Goal: Task Accomplishment & Management: Manage account settings

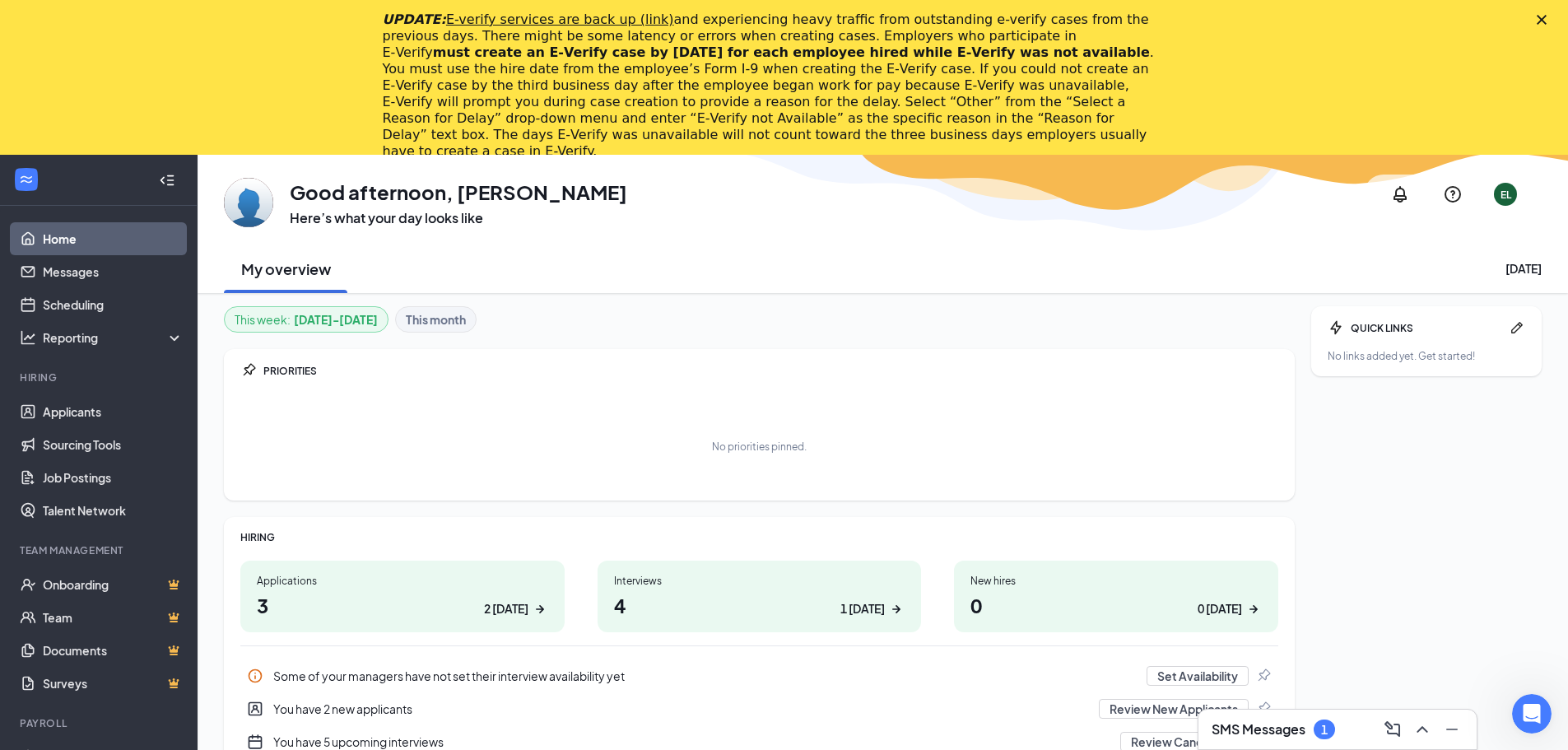
click at [1550, 11] on div "UPDATE: E-verify services are back up (link) and experiencing heavy traffic fro…" at bounding box center [784, 85] width 1568 height 158
click at [1546, 15] on icon "Close" at bounding box center [1541, 20] width 10 height 10
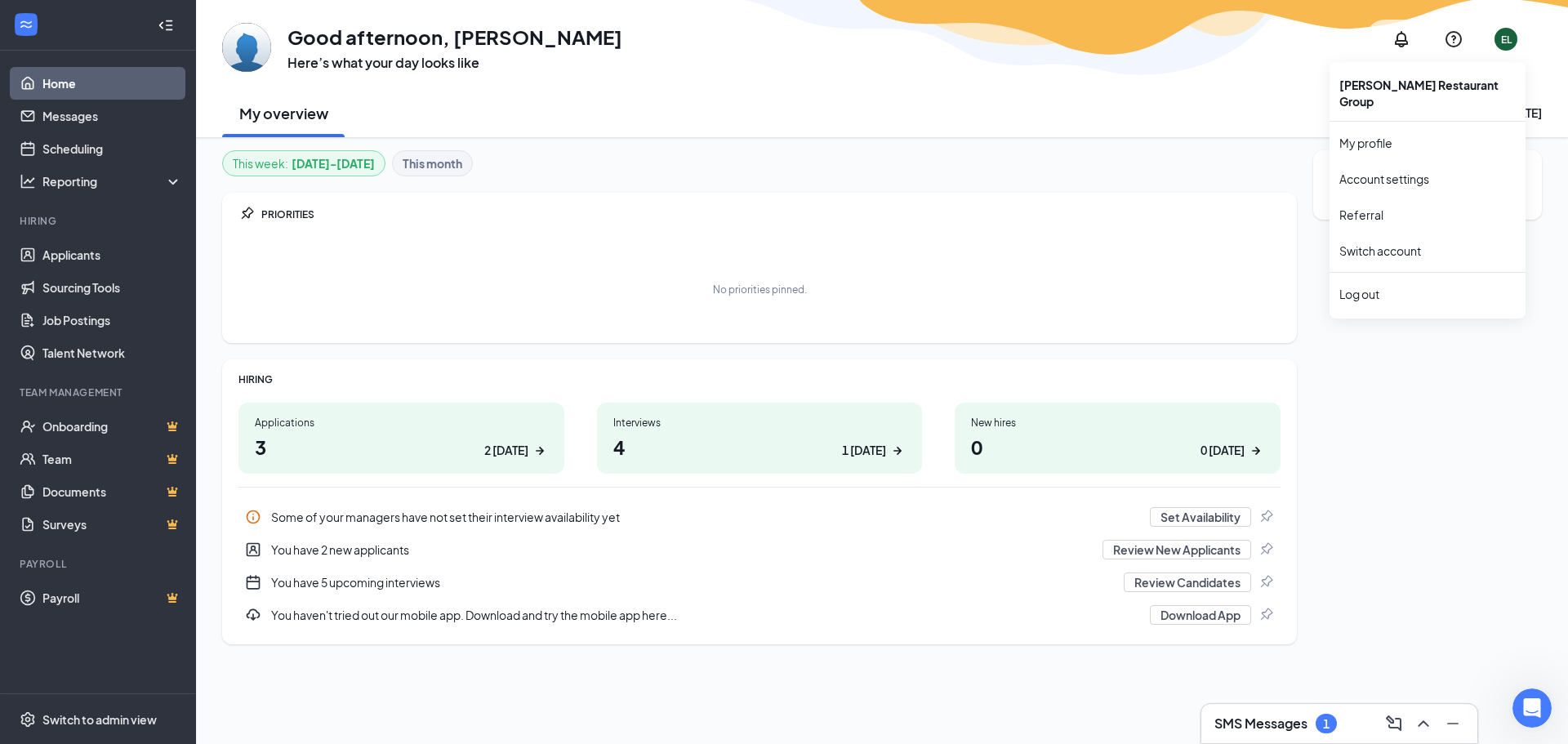
click at [1499, 33] on div "EL" at bounding box center [1507, 39] width 23 height 23
click at [1385, 286] on div "Log out" at bounding box center [1428, 294] width 176 height 16
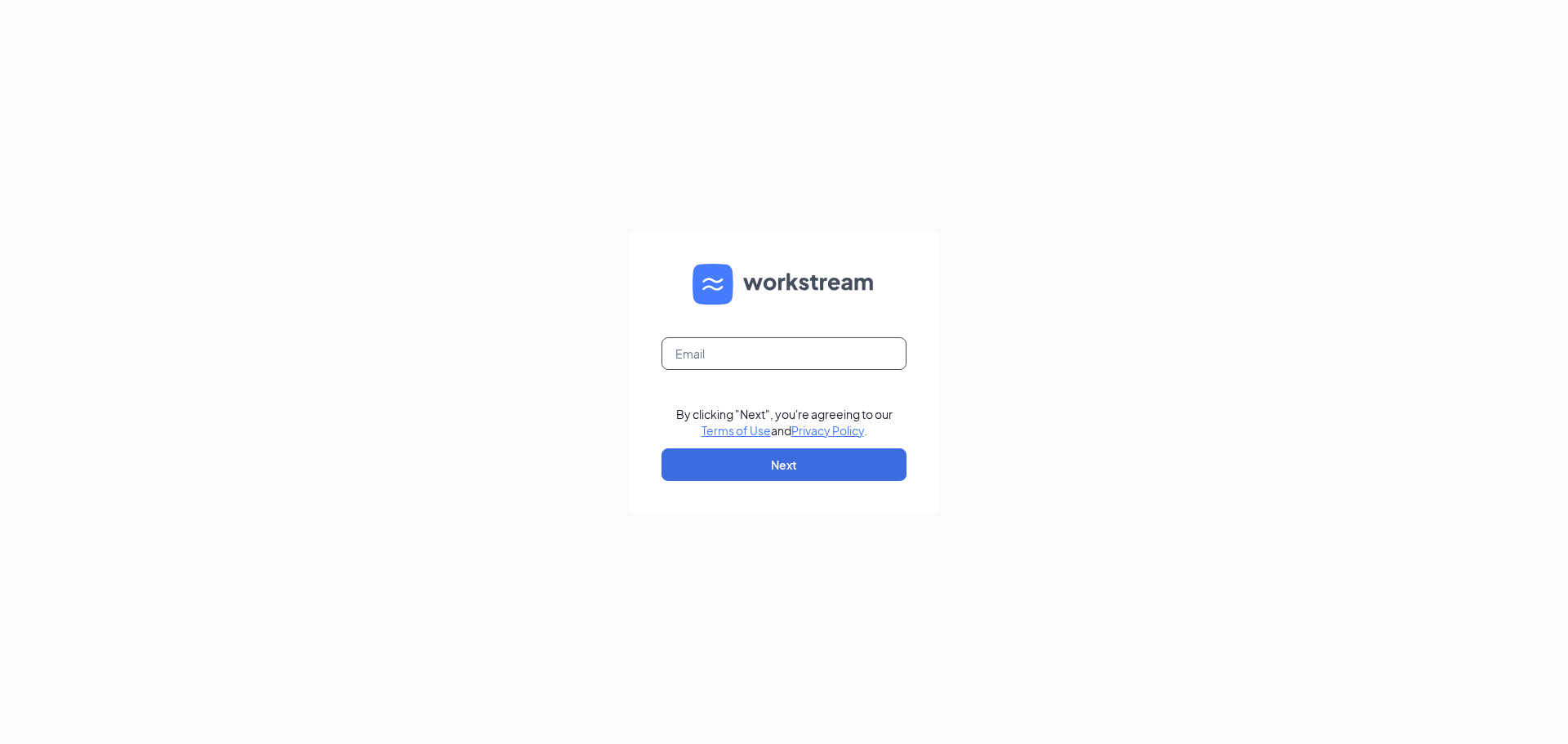
click at [770, 341] on input "text" at bounding box center [784, 353] width 245 height 33
type input "pfifield@fiveguysky.com"
click at [716, 458] on button "Next" at bounding box center [784, 465] width 245 height 33
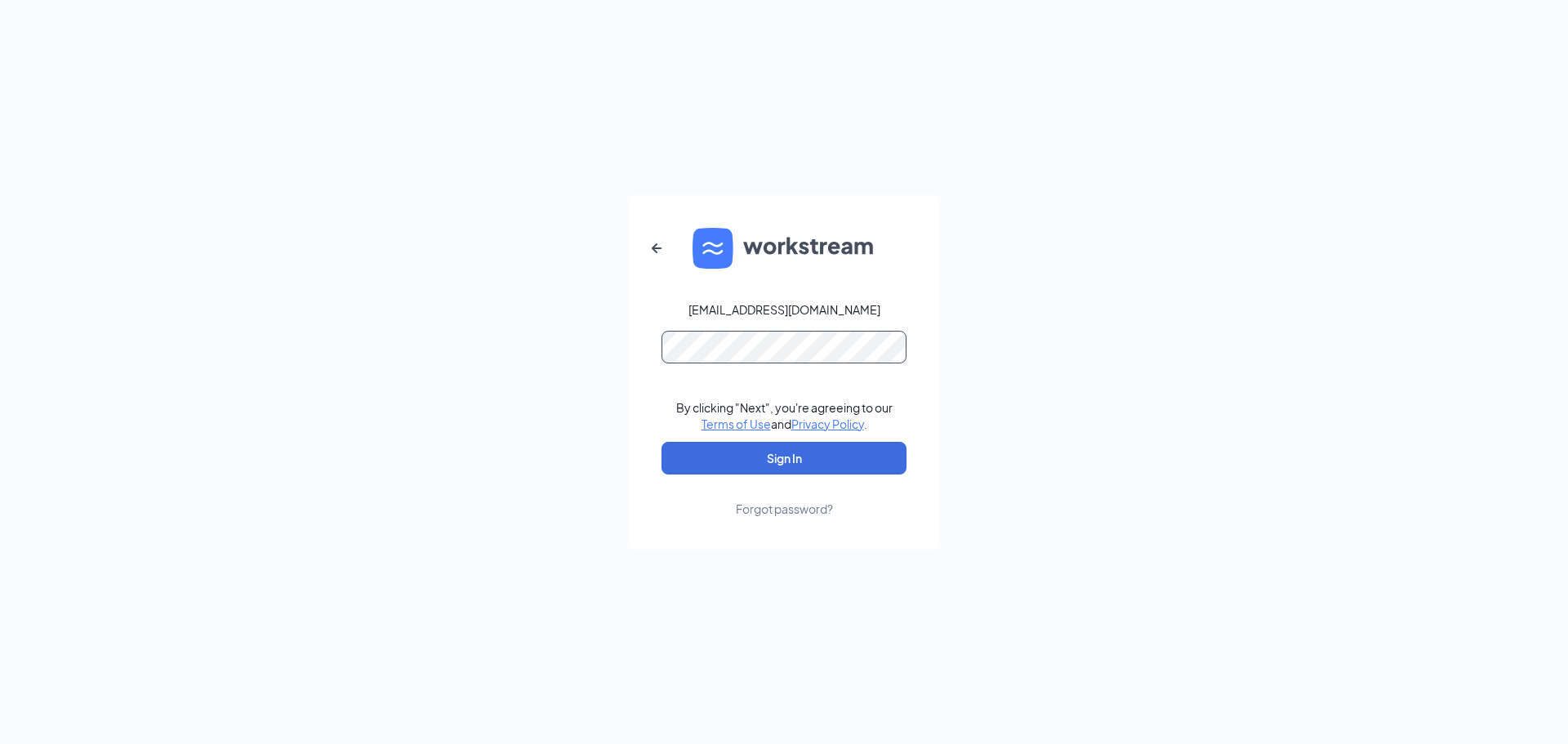
click at [662, 441] on button "Sign In" at bounding box center [784, 457] width 245 height 33
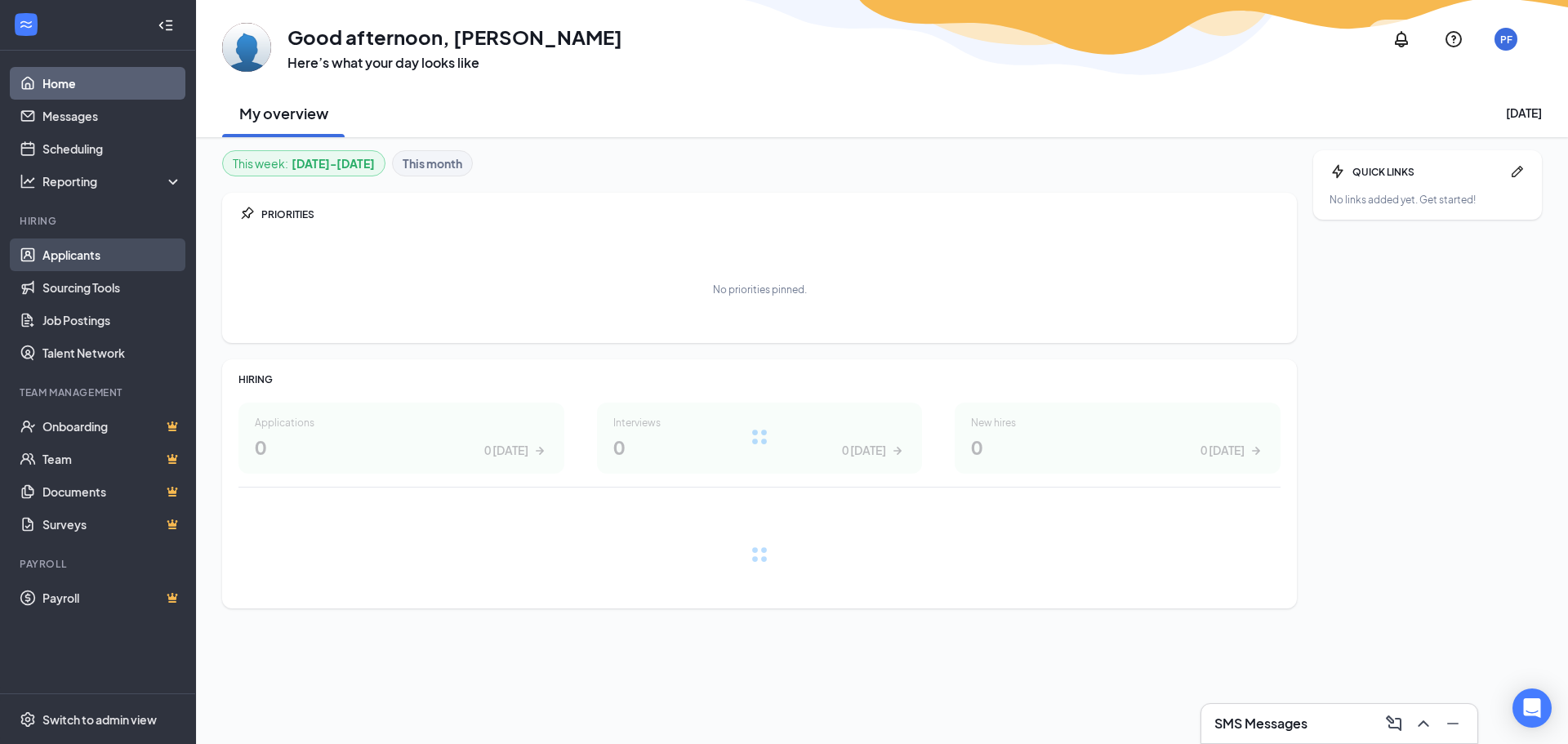
click at [67, 262] on link "Applicants" at bounding box center [112, 255] width 140 height 33
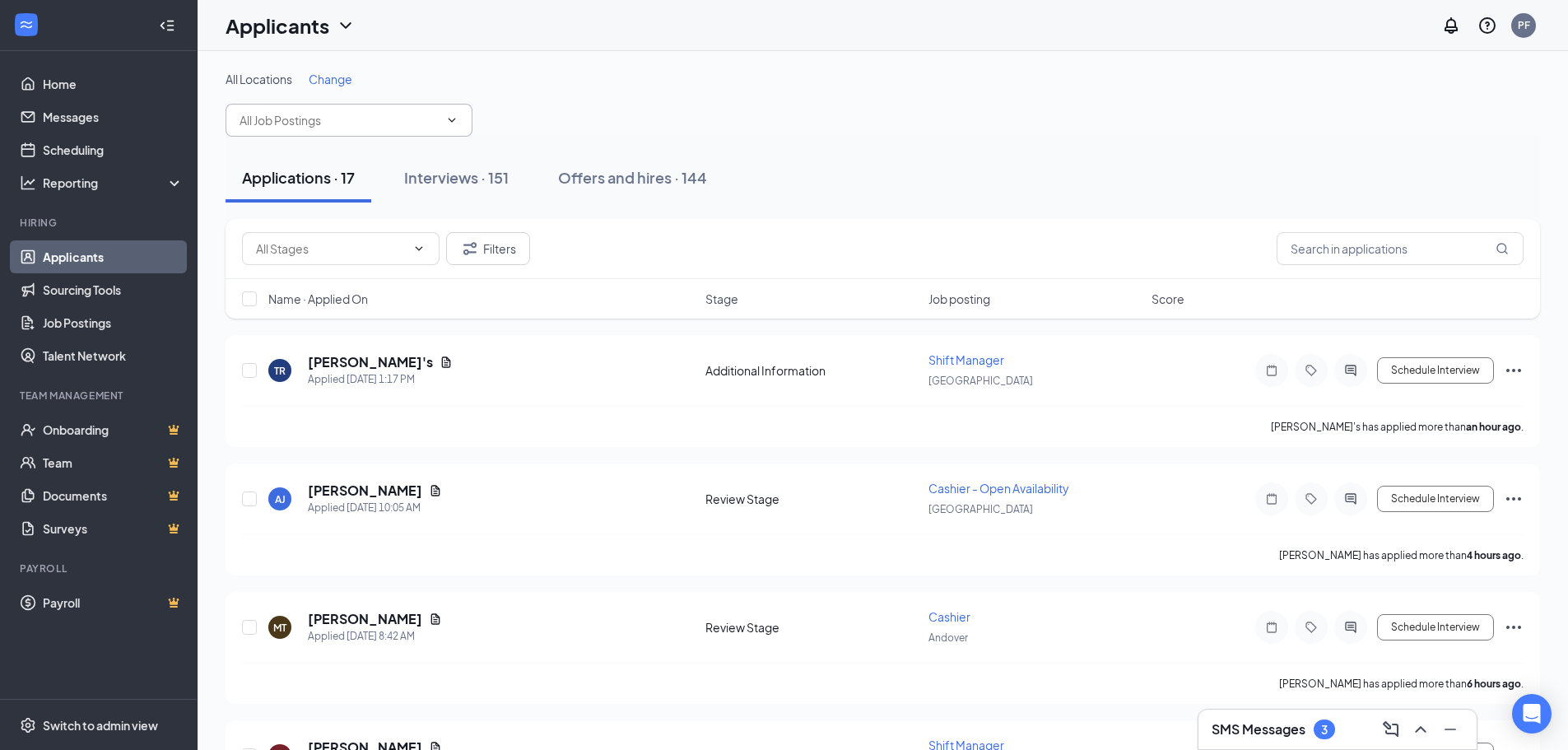
click at [321, 125] on input "text" at bounding box center [339, 120] width 199 height 18
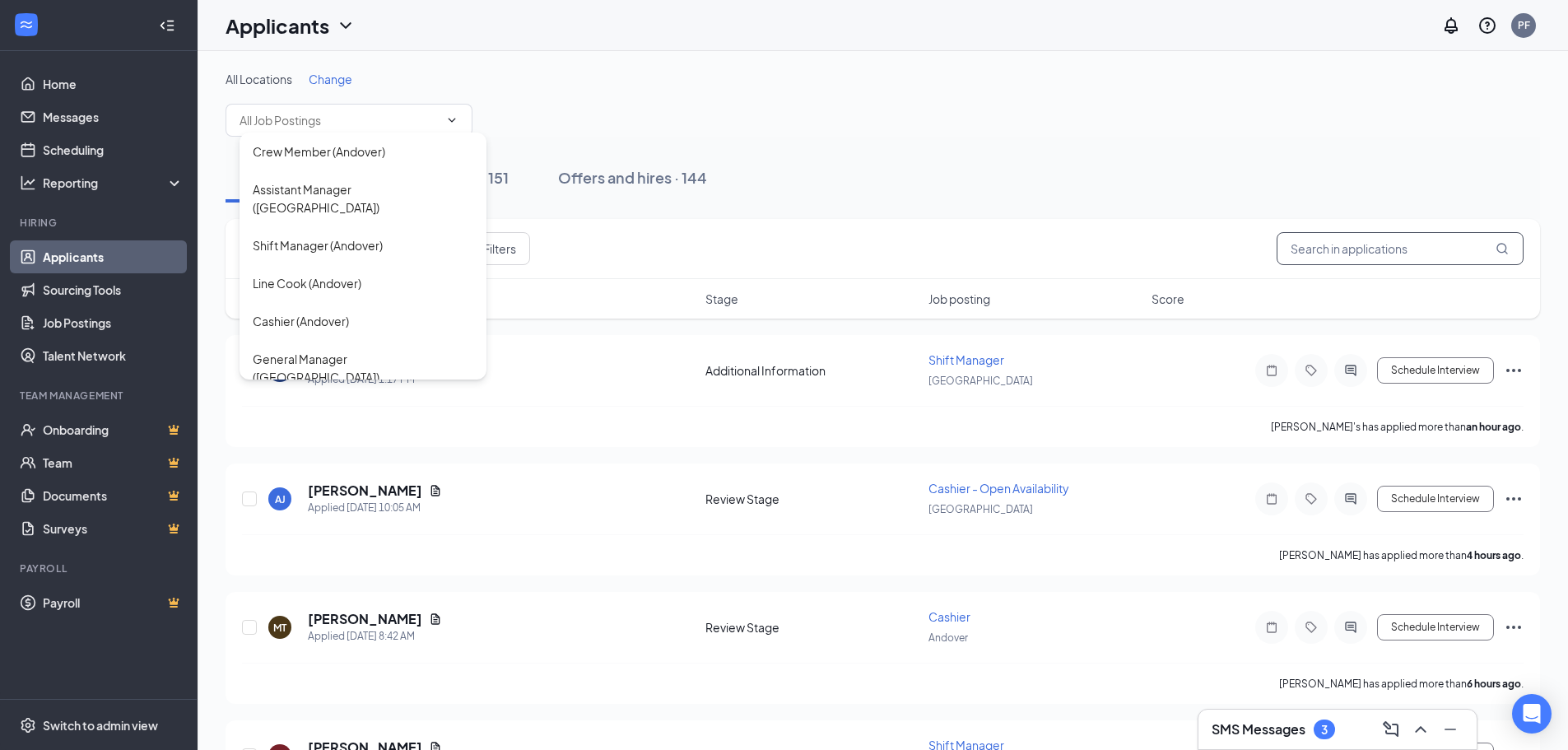
click at [1386, 251] on input "text" at bounding box center [1399, 249] width 247 height 33
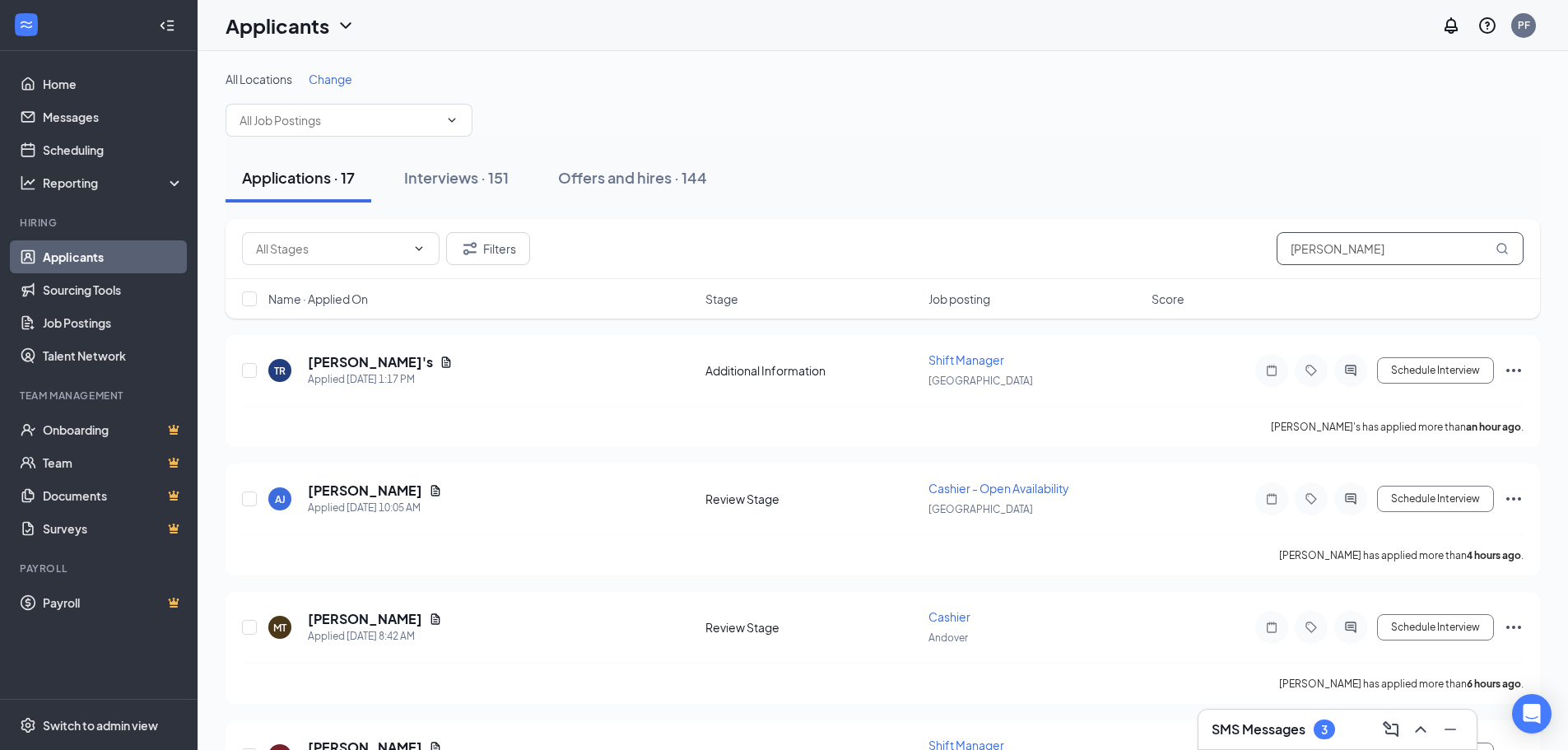
type input "susan"
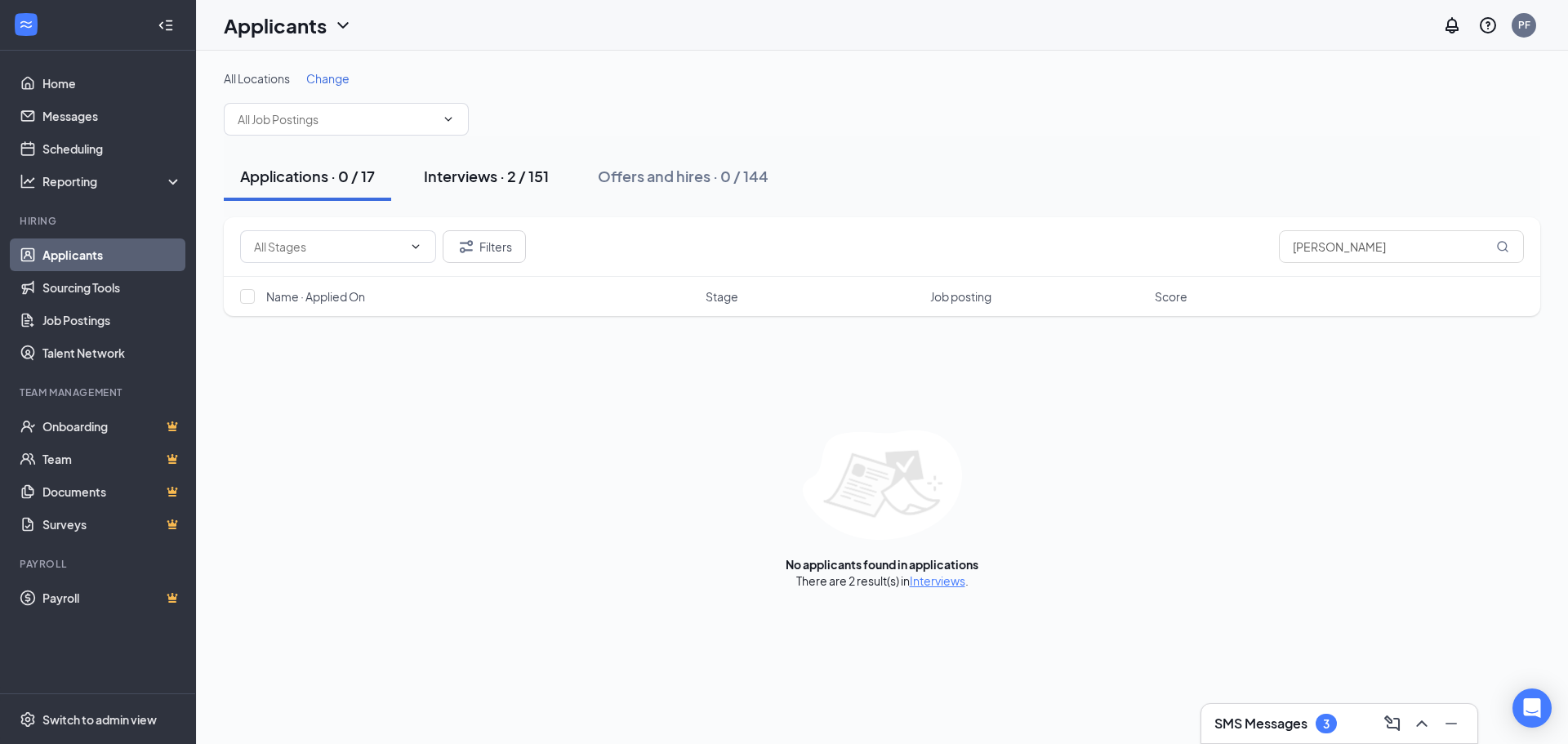
click at [498, 182] on div "Interviews · 2 / 151" at bounding box center [486, 175] width 125 height 20
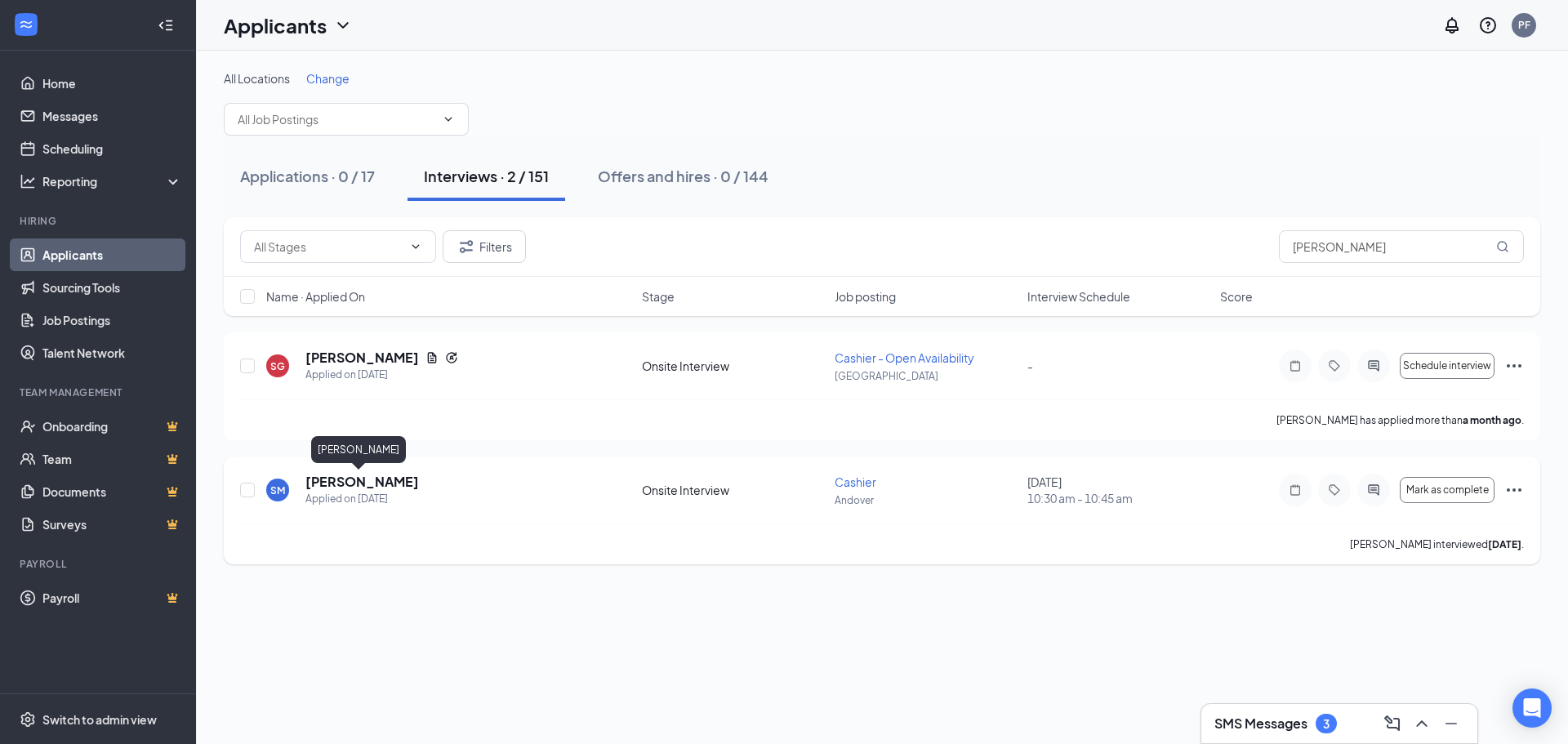
click at [349, 480] on h5 "Susan Meyers" at bounding box center [362, 481] width 114 height 18
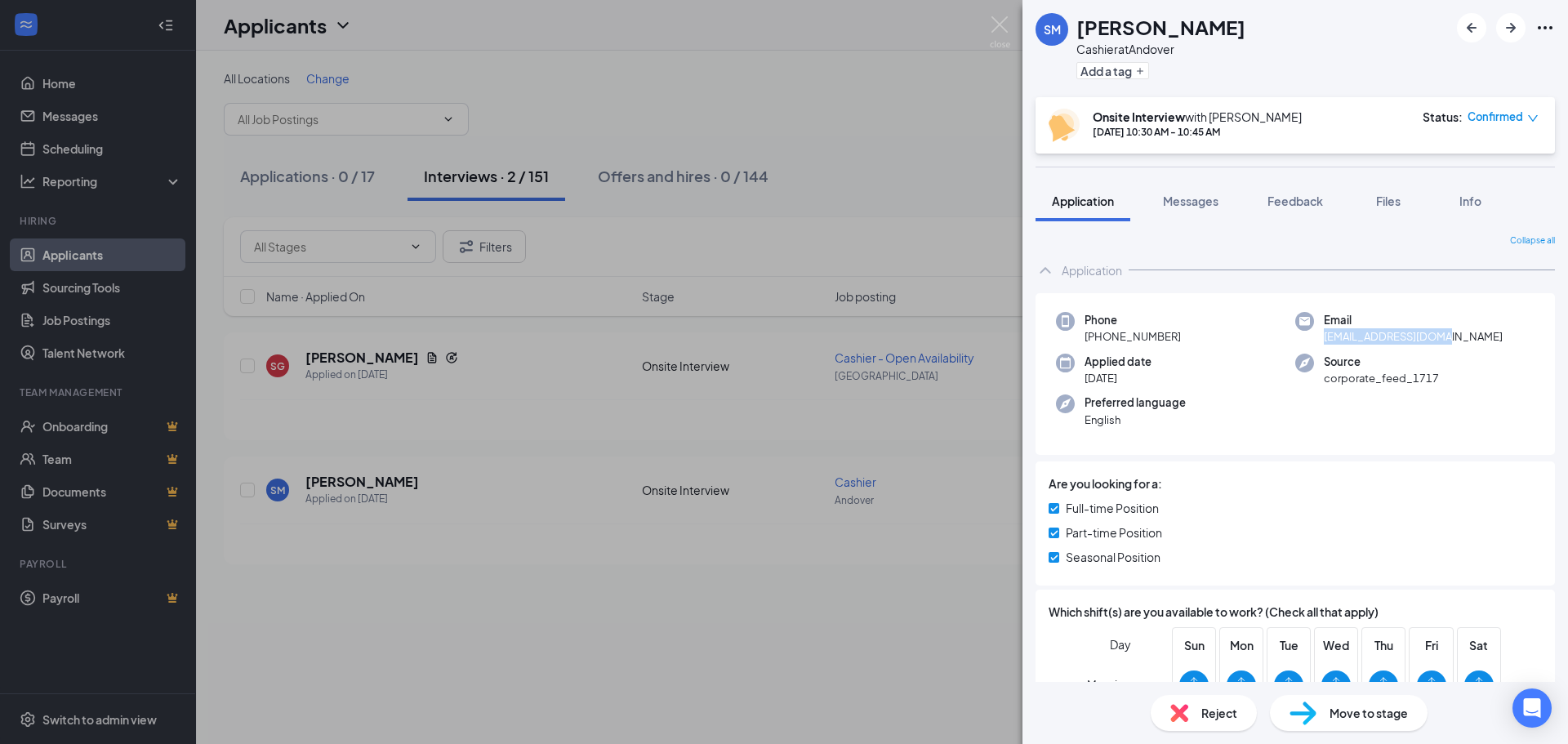
drag, startPoint x: 1450, startPoint y: 336, endPoint x: 1317, endPoint y: 336, distance: 133.0
click at [1317, 336] on div "Email shmeyers13@gmail.com" at bounding box center [1415, 328] width 240 height 34
copy span "shmeyers13@gmail.com"
click at [1542, 28] on icon "Ellipses" at bounding box center [1546, 28] width 20 height 20
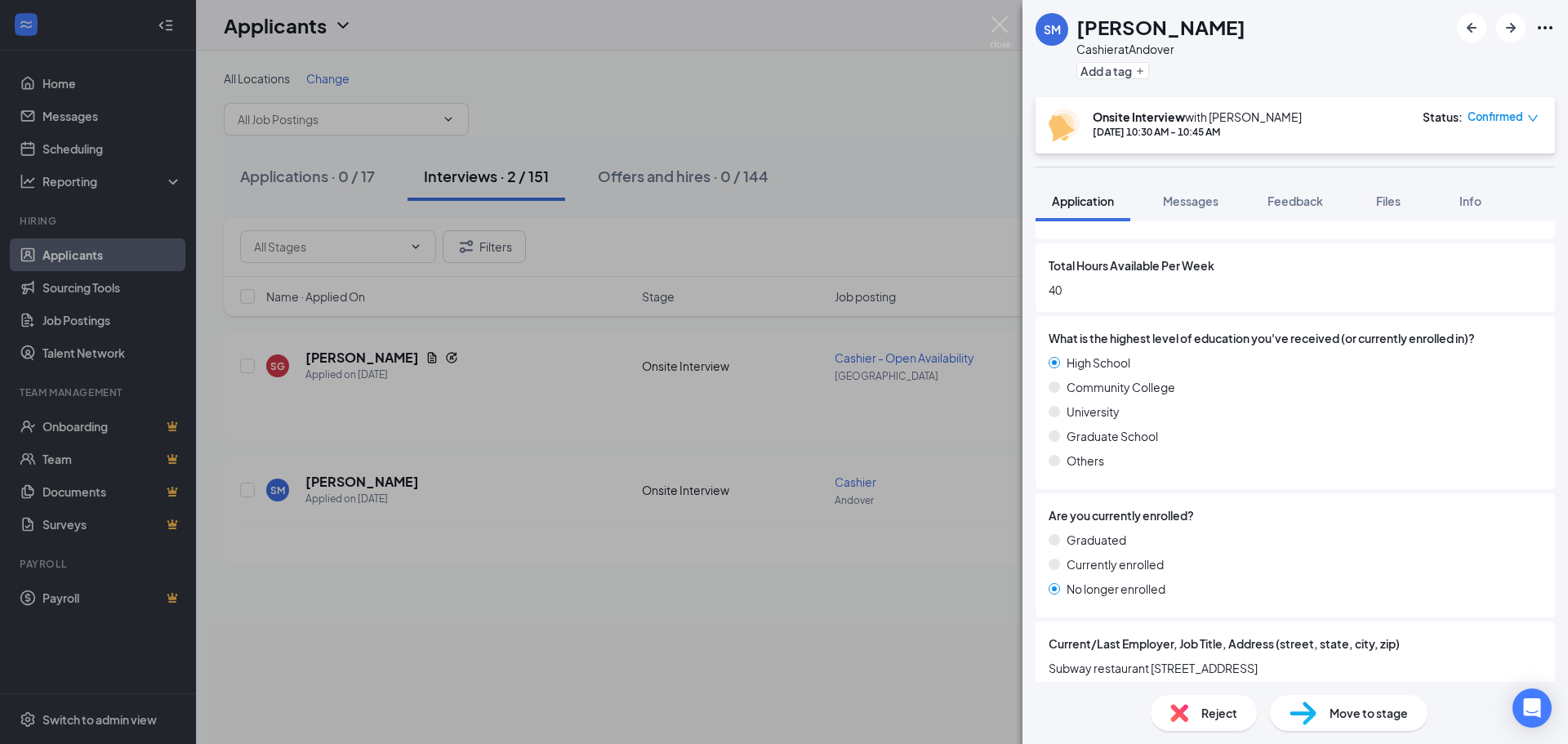
scroll to position [1468, 0]
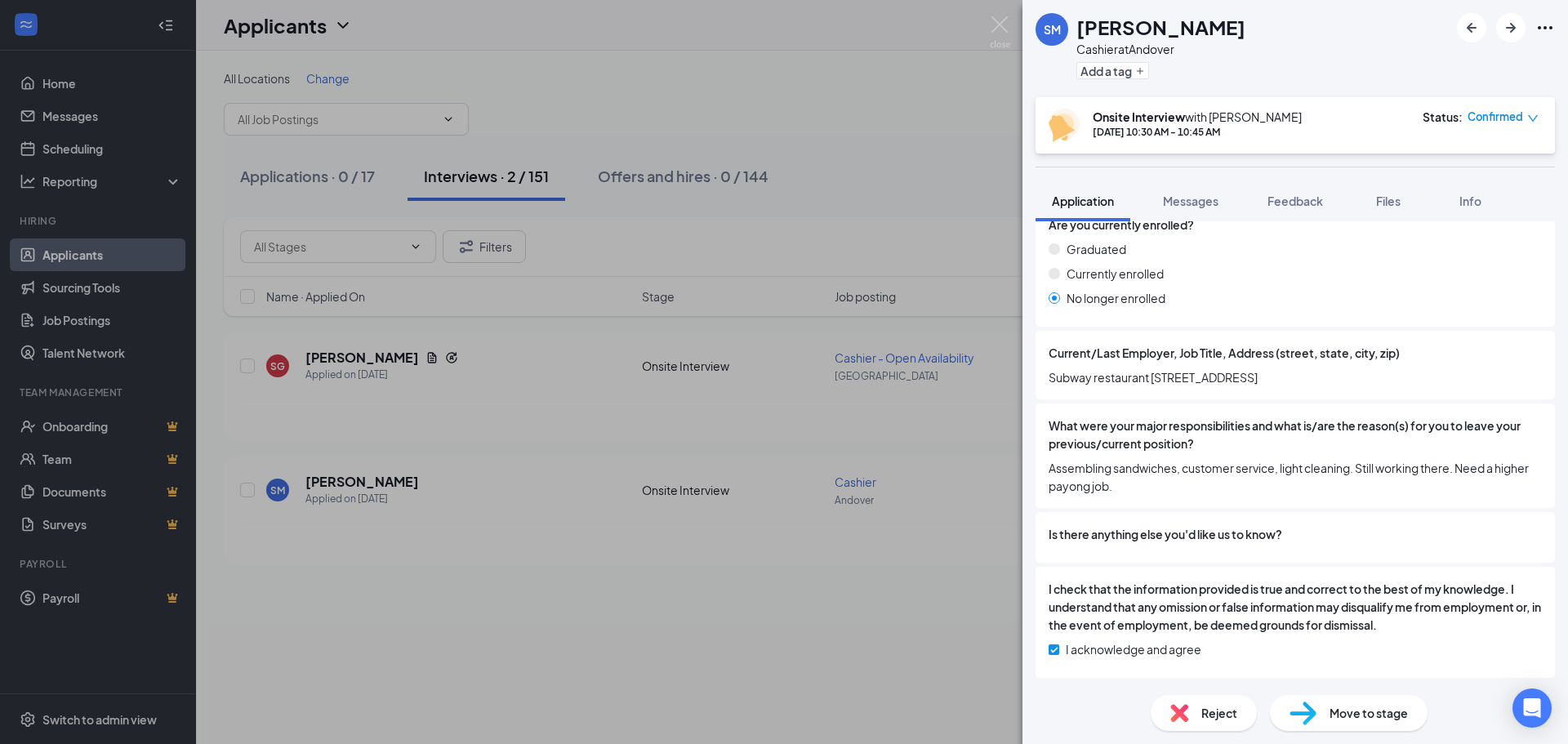
click at [937, 115] on div "SM Susan Meyers Cashier at Andover Add a tag Onsite Interview with Edgar Lopez …" at bounding box center [784, 372] width 1568 height 744
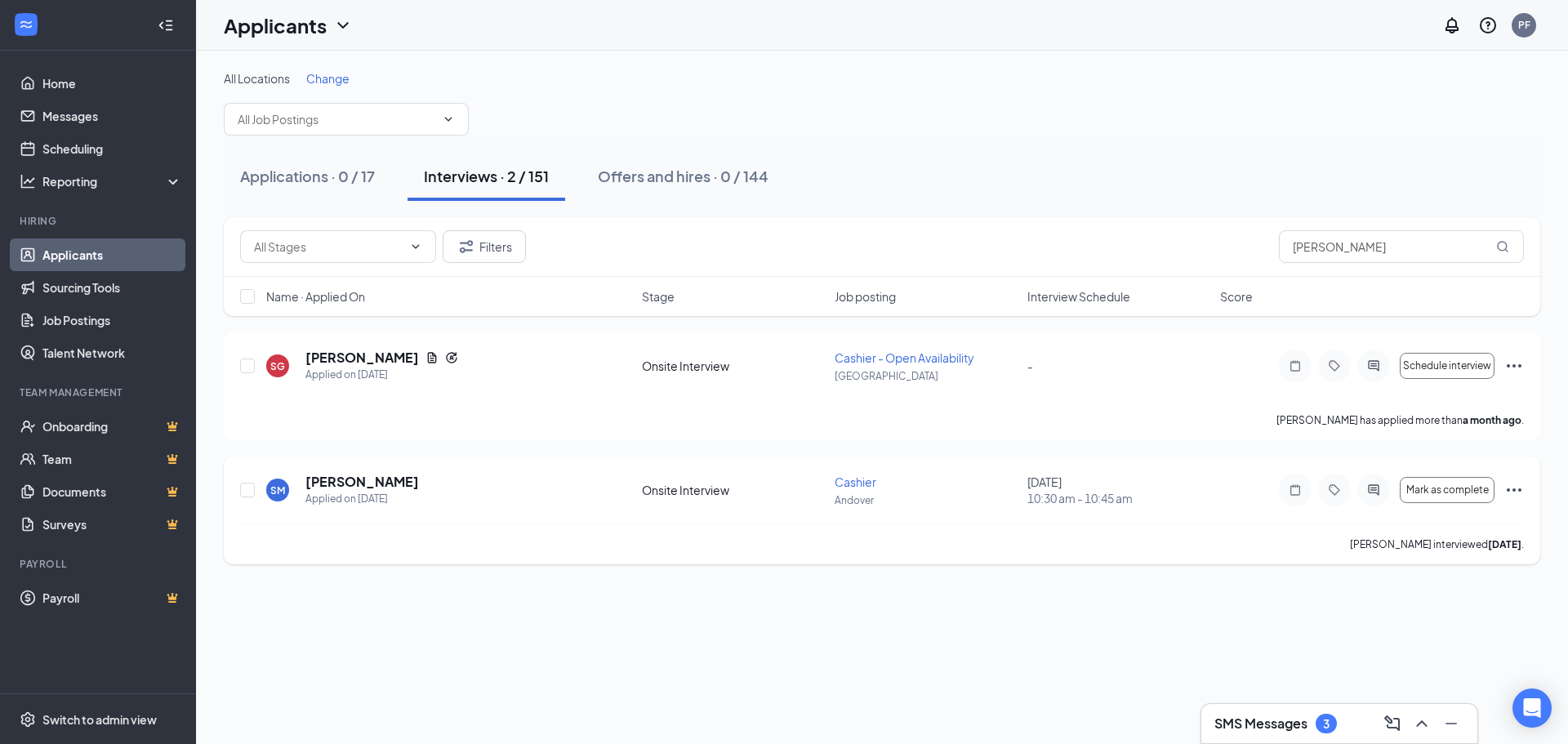
click at [1508, 482] on icon "Ellipses" at bounding box center [1515, 489] width 20 height 20
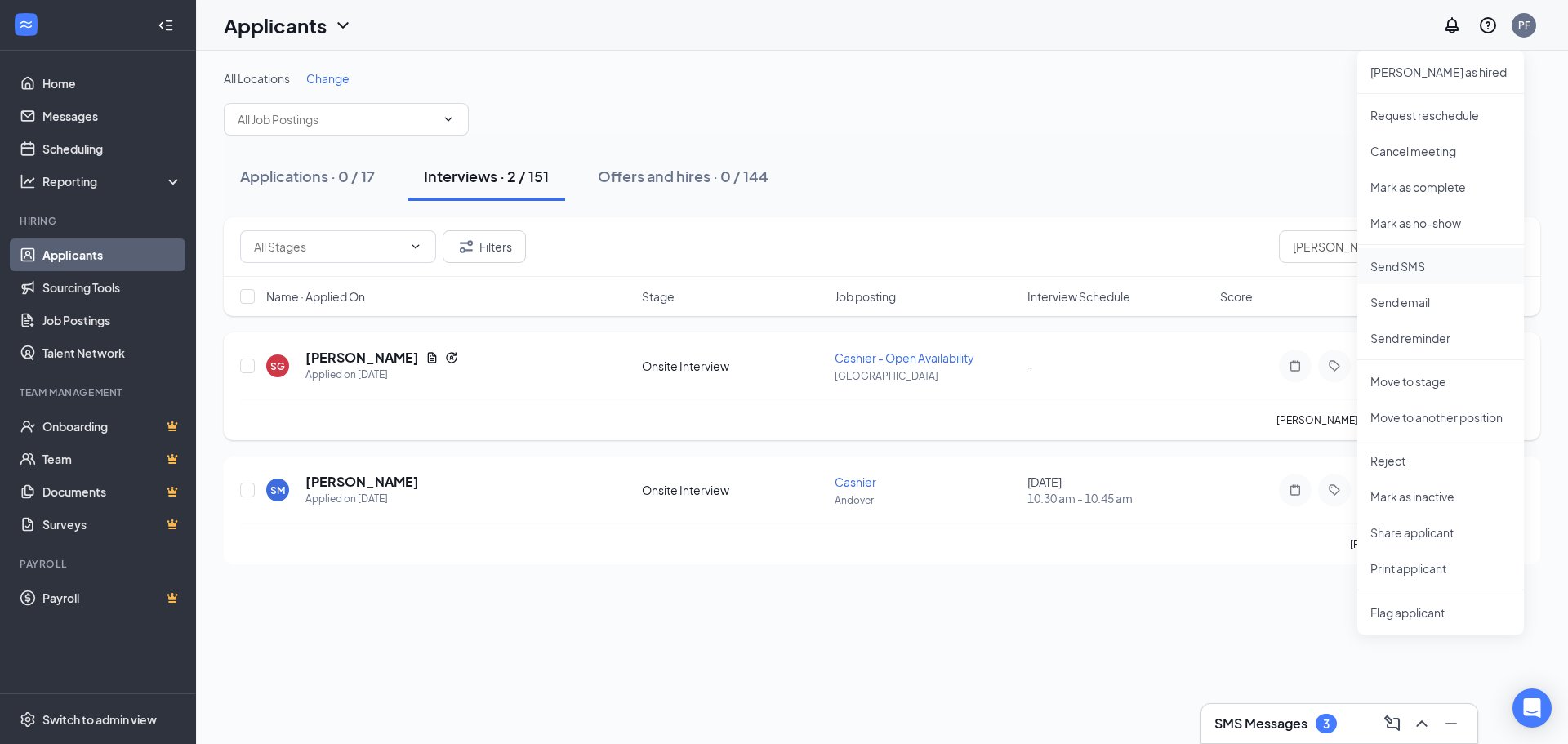
click at [1403, 270] on p "Send SMS" at bounding box center [1441, 266] width 141 height 16
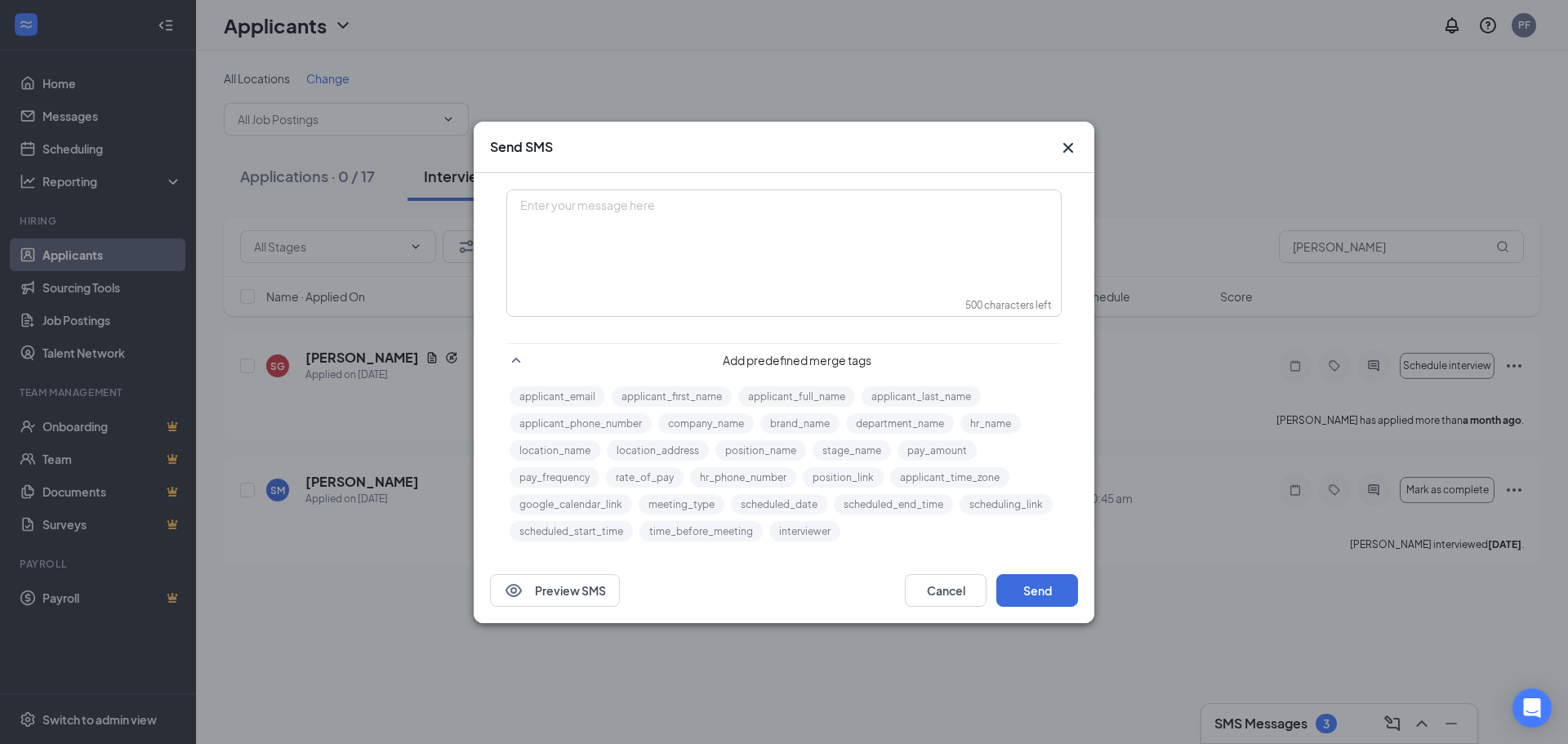
click at [641, 207] on div "Enter your message here" at bounding box center [784, 206] width 526 height 17
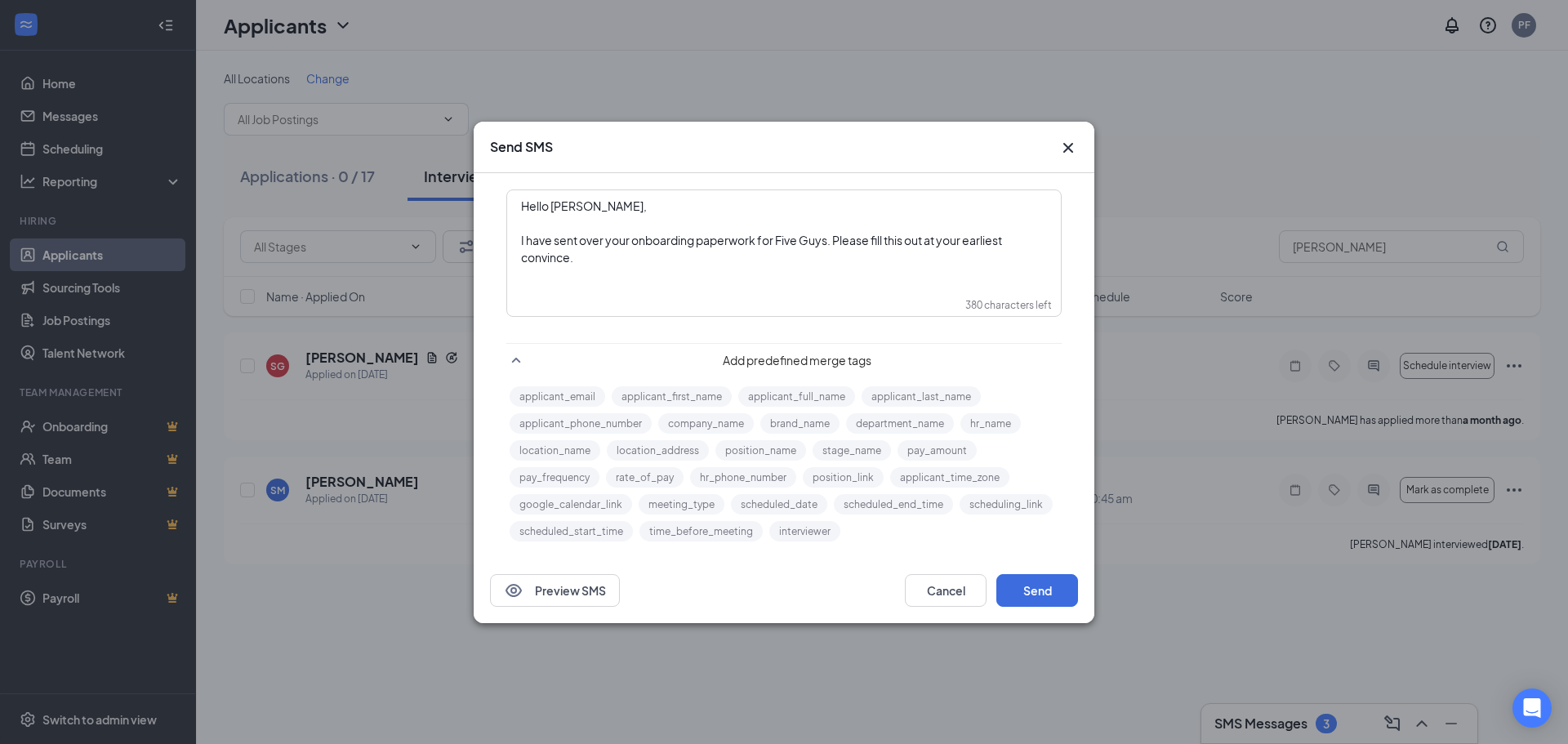
drag, startPoint x: 557, startPoint y: 260, endPoint x: 547, endPoint y: 259, distance: 10.0
click at [547, 259] on span "I have sent over your onboarding paperwork for Five Guys. Please fill this out …" at bounding box center [762, 248] width 483 height 32
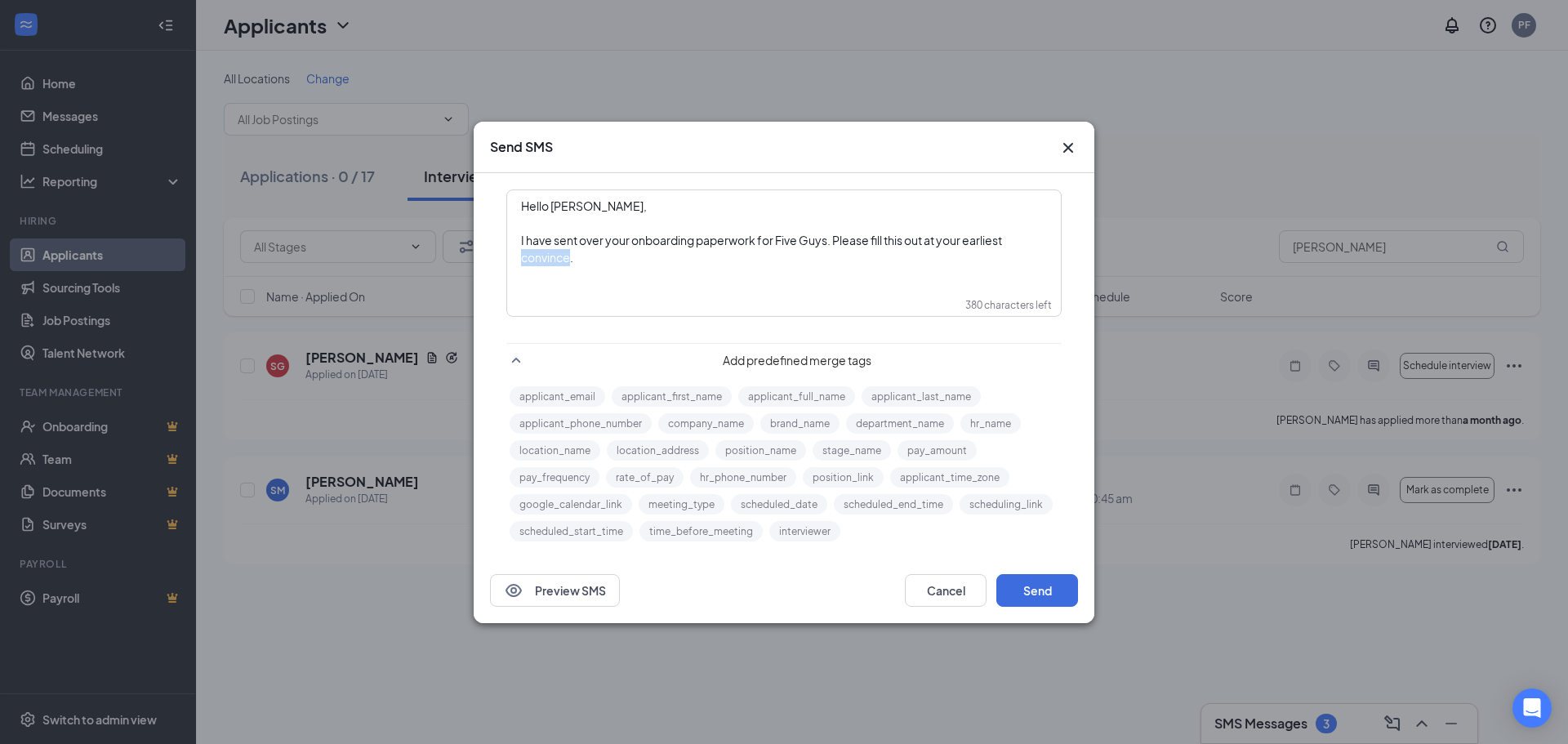
click at [547, 258] on span "I have sent over your onboarding paperwork for Five Guys. Please fill this out …" at bounding box center [762, 248] width 483 height 32
click at [567, 257] on span "I have sent over your onboarding paperwork for Five Guys. Please fill this out …" at bounding box center [762, 248] width 483 height 32
click at [573, 259] on span "I have sent over your onboarding paperwork for Five Guys. Please fill this out …" at bounding box center [762, 248] width 483 height 32
drag, startPoint x: 571, startPoint y: 259, endPoint x: 532, endPoint y: 255, distance: 39.2
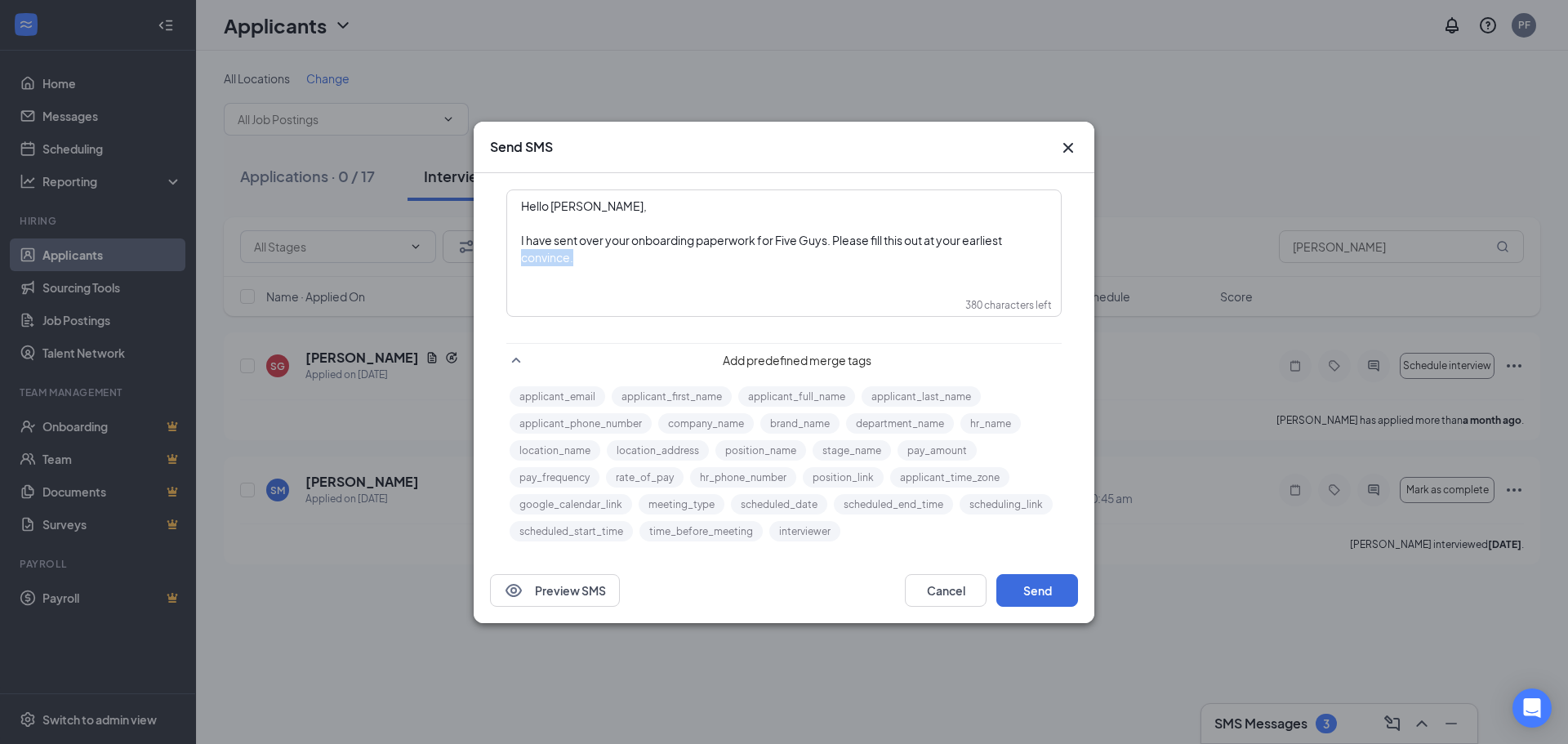
click at [531, 255] on span "I have sent over your onboarding paperwork for Five Guys. Please fill this out …" at bounding box center [762, 248] width 483 height 32
click at [628, 259] on div "I have sent over your onboarding paperwork for Five Guys. Please fill this out …" at bounding box center [784, 249] width 526 height 35
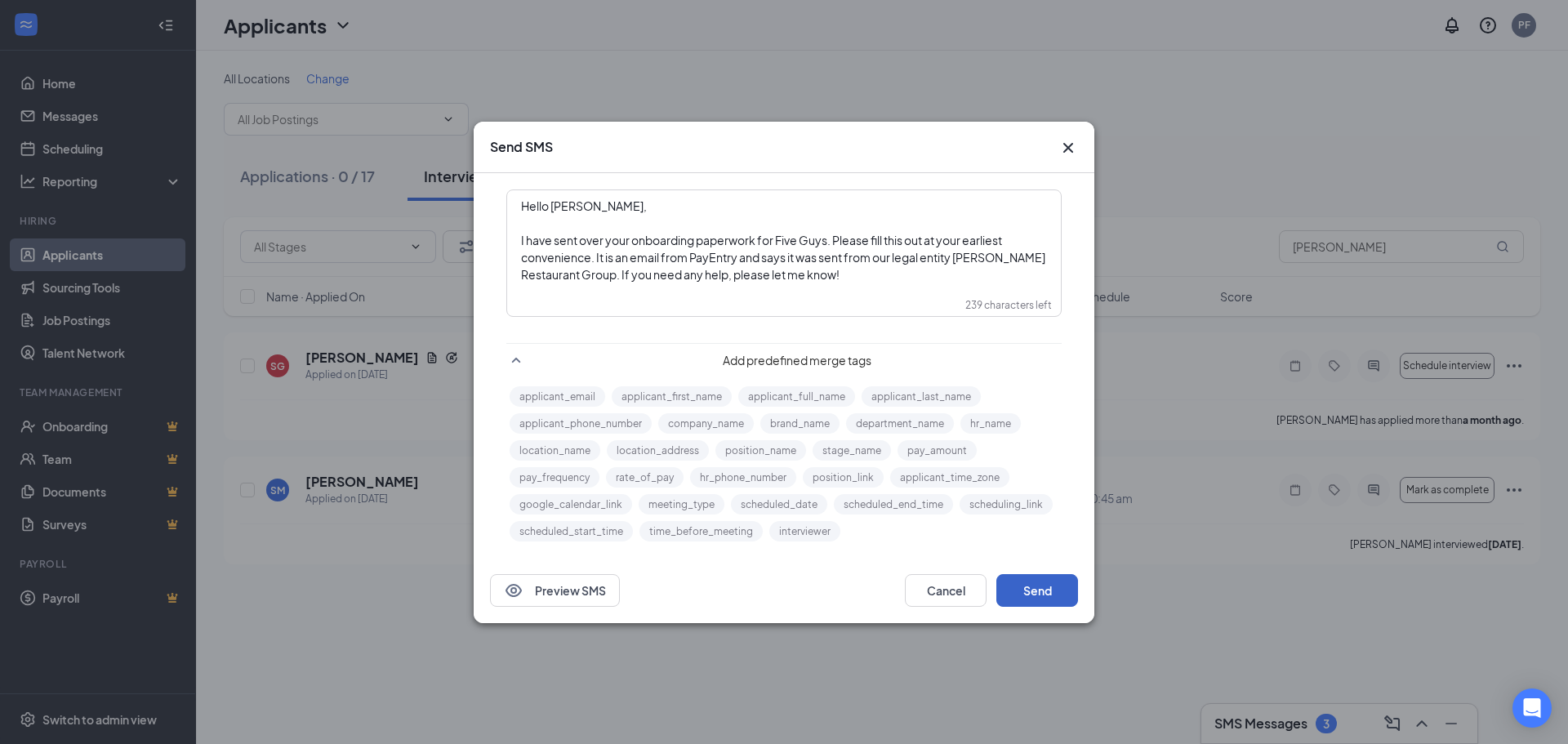
click at [1051, 587] on button "Send" at bounding box center [1037, 590] width 82 height 33
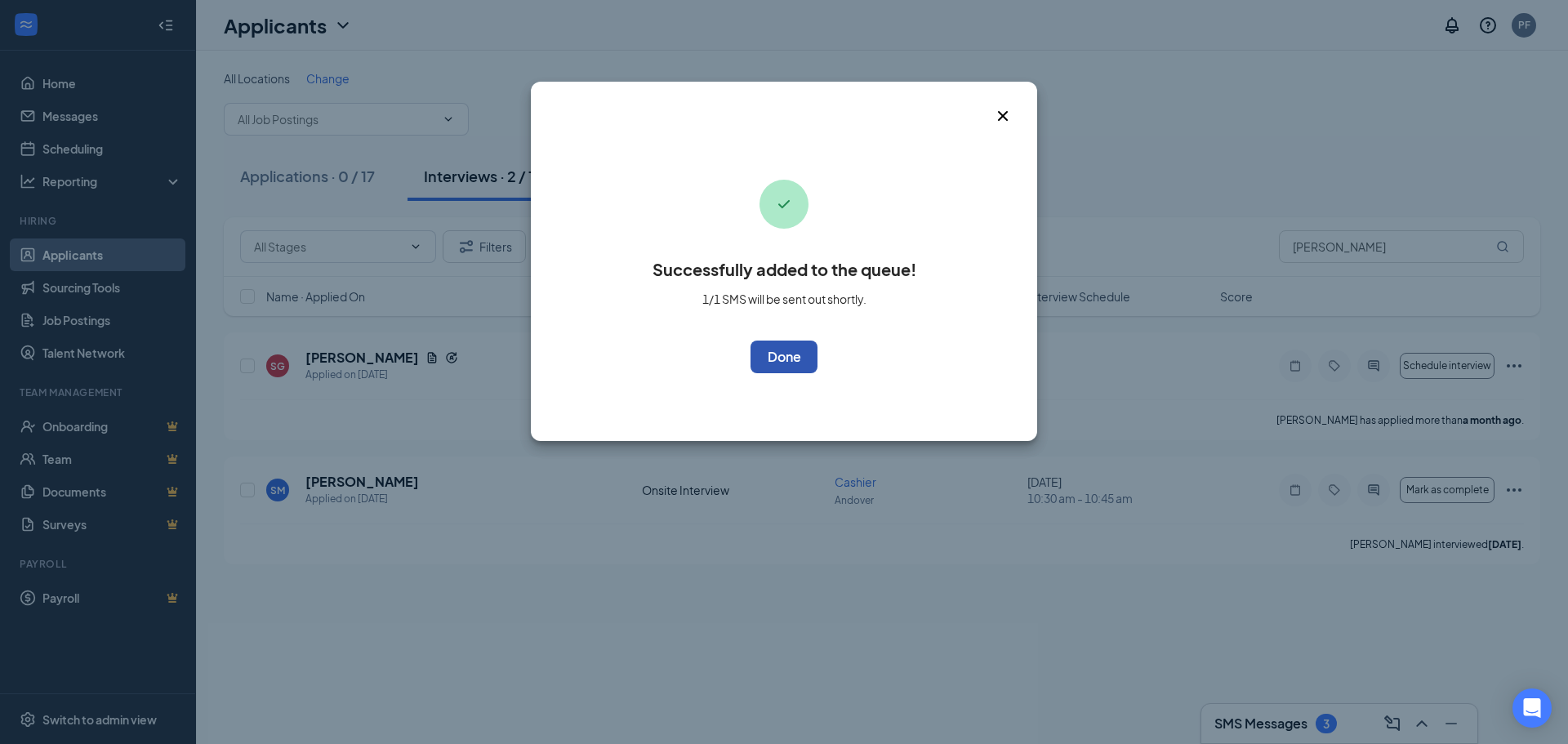
click at [784, 348] on button "OK" at bounding box center [784, 357] width 67 height 33
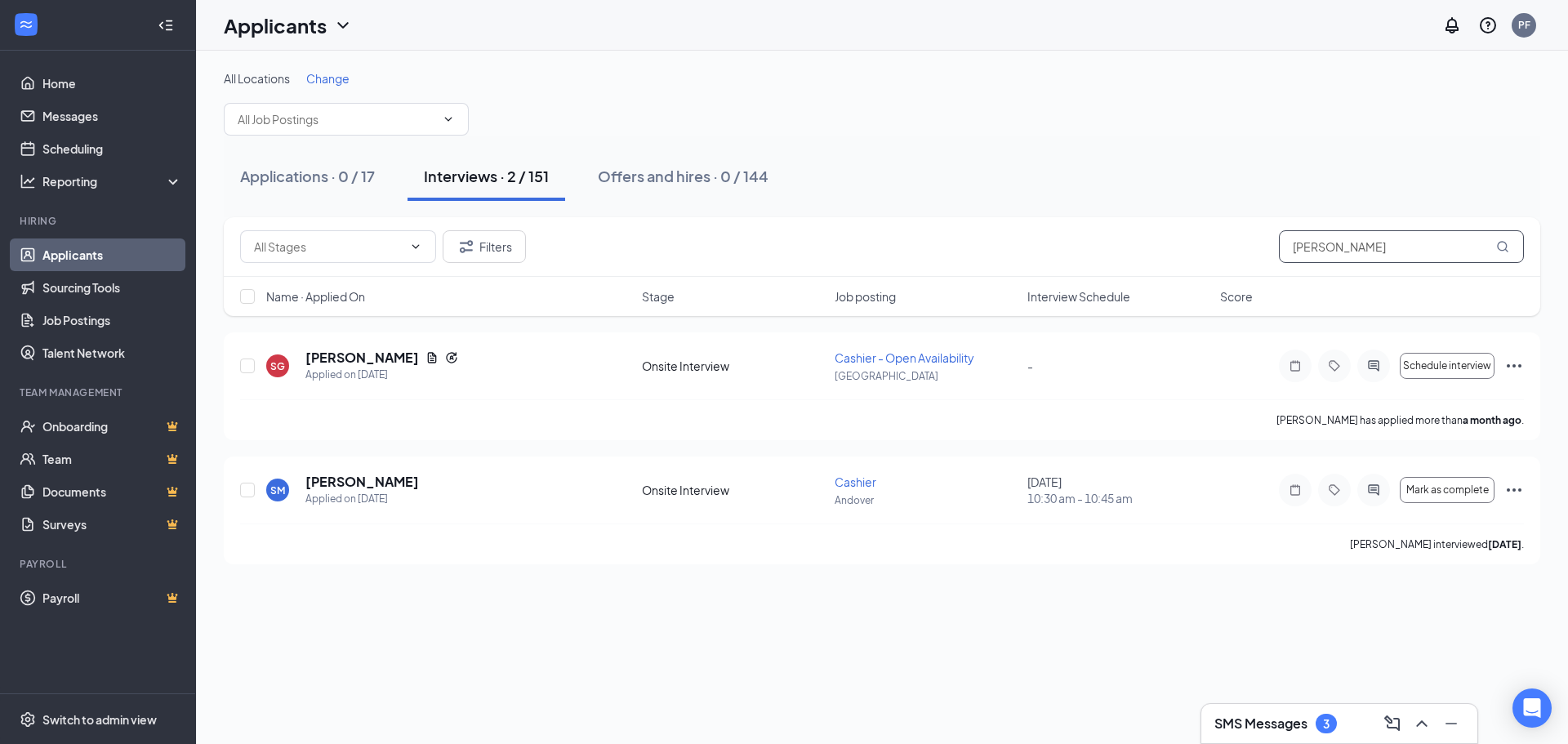
click at [1415, 255] on input "susan" at bounding box center [1401, 247] width 245 height 33
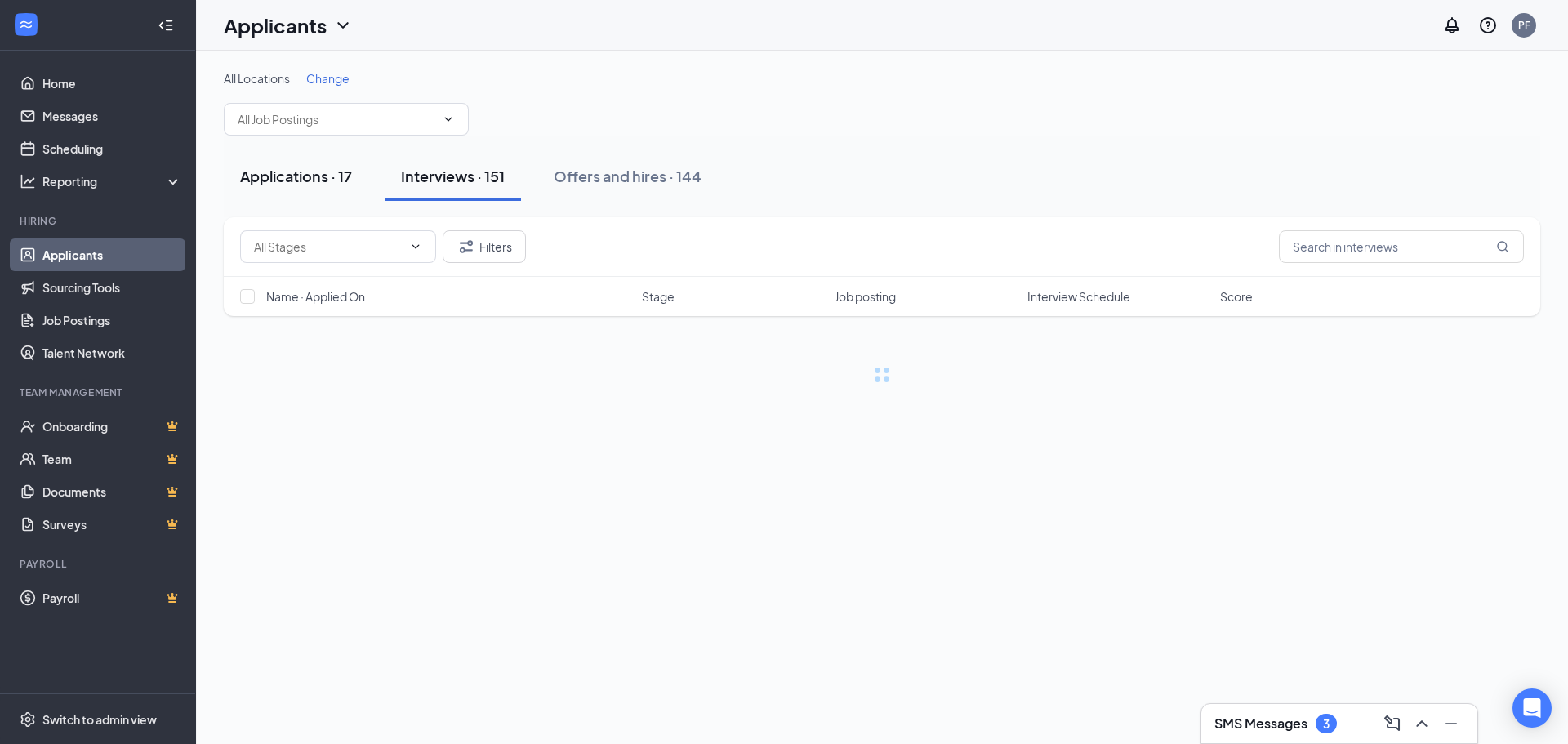
click at [324, 178] on div "Applications · 17" at bounding box center [297, 175] width 112 height 20
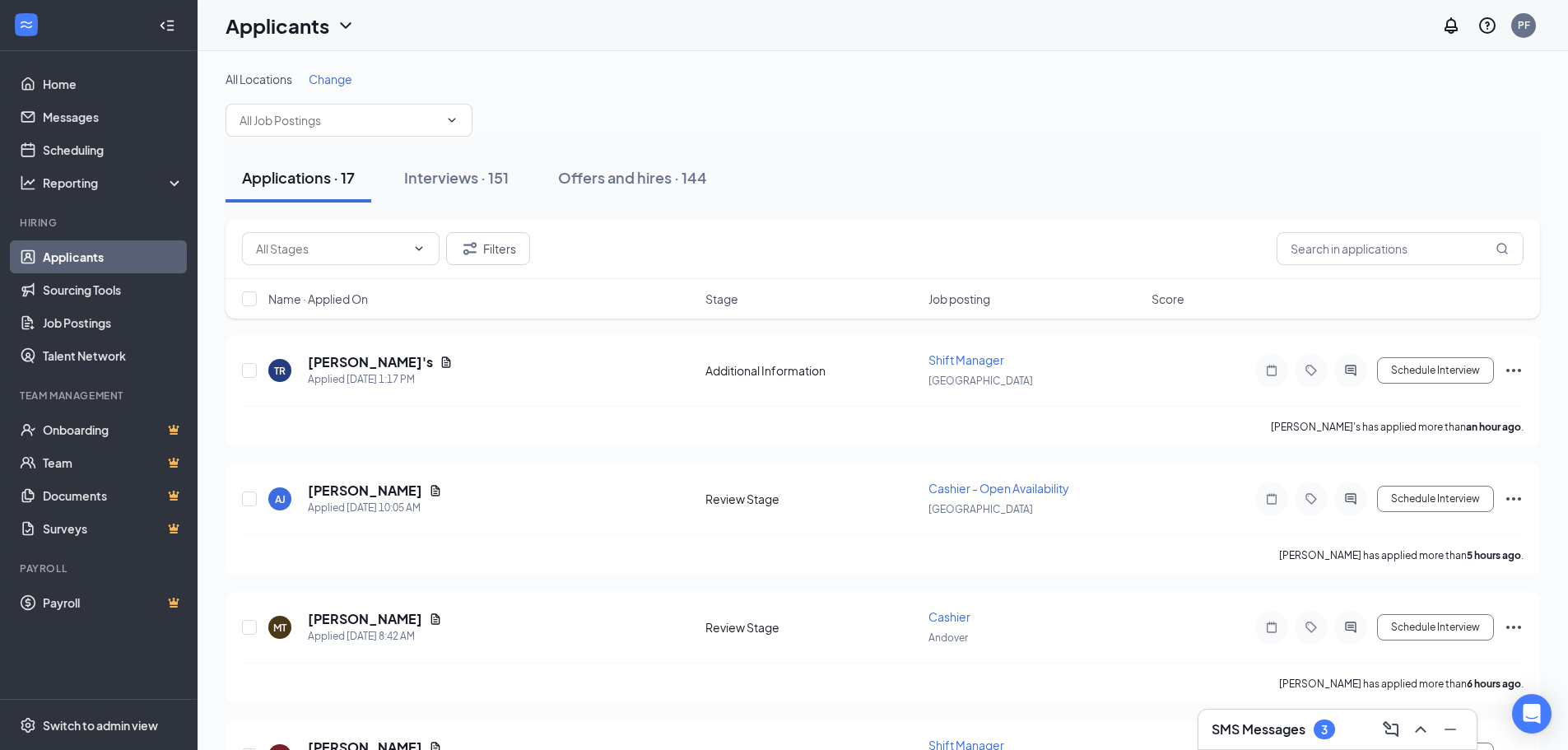
click at [366, 98] on div "All Locations Change Crew Member (Andover) Assistant Manager (Andover) Shift Ma…" at bounding box center [882, 103] width 1314 height 65
click at [370, 125] on input "text" at bounding box center [339, 120] width 199 height 18
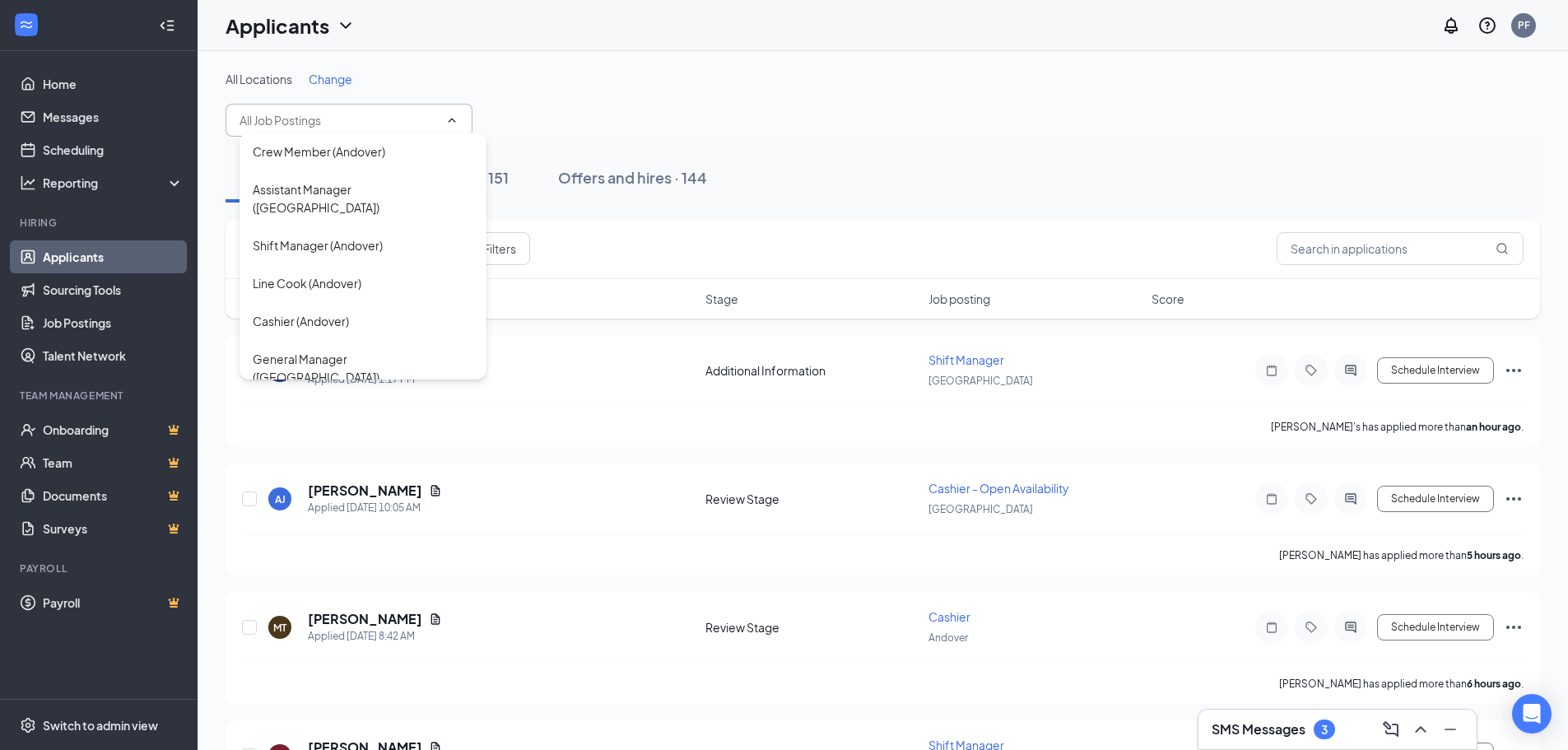
click at [598, 94] on div "All Locations Change Crew Member (Andover) Assistant Manager (Andover) Shift Ma…" at bounding box center [882, 103] width 1314 height 65
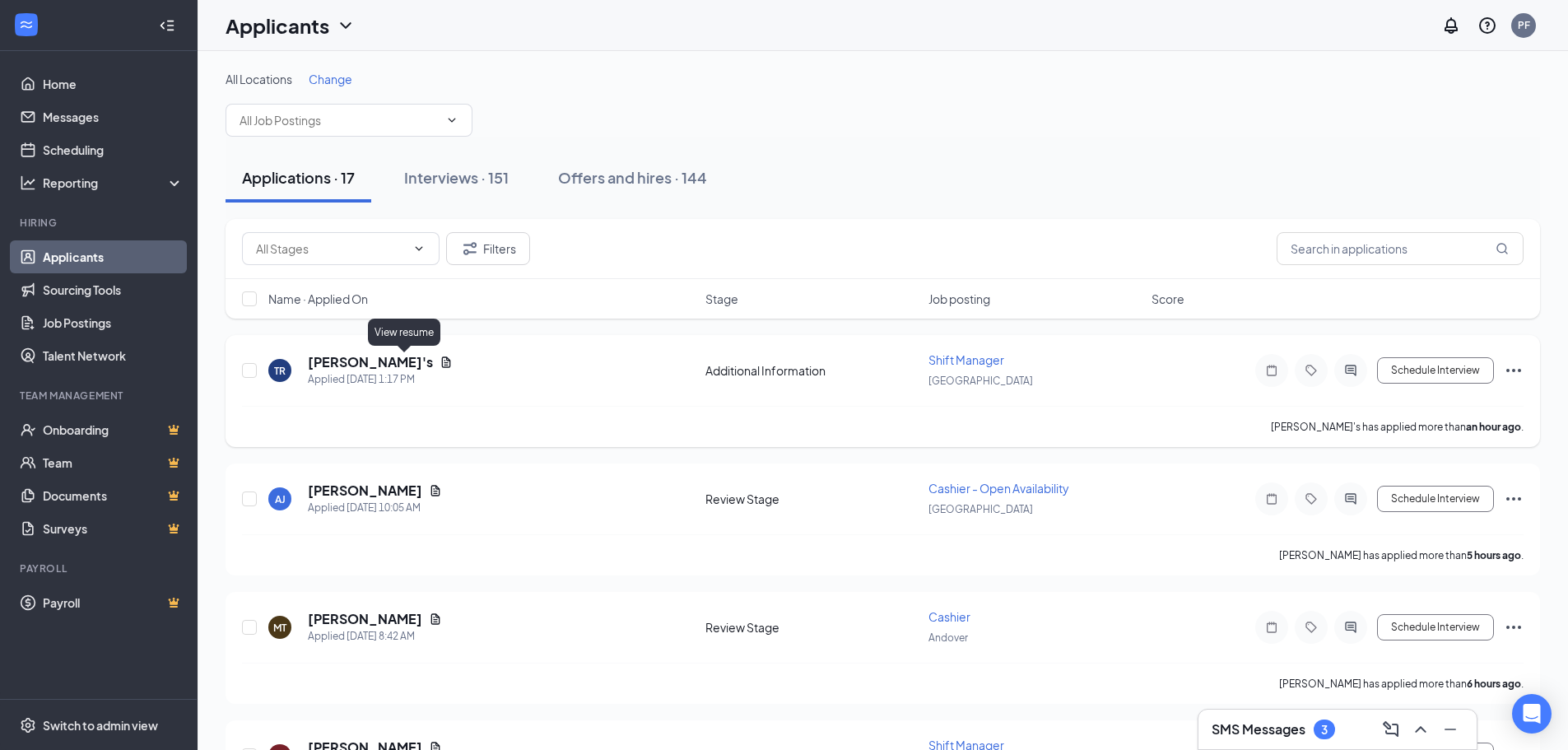
click at [440, 358] on icon "Document" at bounding box center [446, 362] width 13 height 13
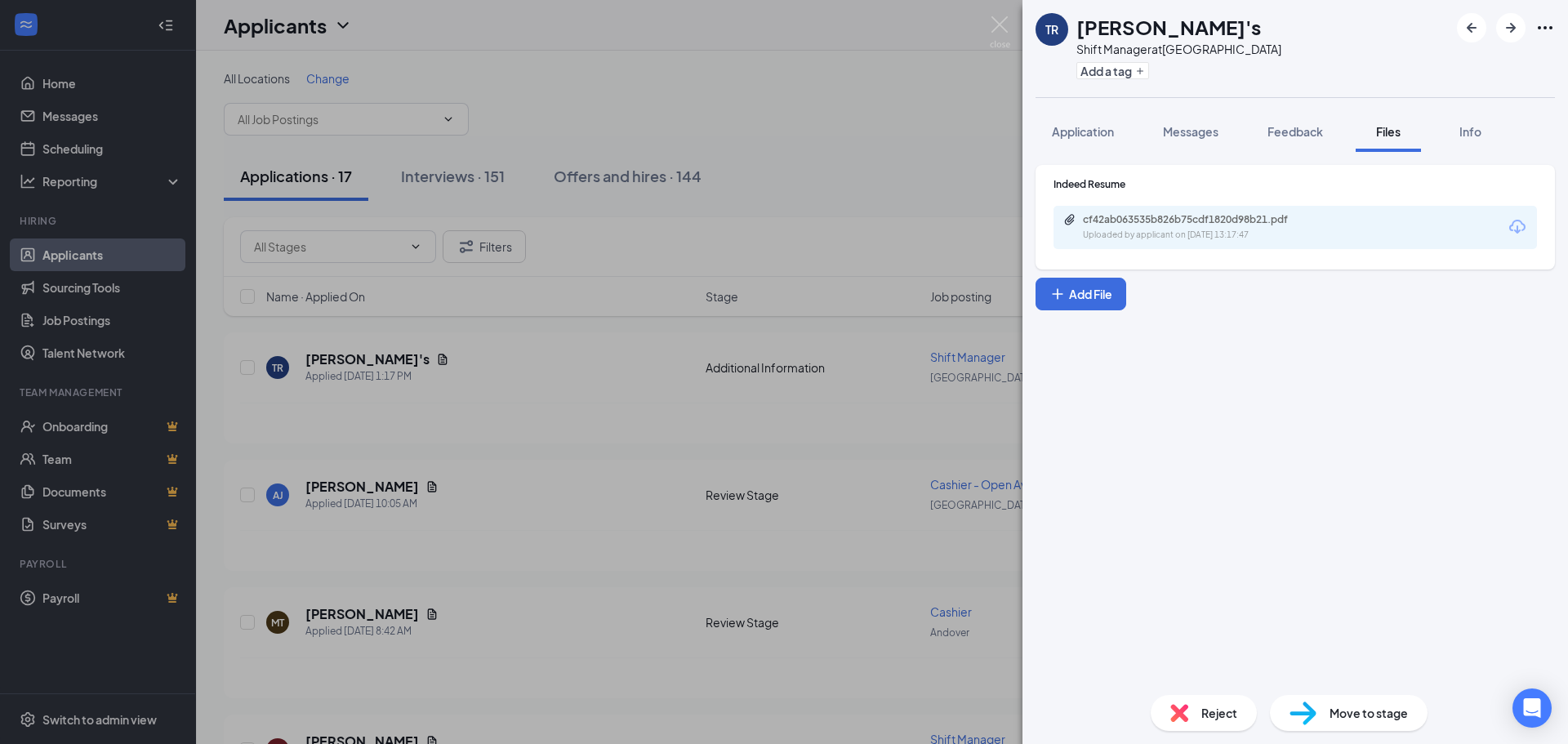
click at [1212, 218] on div "cf42ab063535b826b75cdf1820d98b21.pdf" at bounding box center [1198, 219] width 229 height 13
click at [1222, 714] on span "Reject" at bounding box center [1220, 713] width 36 height 18
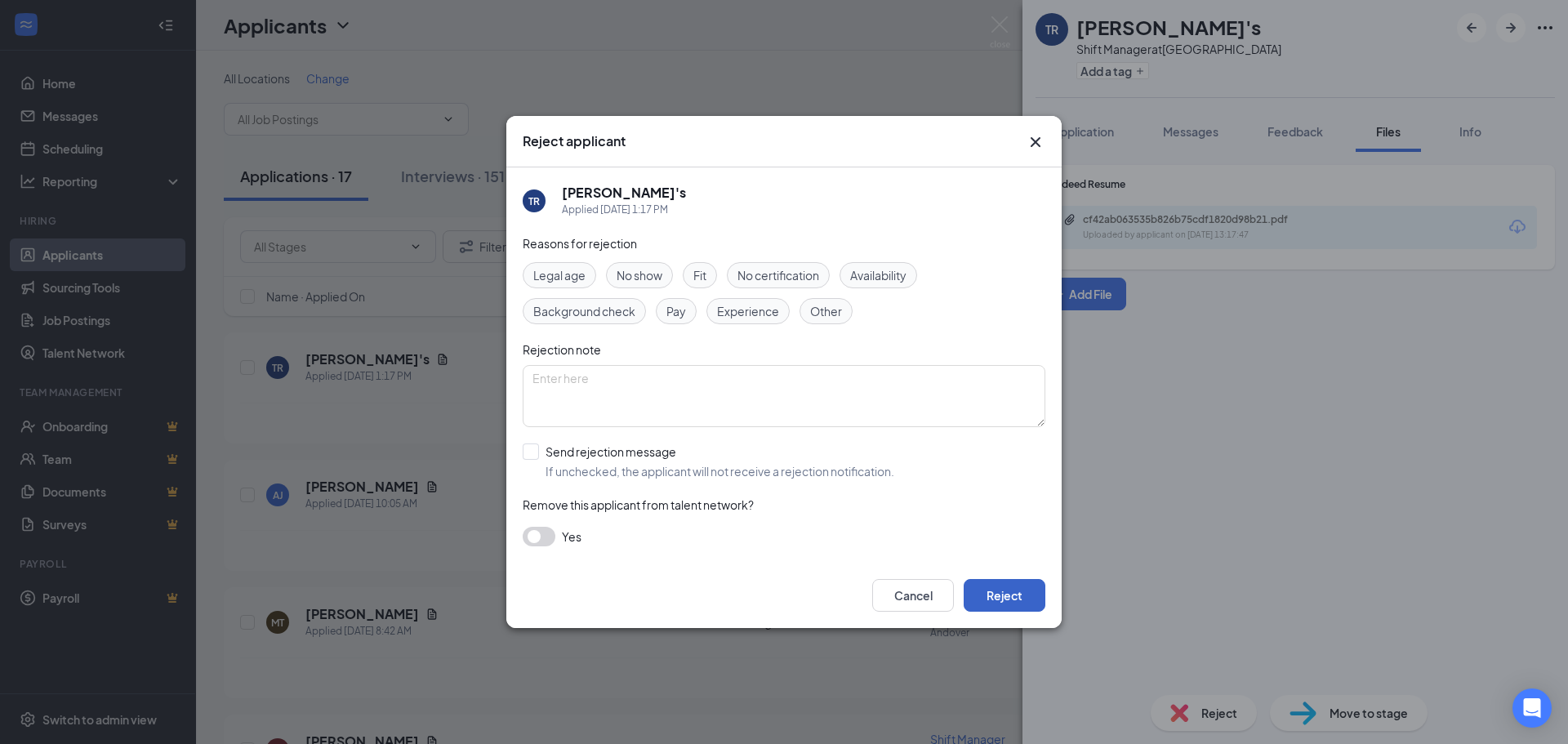
click at [1004, 593] on button "Reject" at bounding box center [1005, 594] width 82 height 33
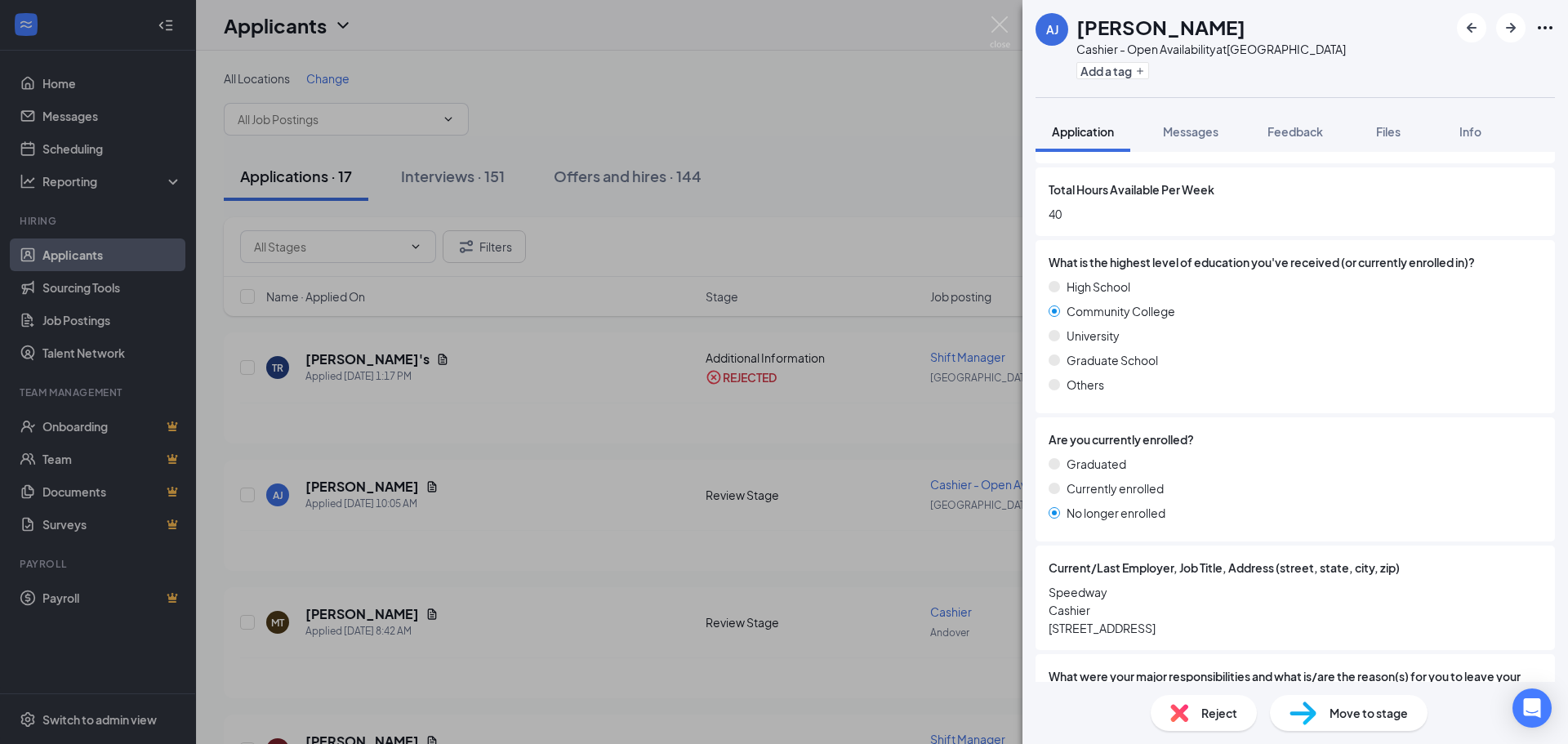
scroll to position [571, 0]
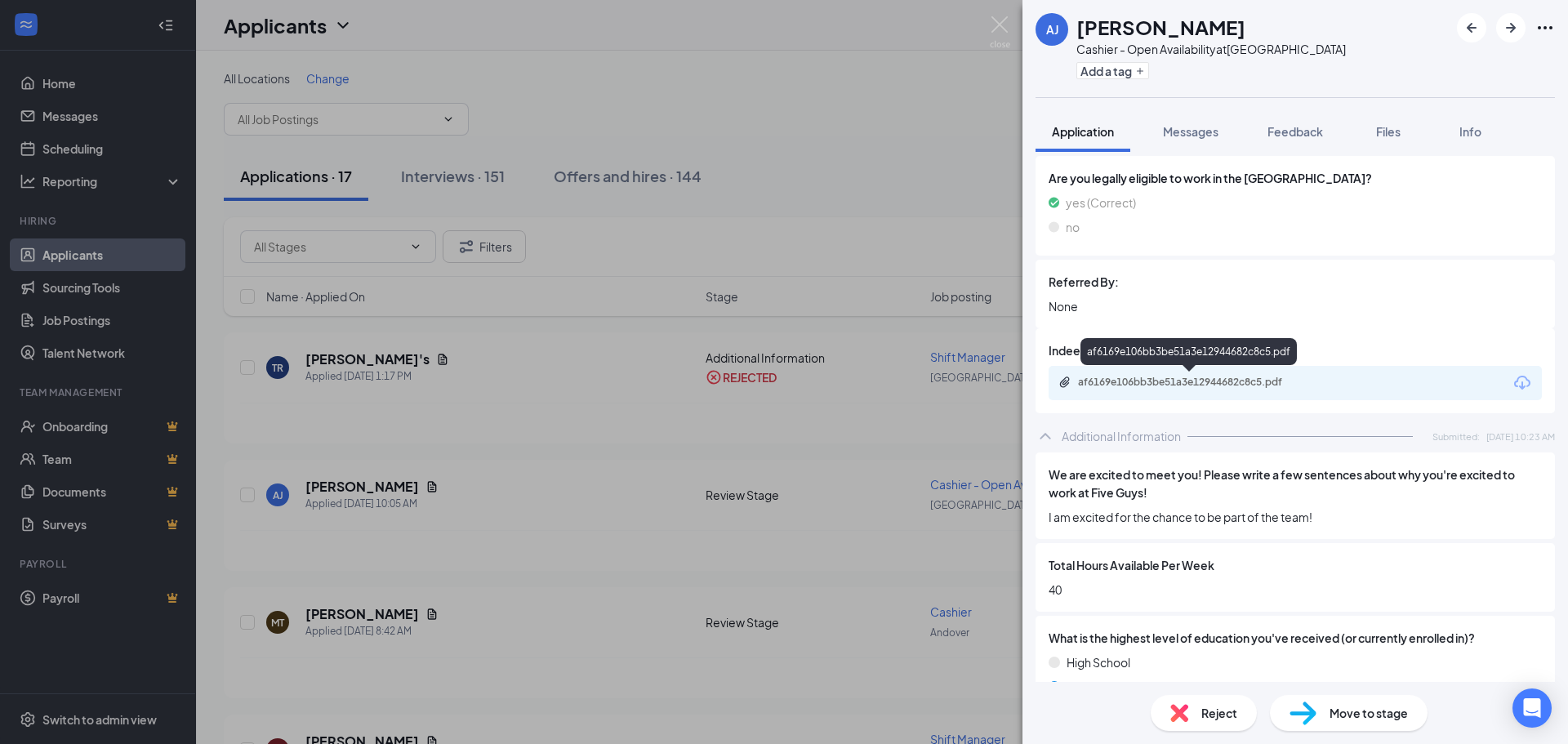
click at [1134, 380] on div "af6169e106bb3be51a3e12944682c8c5.pdf" at bounding box center [1192, 382] width 229 height 13
click at [1356, 702] on div "Move to stage" at bounding box center [1349, 713] width 158 height 36
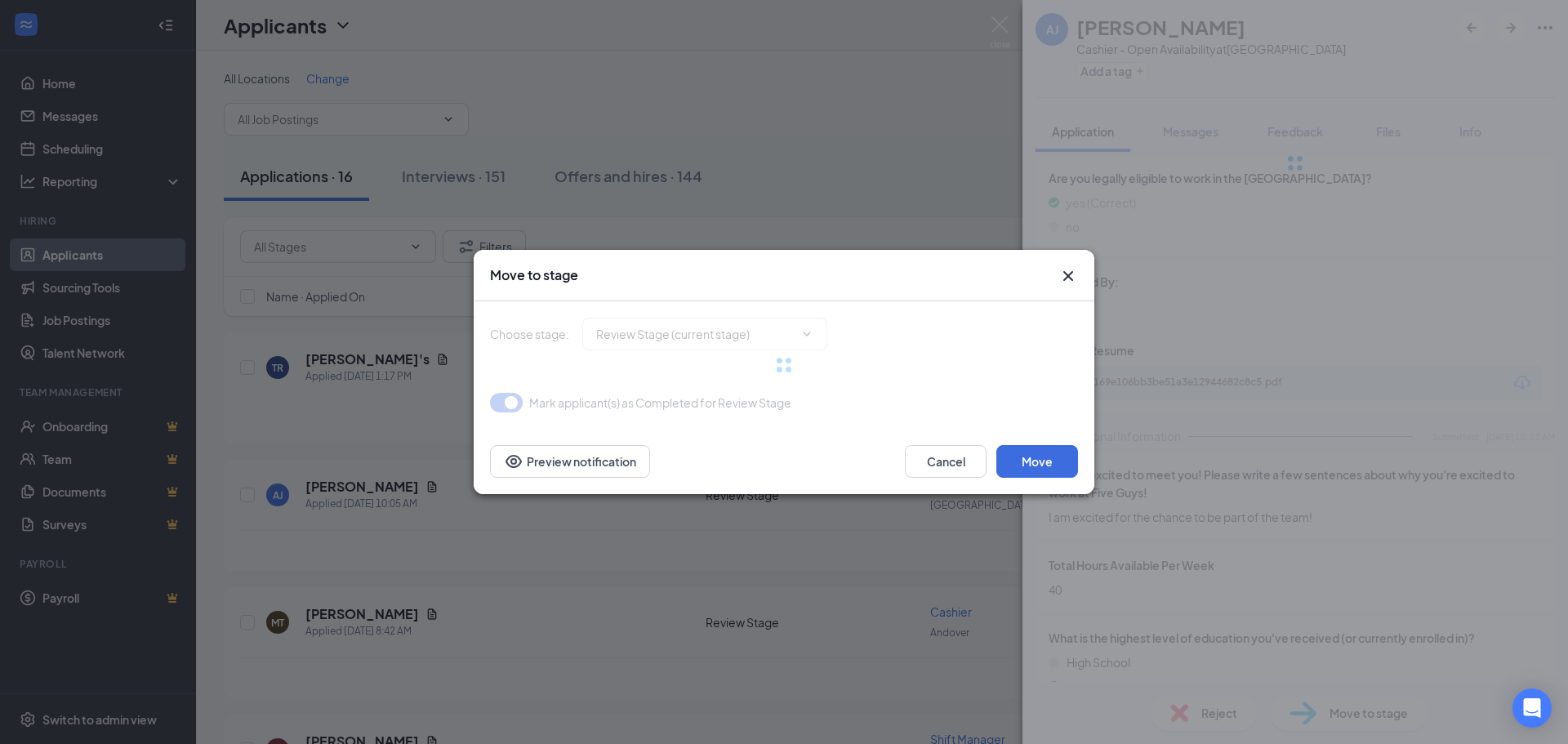
type input "Onsite Interview (next stage)"
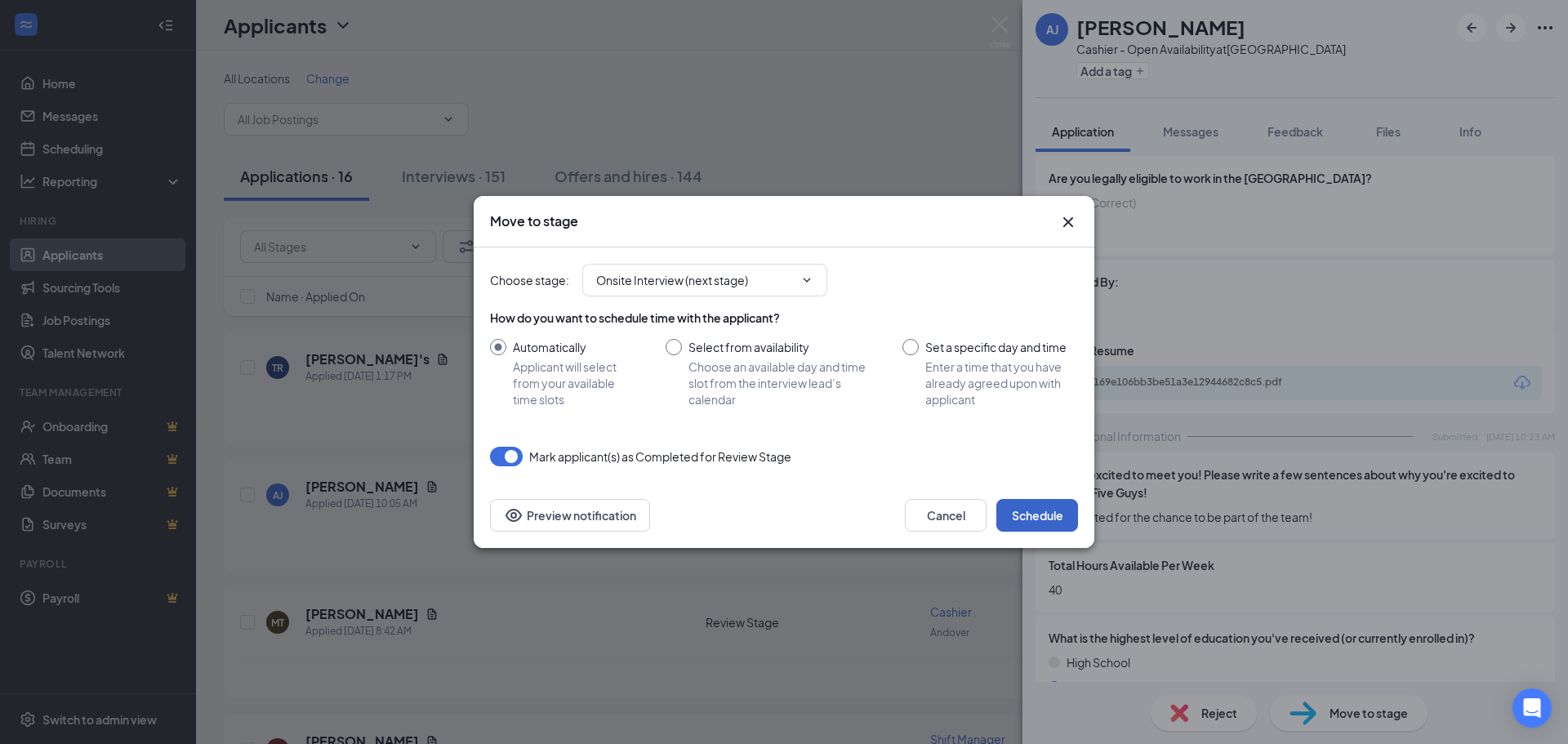
click at [1036, 506] on button "Schedule" at bounding box center [1037, 515] width 82 height 33
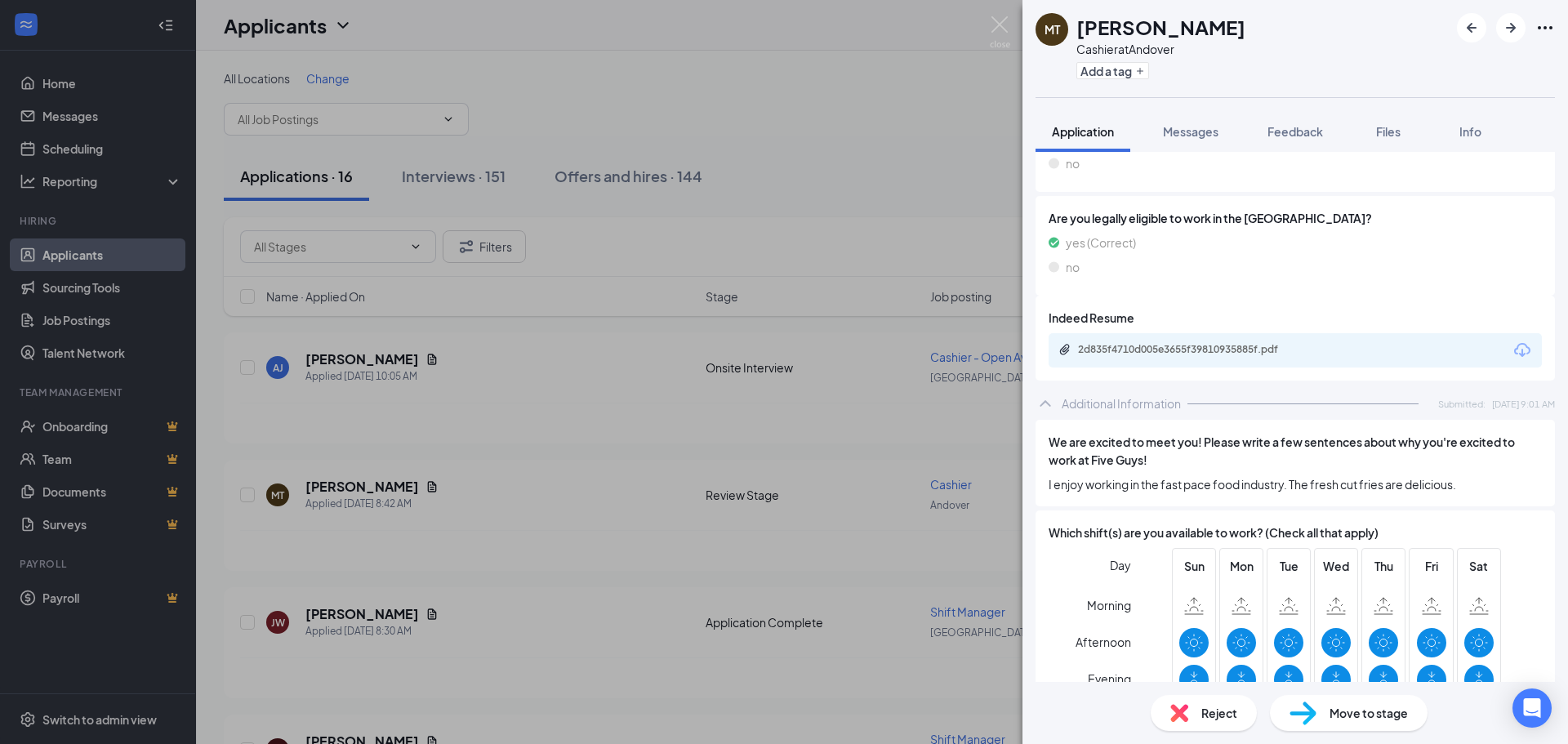
scroll to position [653, 0]
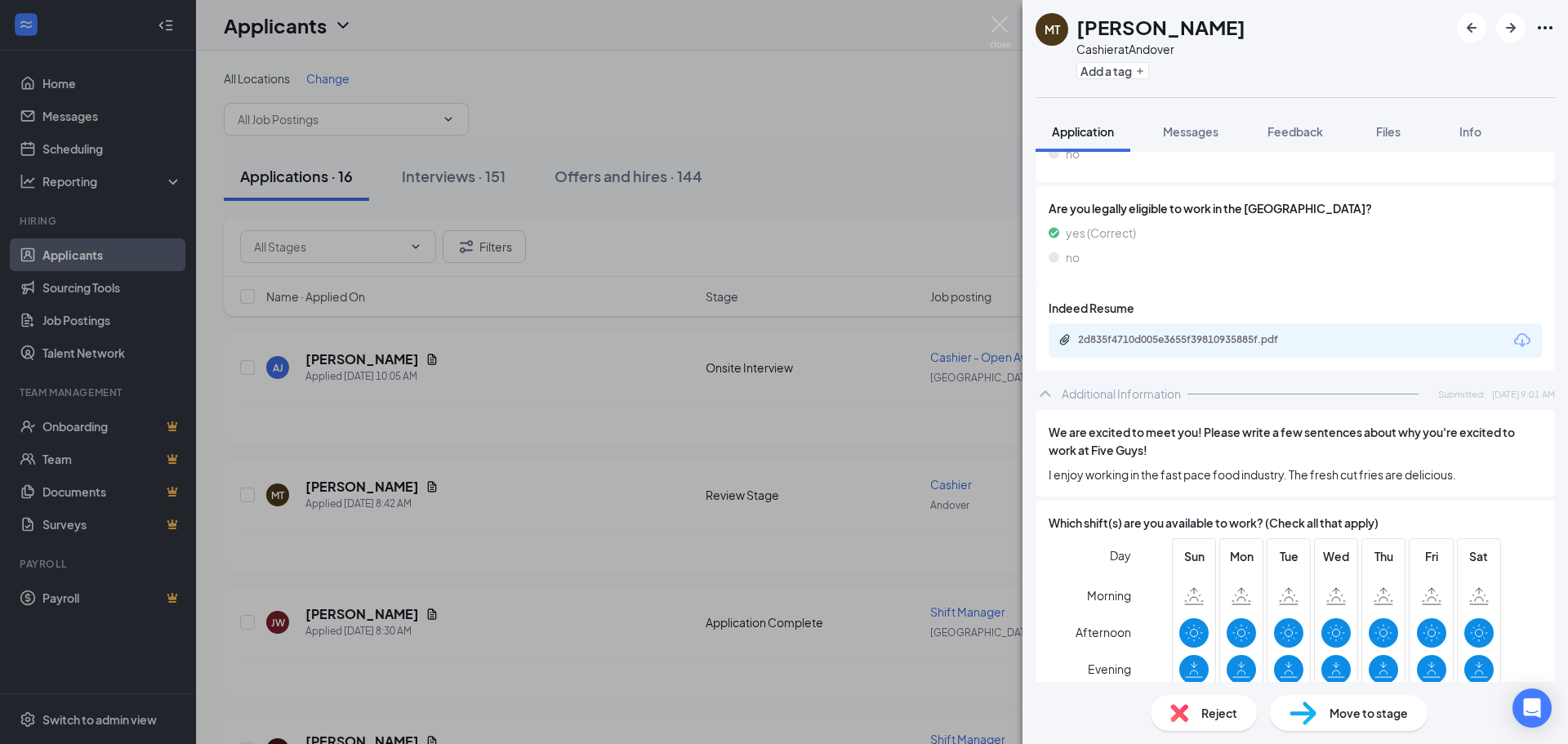
drag, startPoint x: 1182, startPoint y: 331, endPoint x: 1174, endPoint y: 336, distance: 9.4
click at [1182, 331] on div "2d835f4710d005e3655f39810935885f.pdf" at bounding box center [1296, 340] width 493 height 35
click at [1174, 337] on div "2d835f4710d005e3655f39810935885f.pdf" at bounding box center [1192, 339] width 229 height 13
click at [1208, 715] on span "Reject" at bounding box center [1220, 713] width 36 height 18
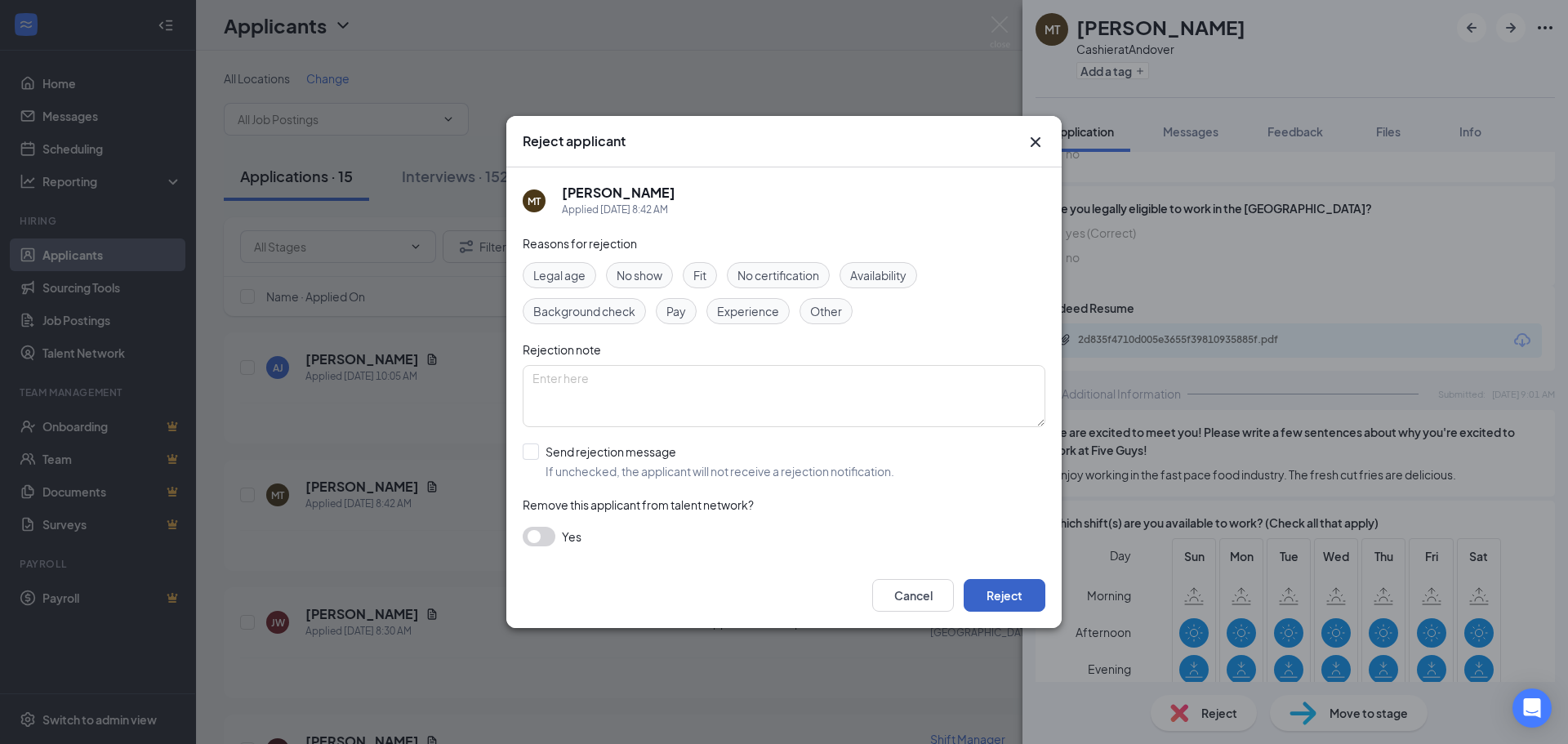
click at [1009, 608] on button "Reject" at bounding box center [1005, 594] width 82 height 33
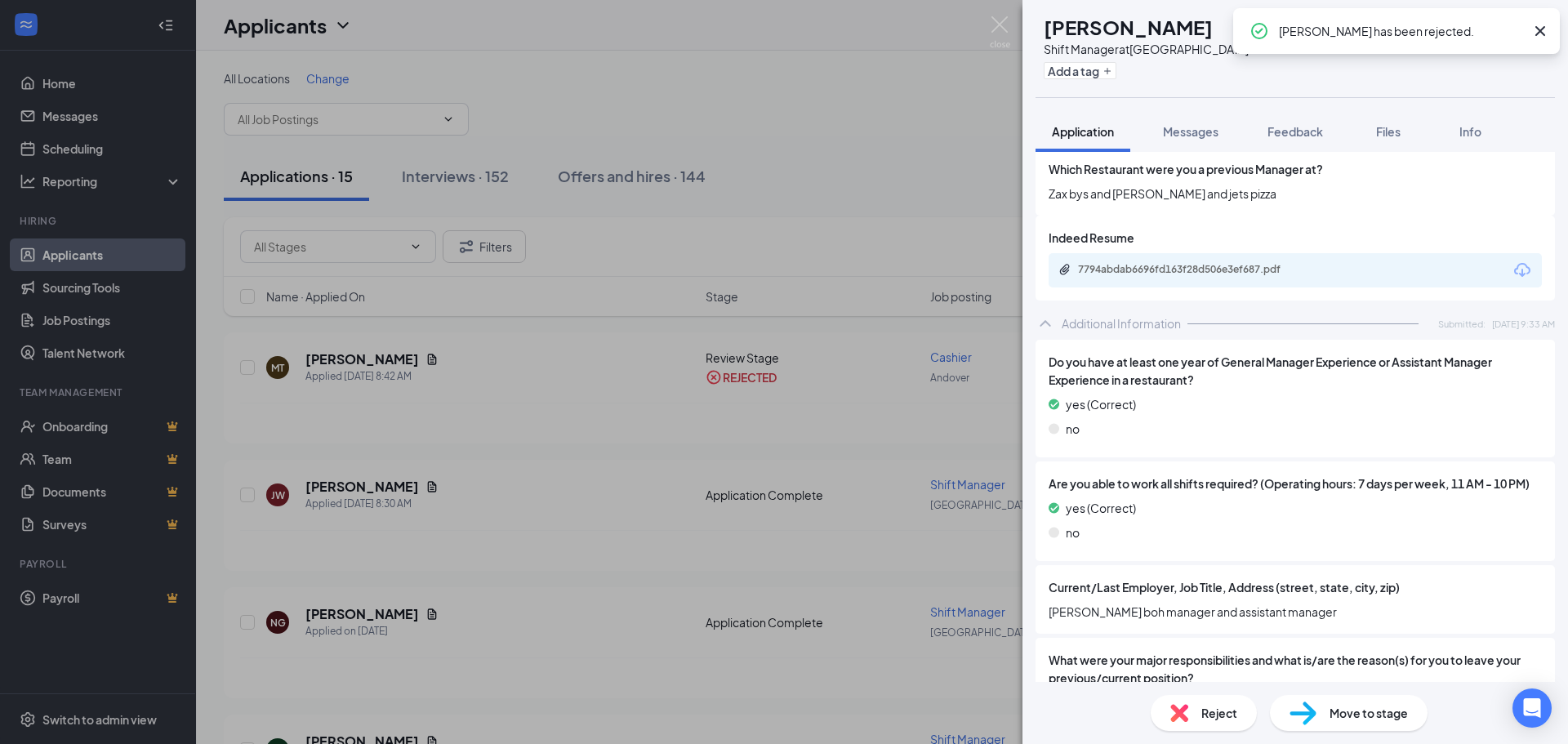
scroll to position [82, 0]
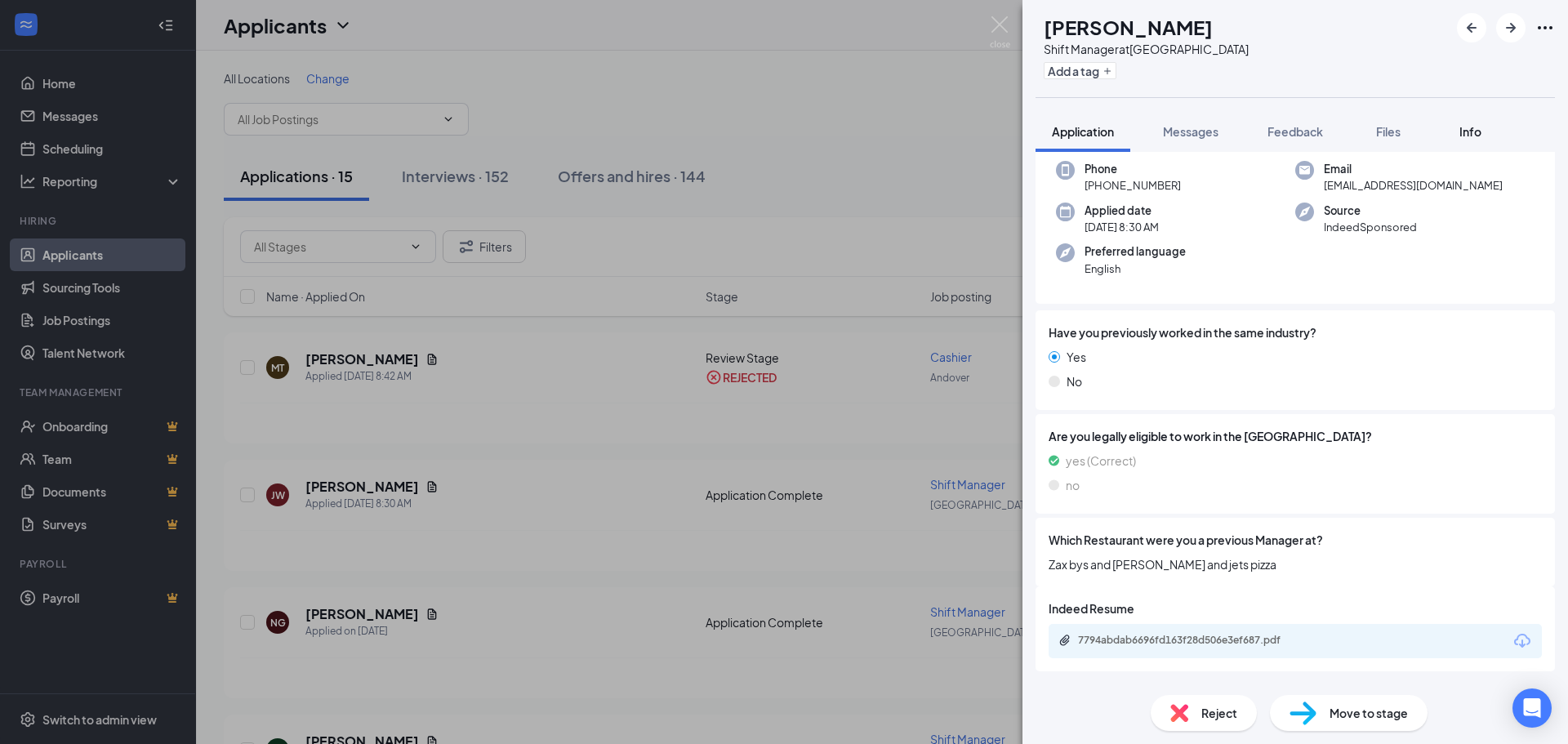
click at [1487, 127] on div "Info" at bounding box center [1470, 132] width 33 height 16
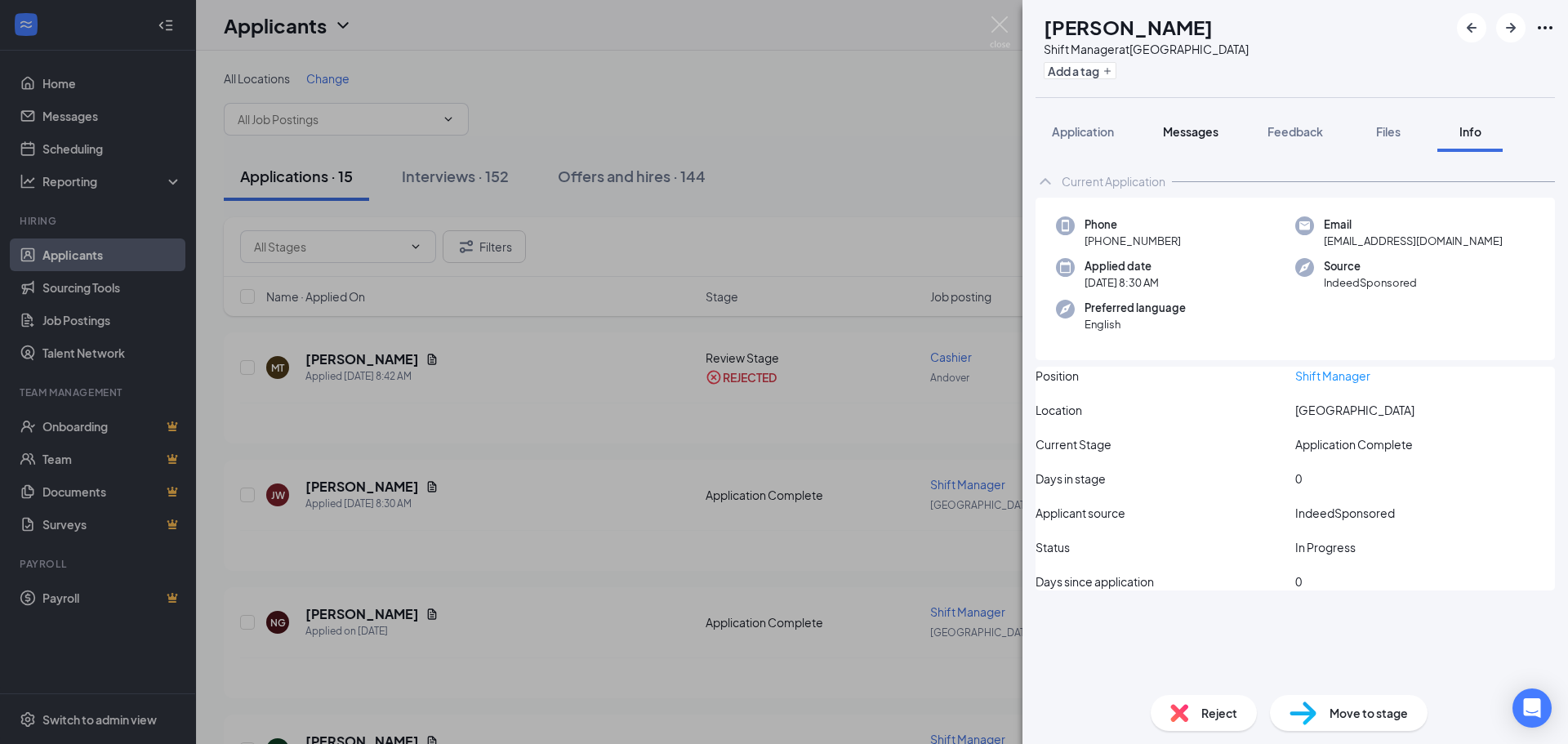
click at [1194, 126] on span "Messages" at bounding box center [1190, 131] width 55 height 15
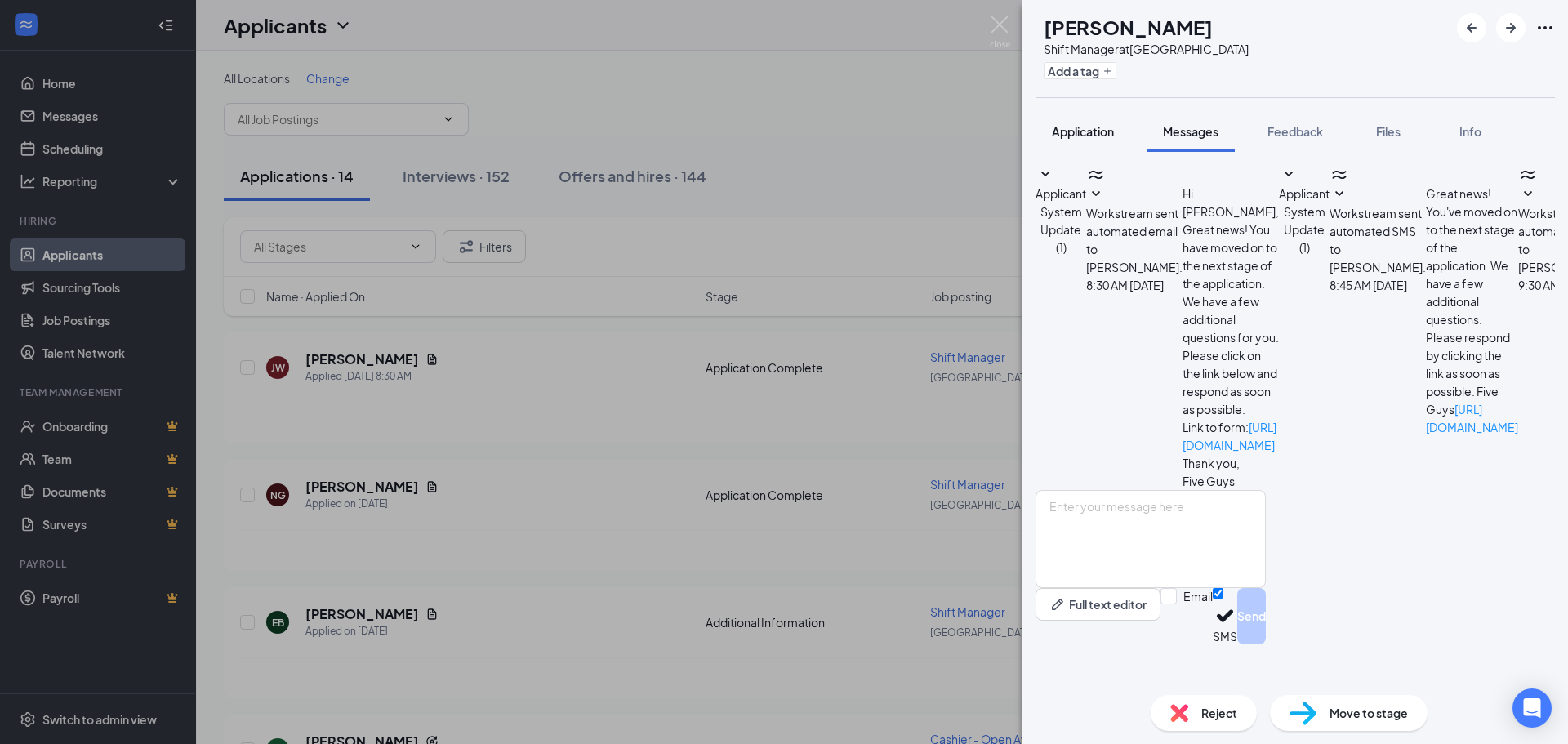
click at [1114, 134] on span "Application" at bounding box center [1084, 131] width 62 height 15
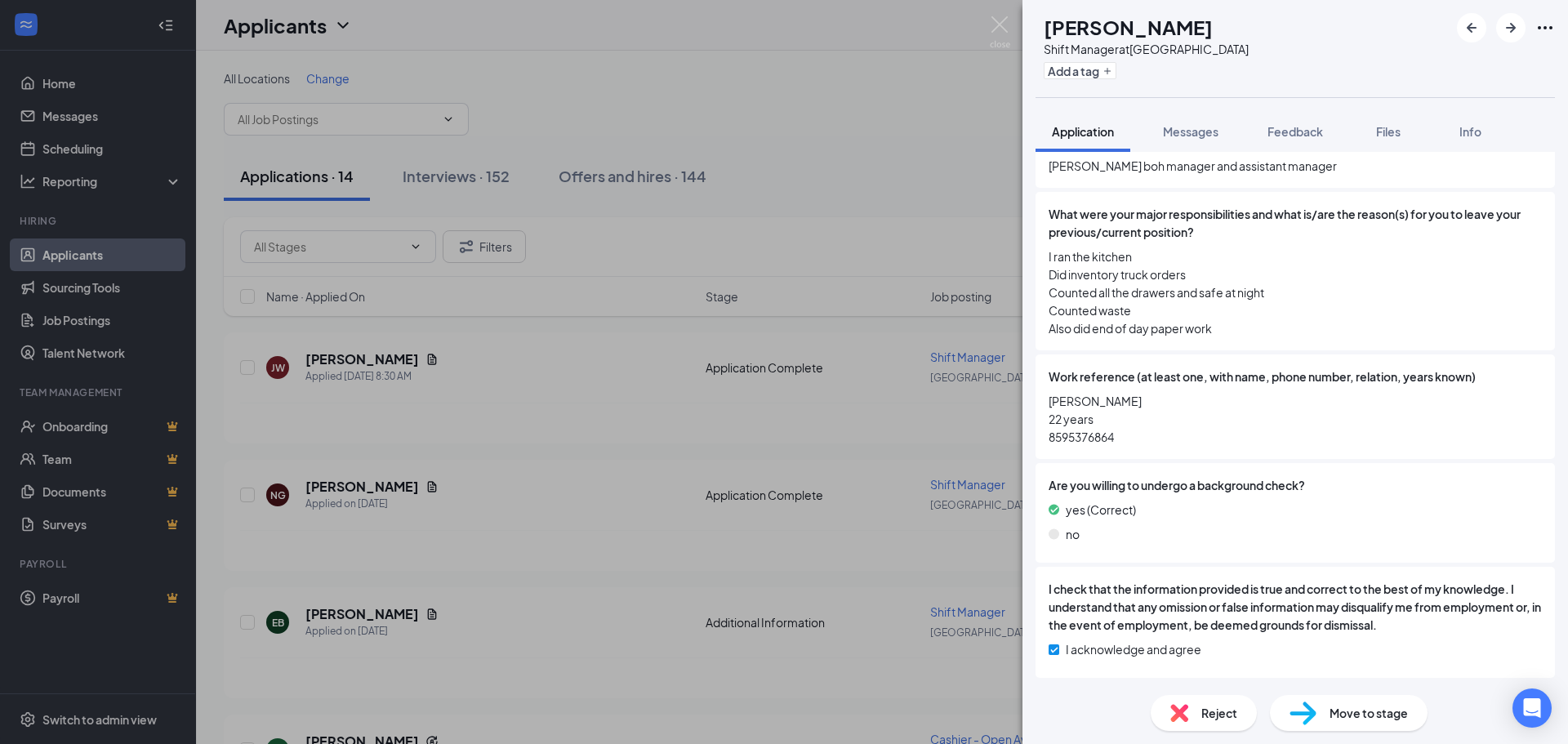
scroll to position [426, 0]
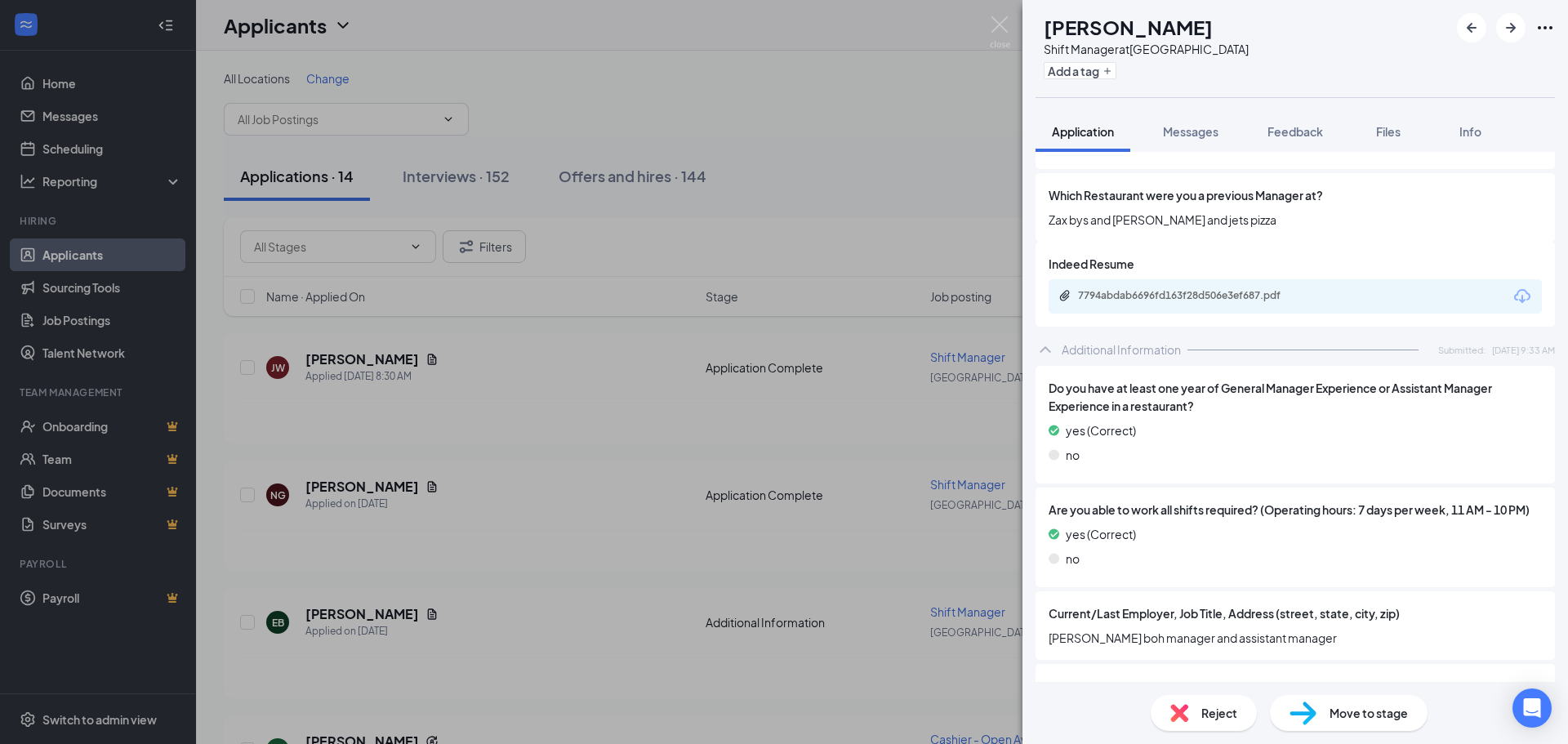
click at [1174, 301] on div "7794abdab6696fd163f28d506e3ef687.pdf" at bounding box center [1192, 295] width 229 height 13
click at [1374, 710] on span "Move to stage" at bounding box center [1369, 713] width 78 height 18
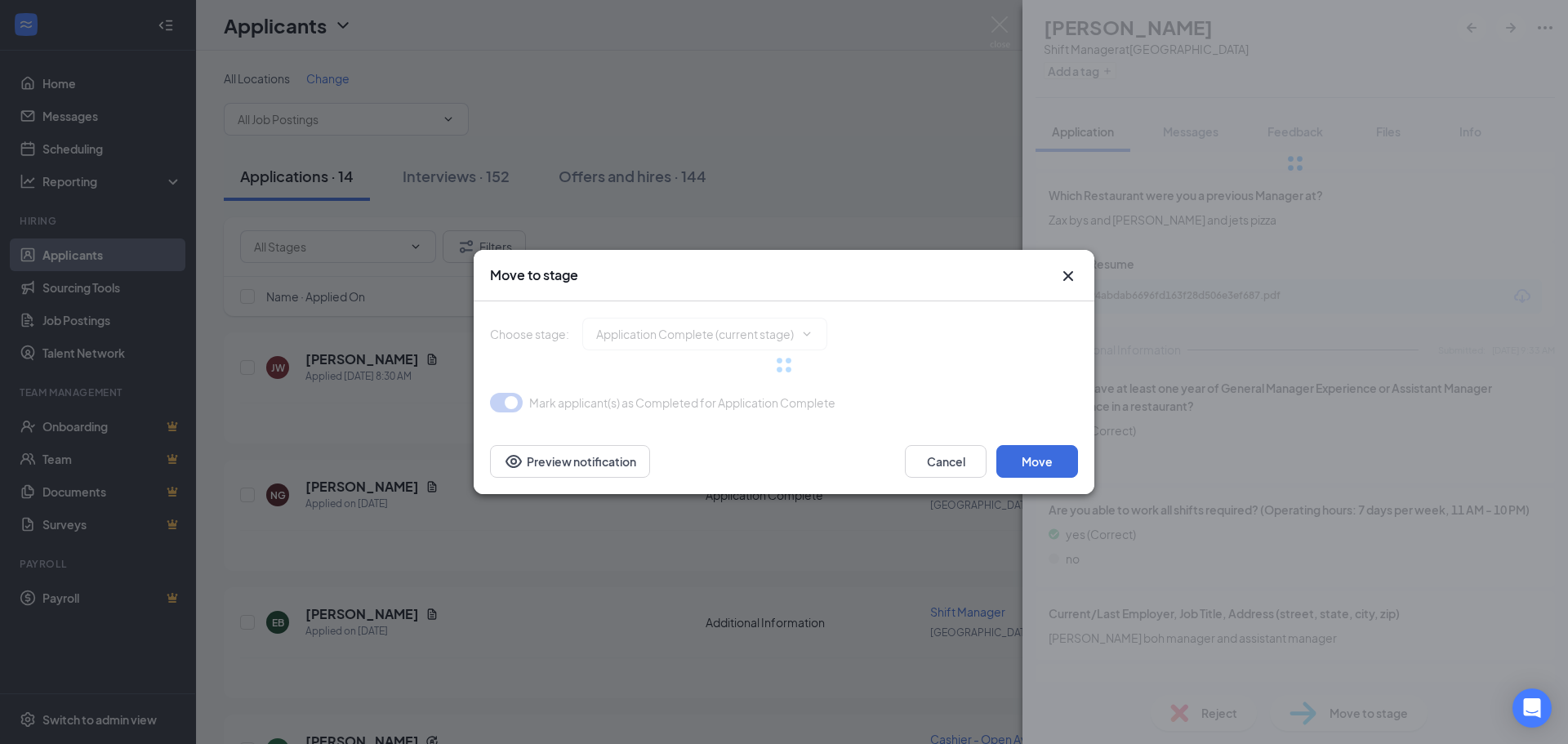
type input "Onsite Interview (next stage)"
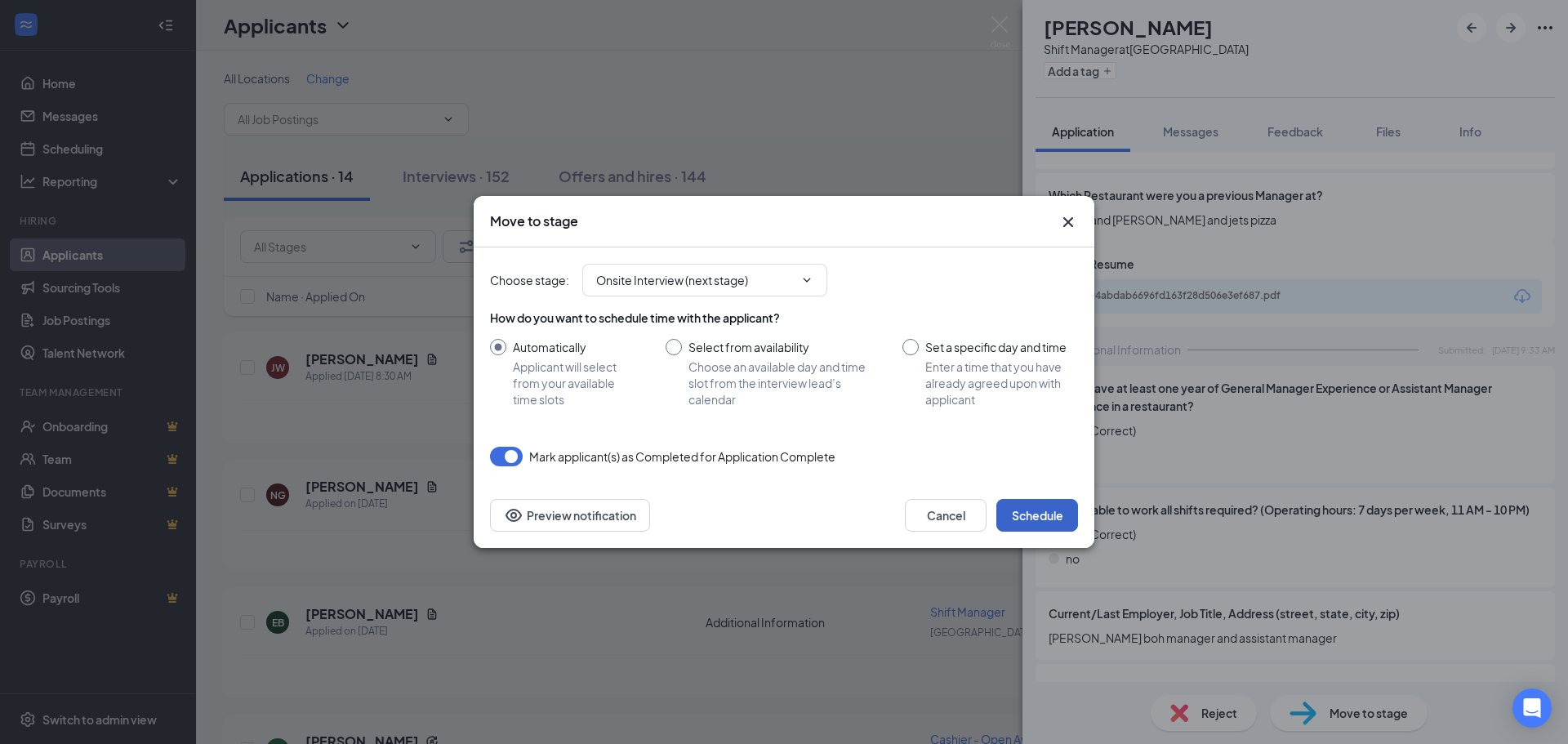
click at [1044, 514] on button "Schedule" at bounding box center [1037, 515] width 82 height 33
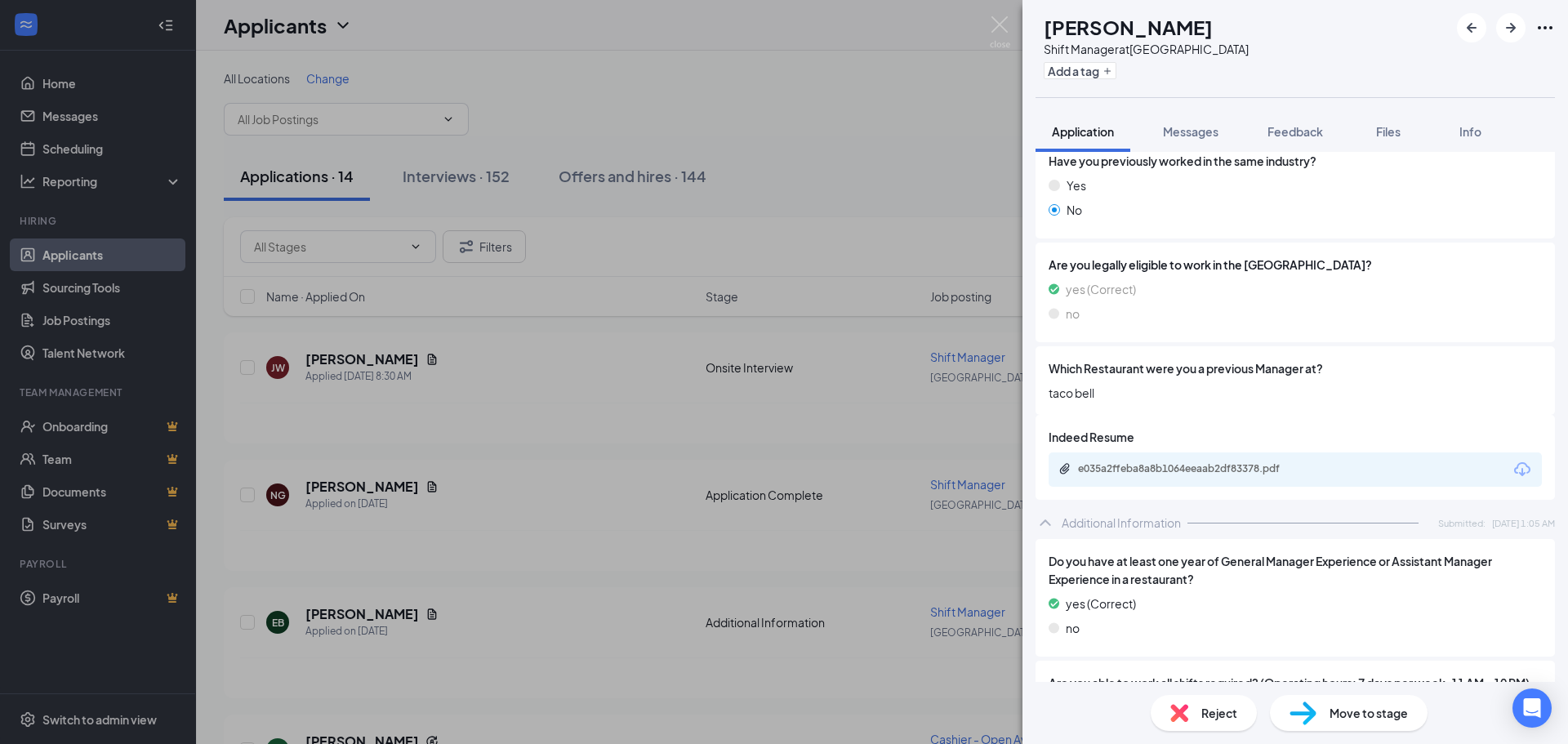
scroll to position [327, 0]
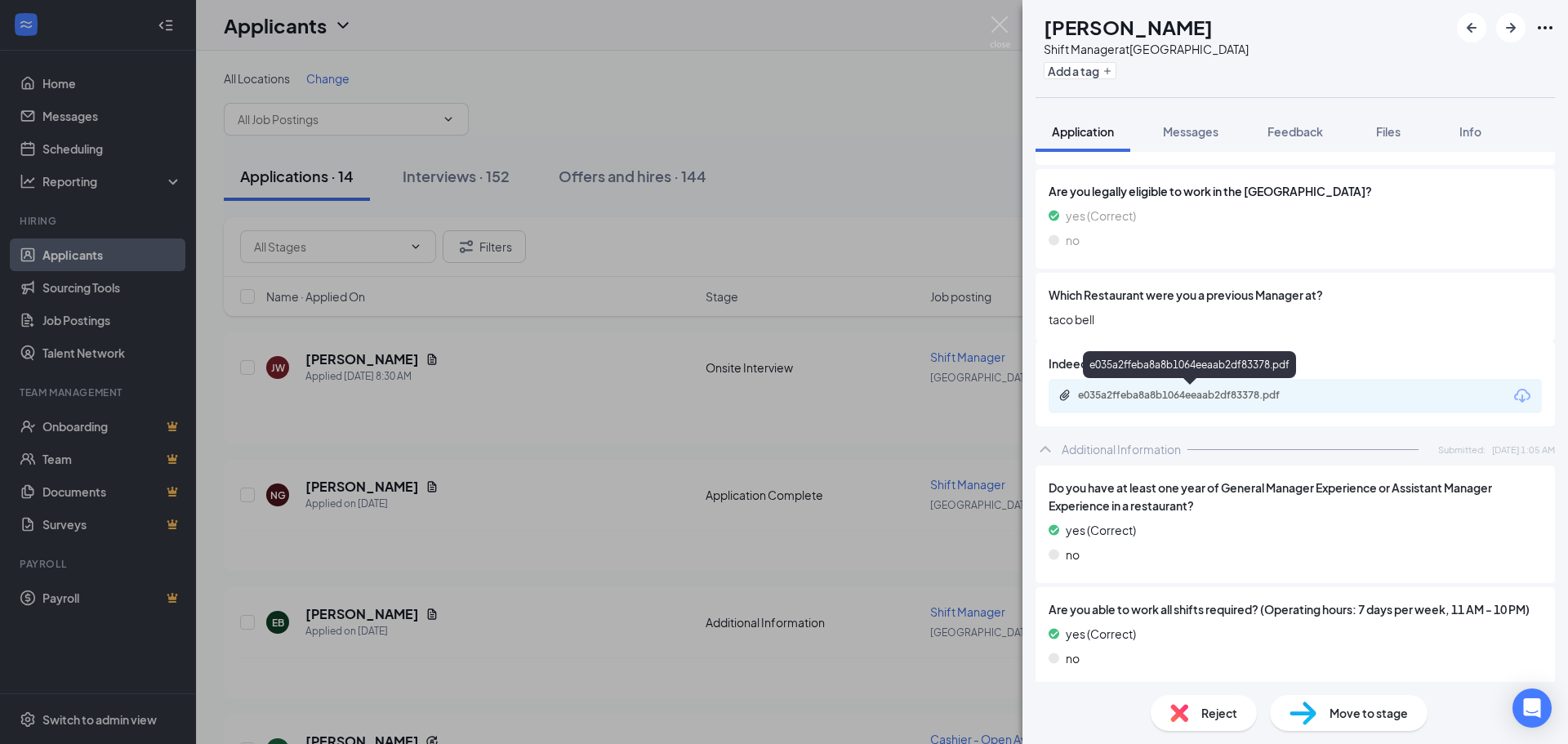
click at [1139, 384] on div "e035a2ffeba8a8b1064eeaab2df83378.pdf" at bounding box center [1190, 368] width 213 height 34
click at [1137, 387] on div "e035a2ffeba8a8b1064eeaab2df83378.pdf" at bounding box center [1296, 396] width 493 height 35
click at [1133, 395] on div "e035a2ffeba8a8b1064eeaab2df83378.pdf" at bounding box center [1192, 395] width 229 height 13
drag, startPoint x: 1345, startPoint y: 736, endPoint x: 1340, endPoint y: 711, distance: 25.5
click at [1342, 726] on div "Reject Move to stage" at bounding box center [1296, 713] width 546 height 62
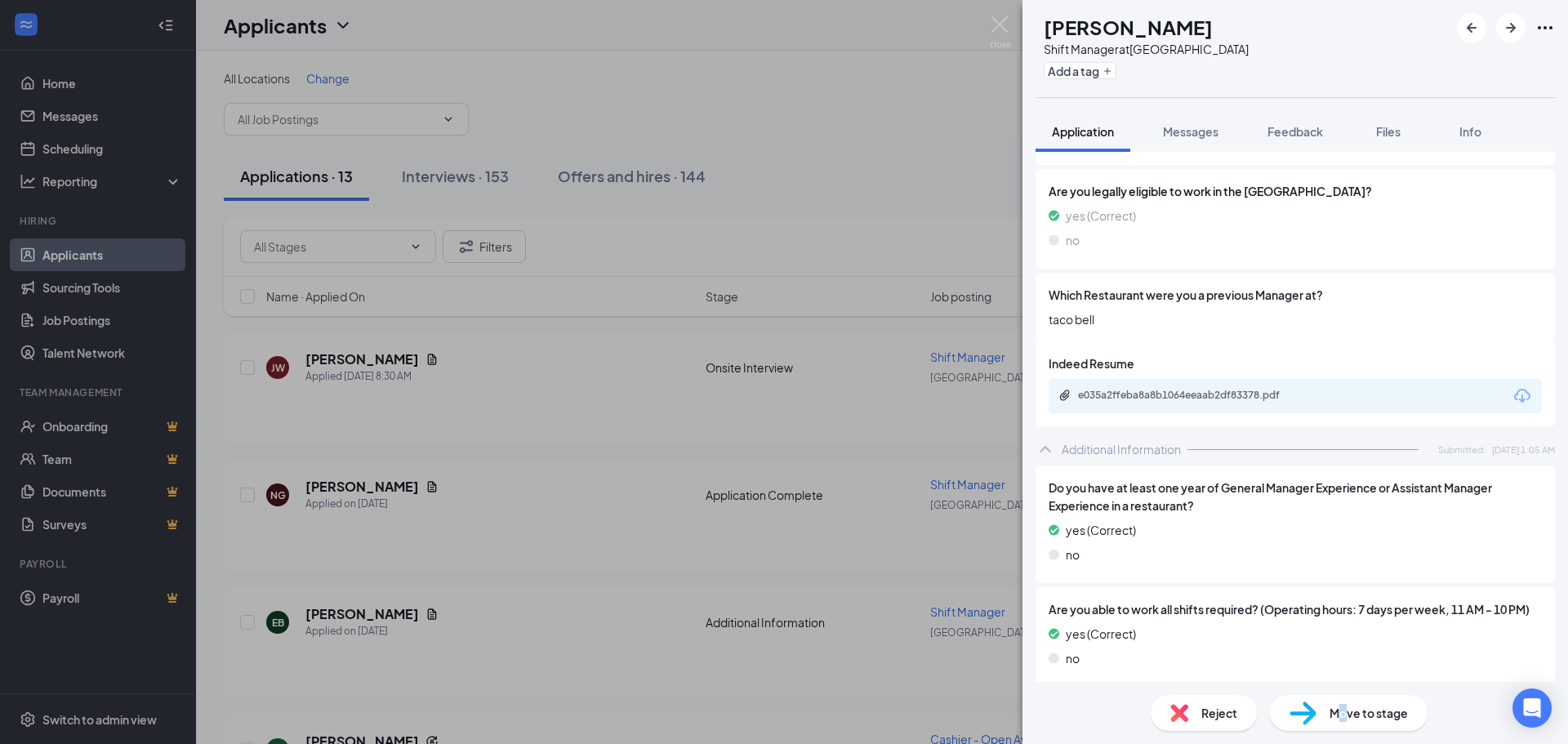
click at [1340, 711] on span "Move to stage" at bounding box center [1369, 713] width 78 height 18
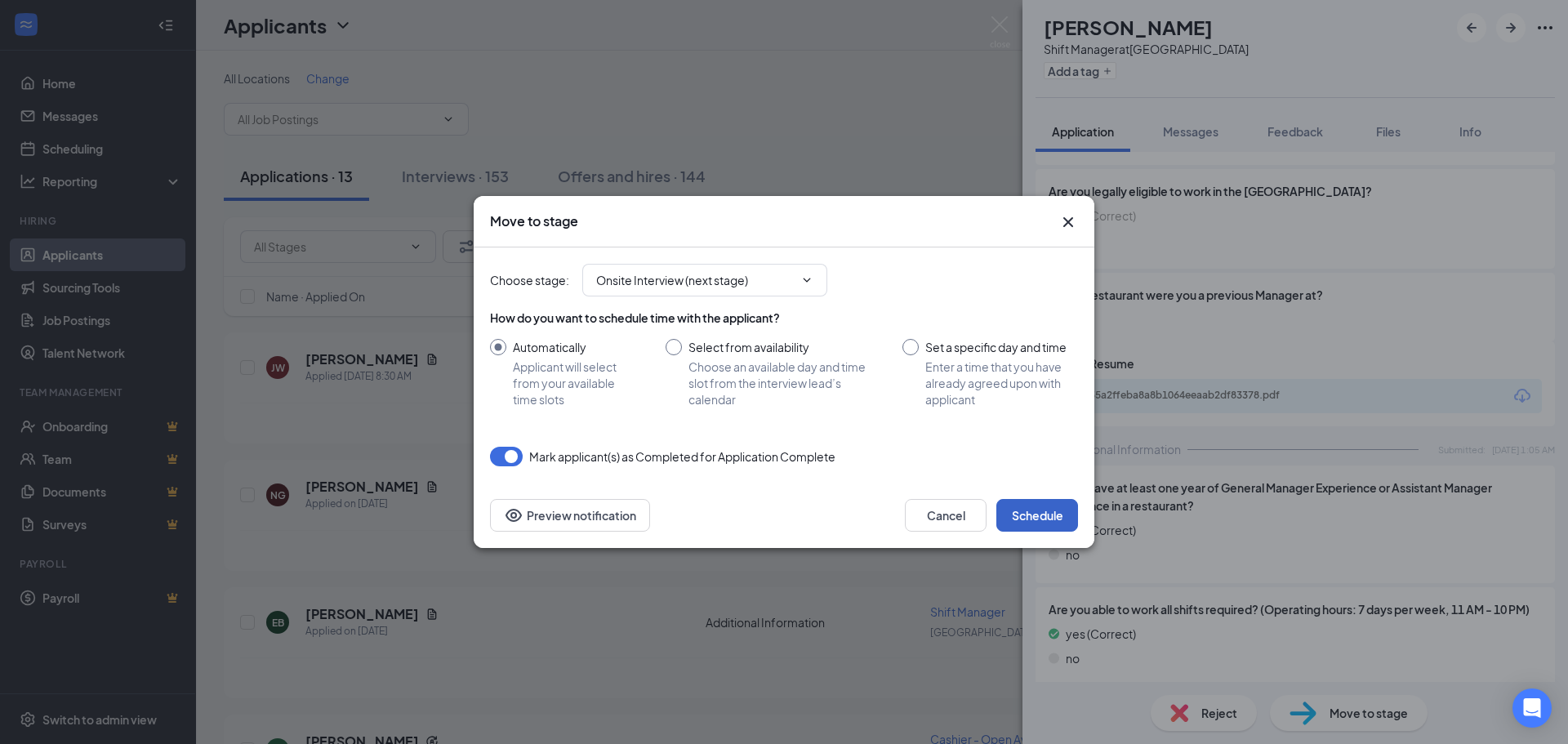
click at [1040, 516] on button "Schedule" at bounding box center [1037, 515] width 82 height 33
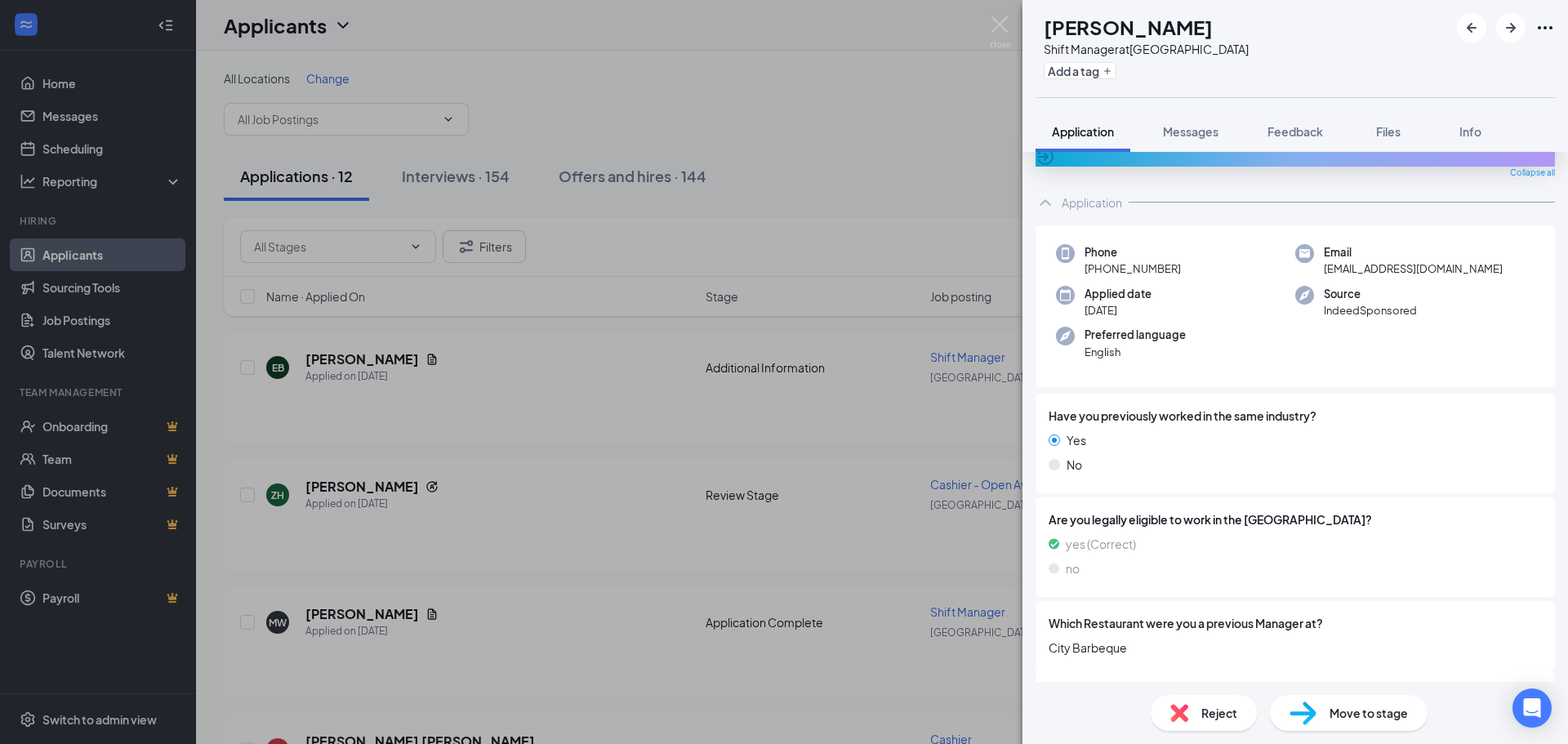
scroll to position [156, 0]
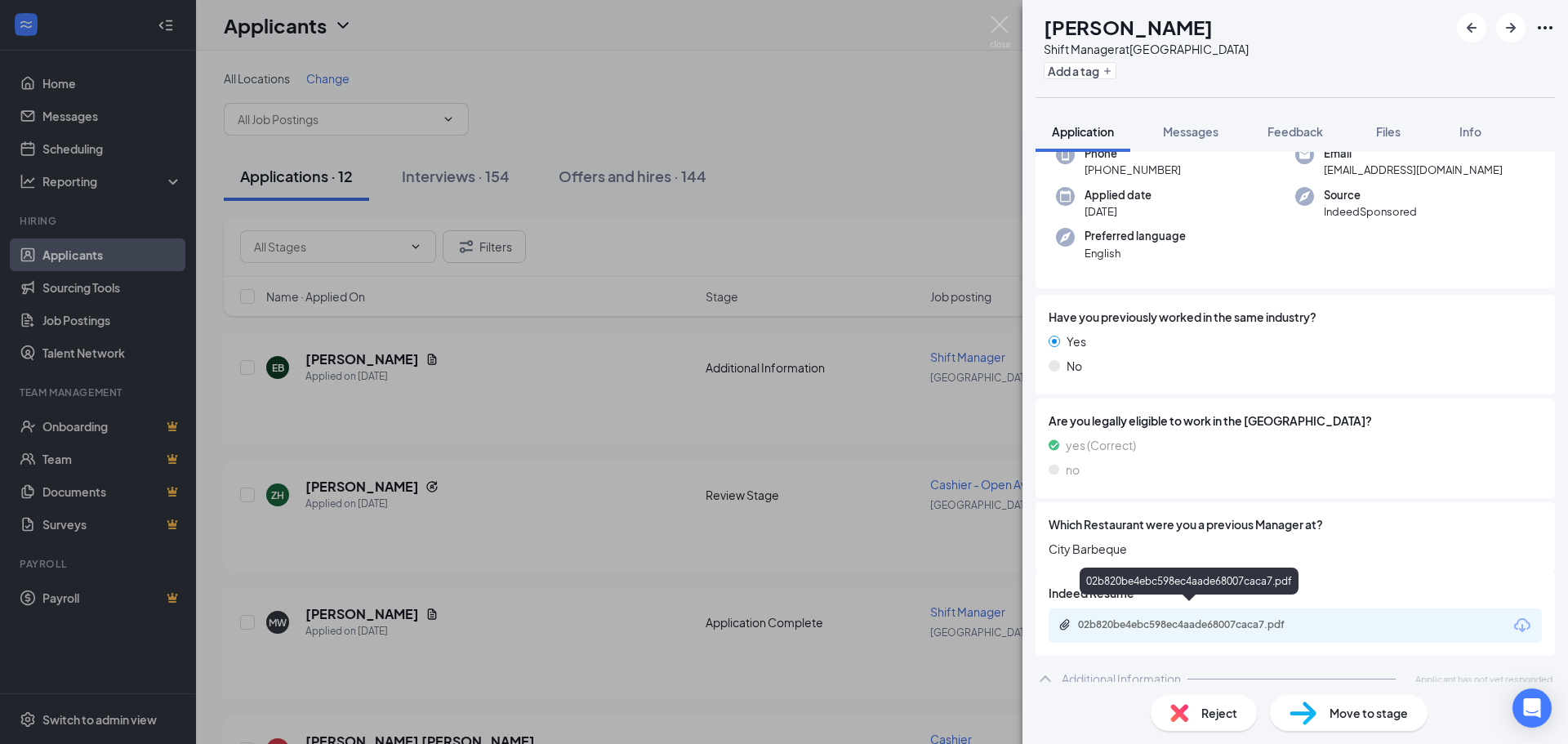
click at [1128, 618] on div "02b820be4ebc598ec4aade68007caca7.pdf" at bounding box center [1192, 624] width 229 height 13
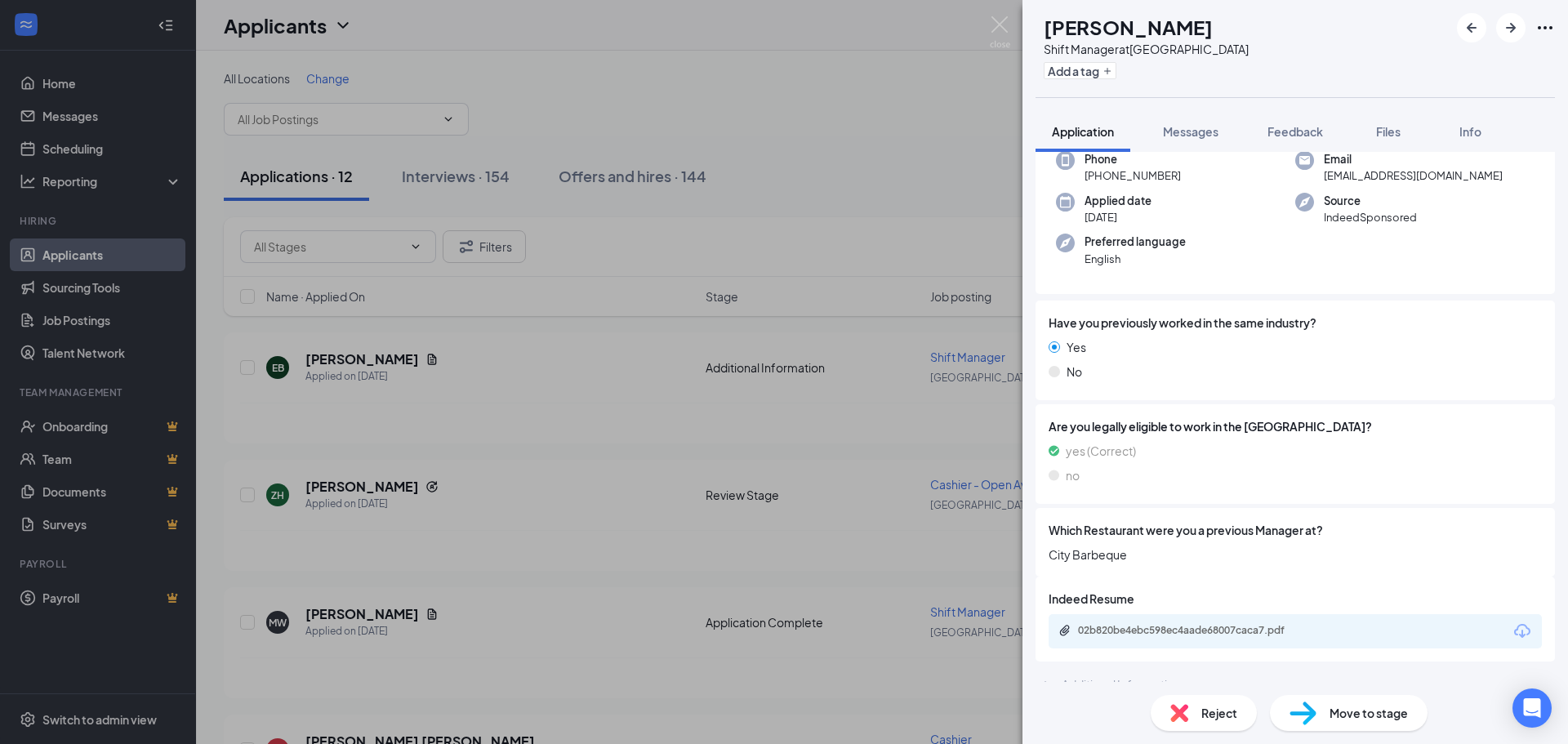
click at [1339, 717] on span "Move to stage" at bounding box center [1369, 713] width 78 height 18
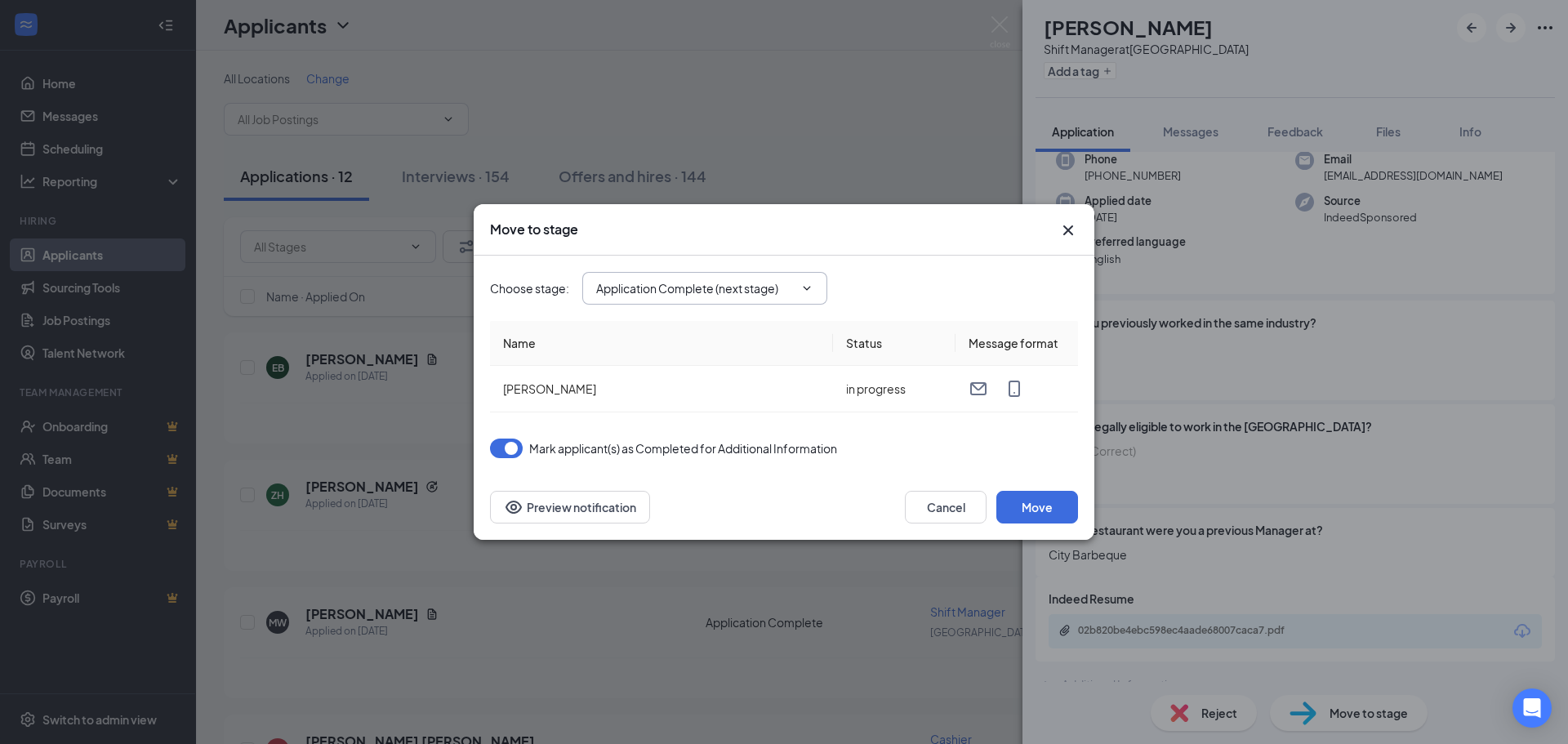
click at [781, 290] on input "Application Complete (next stage)" at bounding box center [695, 288] width 198 height 18
click at [722, 376] on div "Onsite Interview" at bounding box center [719, 368] width 219 height 18
type input "Onsite Interview"
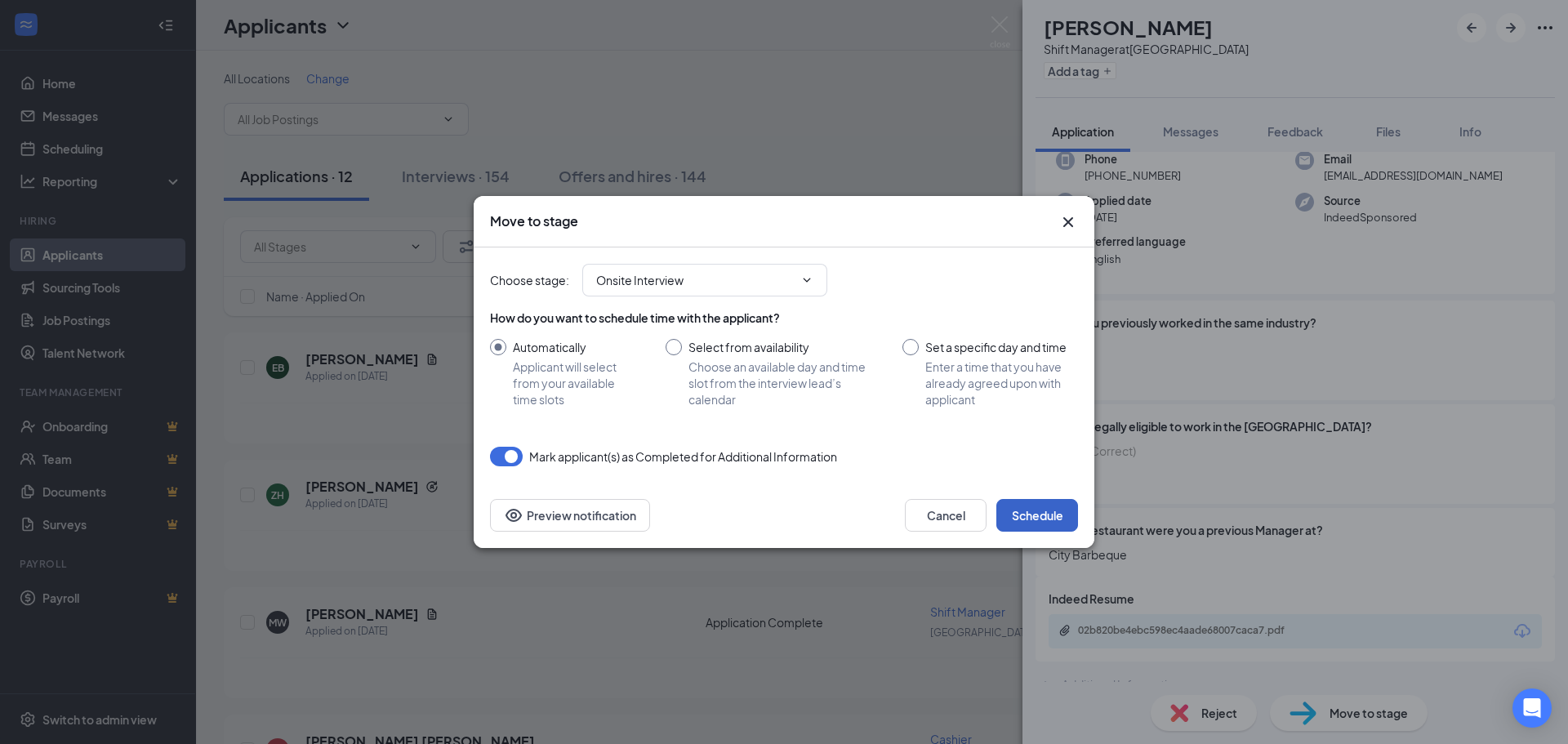
click at [1036, 503] on button "Schedule" at bounding box center [1037, 515] width 82 height 33
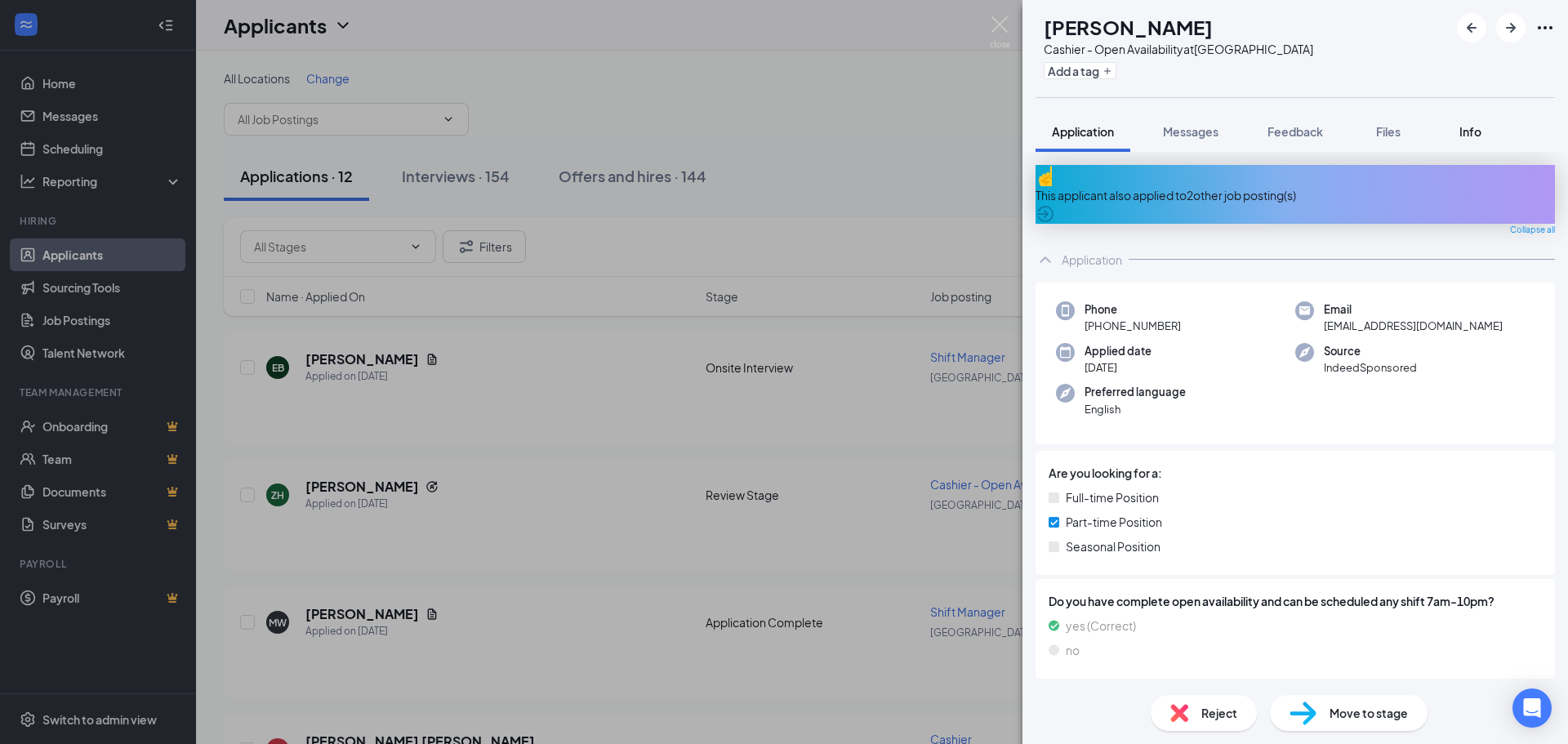
click at [1450, 123] on button "Info" at bounding box center [1470, 132] width 65 height 41
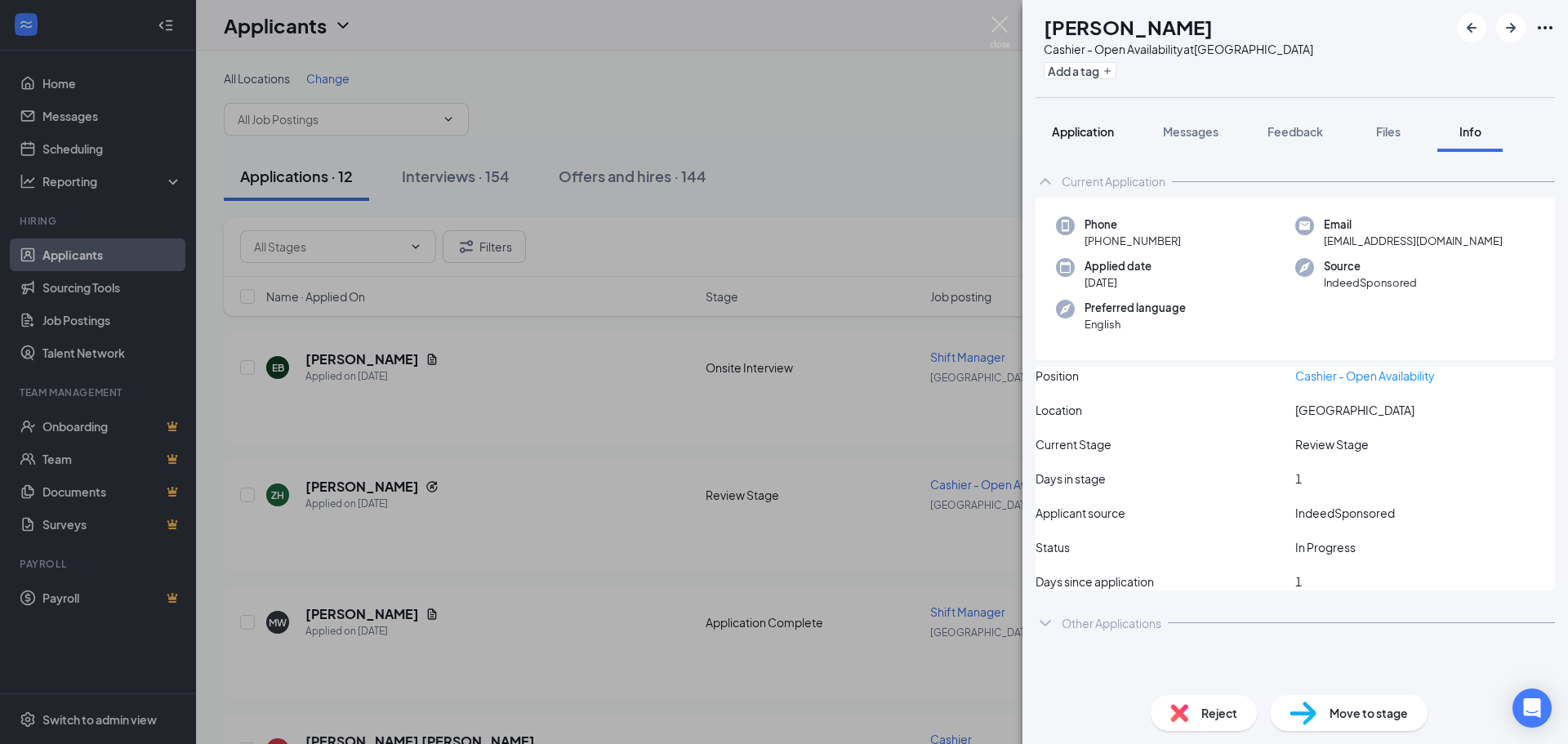
click at [1086, 138] on span "Application" at bounding box center [1084, 131] width 62 height 15
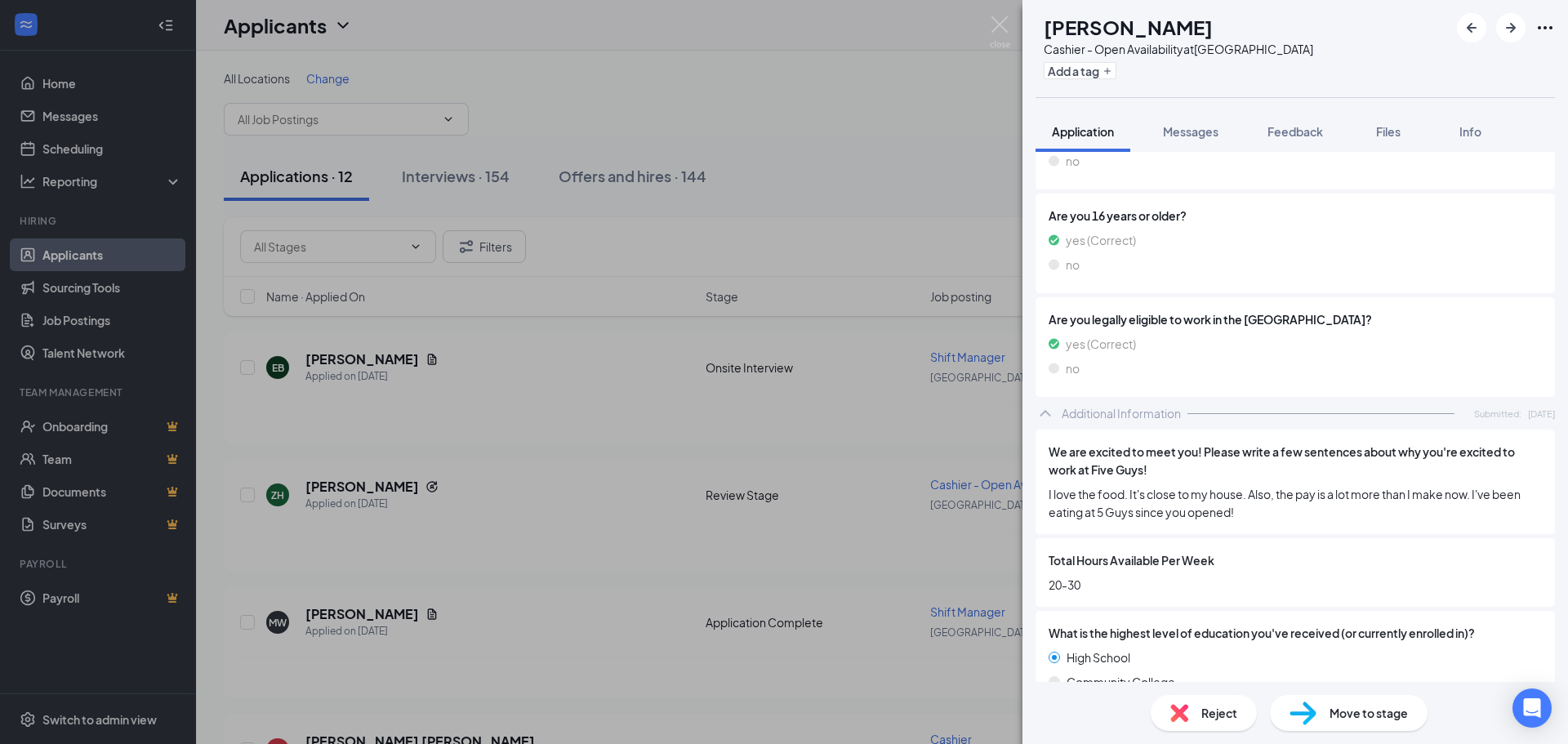
scroll to position [489, 0]
click at [1308, 702] on img at bounding box center [1304, 713] width 27 height 24
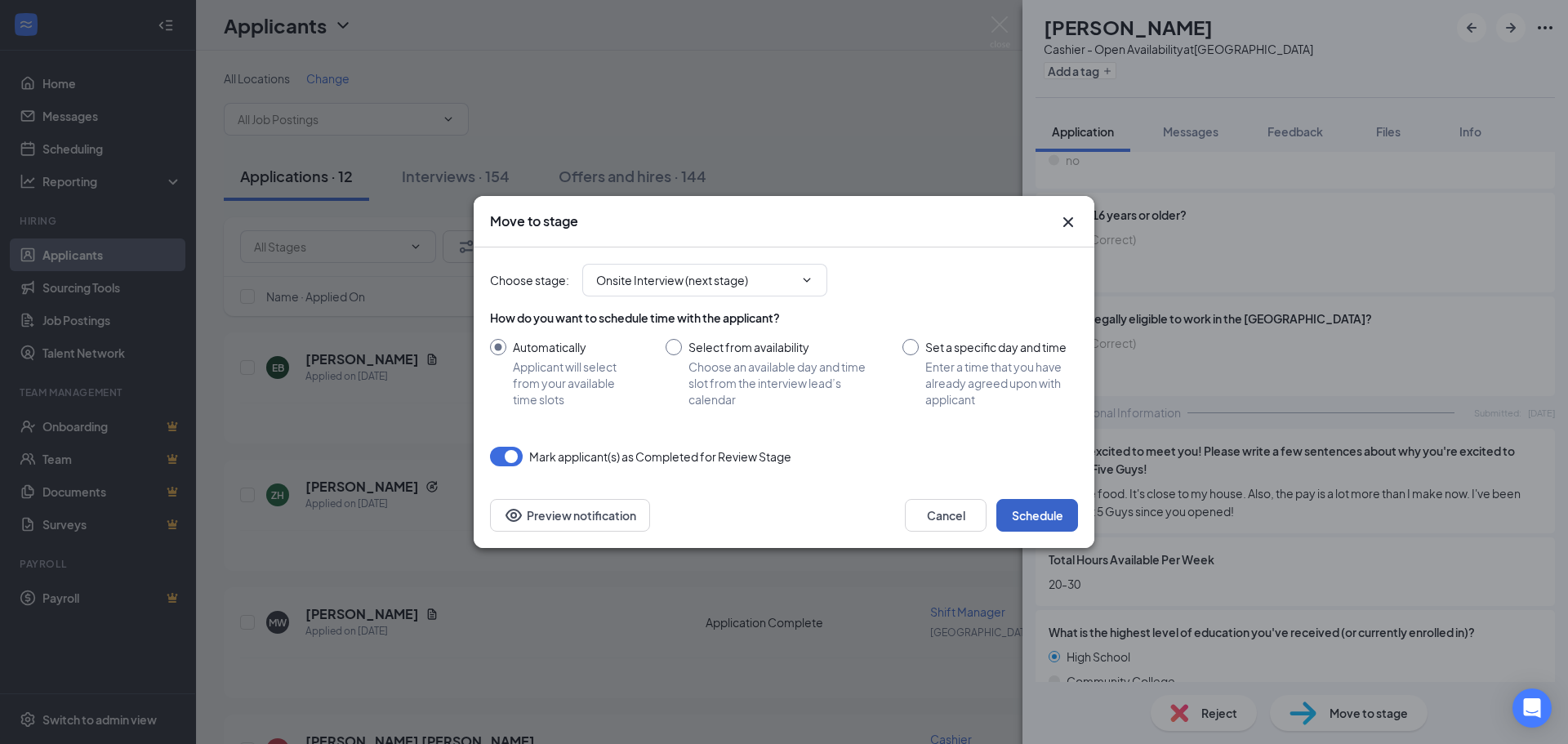
click at [1021, 507] on button "Schedule" at bounding box center [1037, 515] width 82 height 33
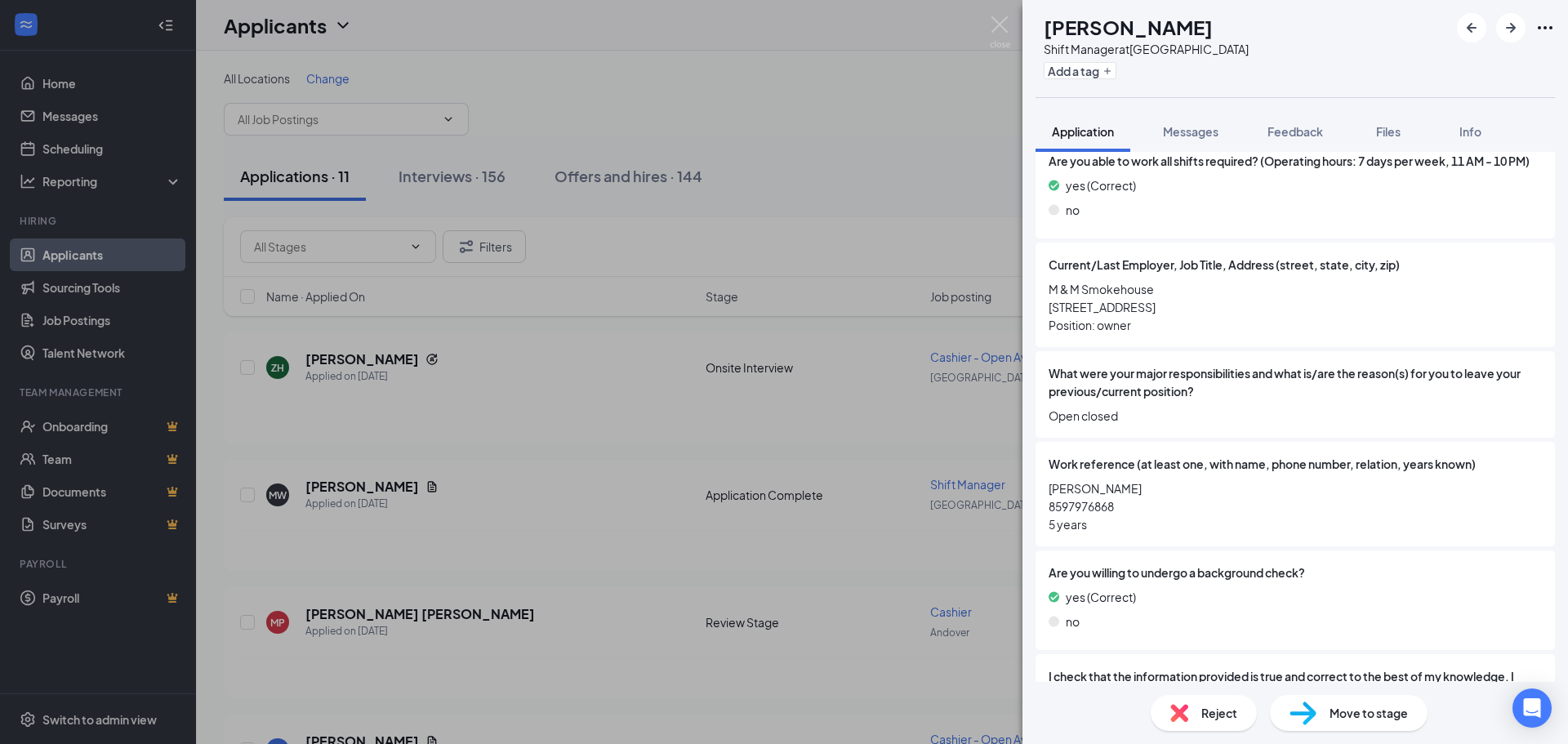
scroll to position [822, 0]
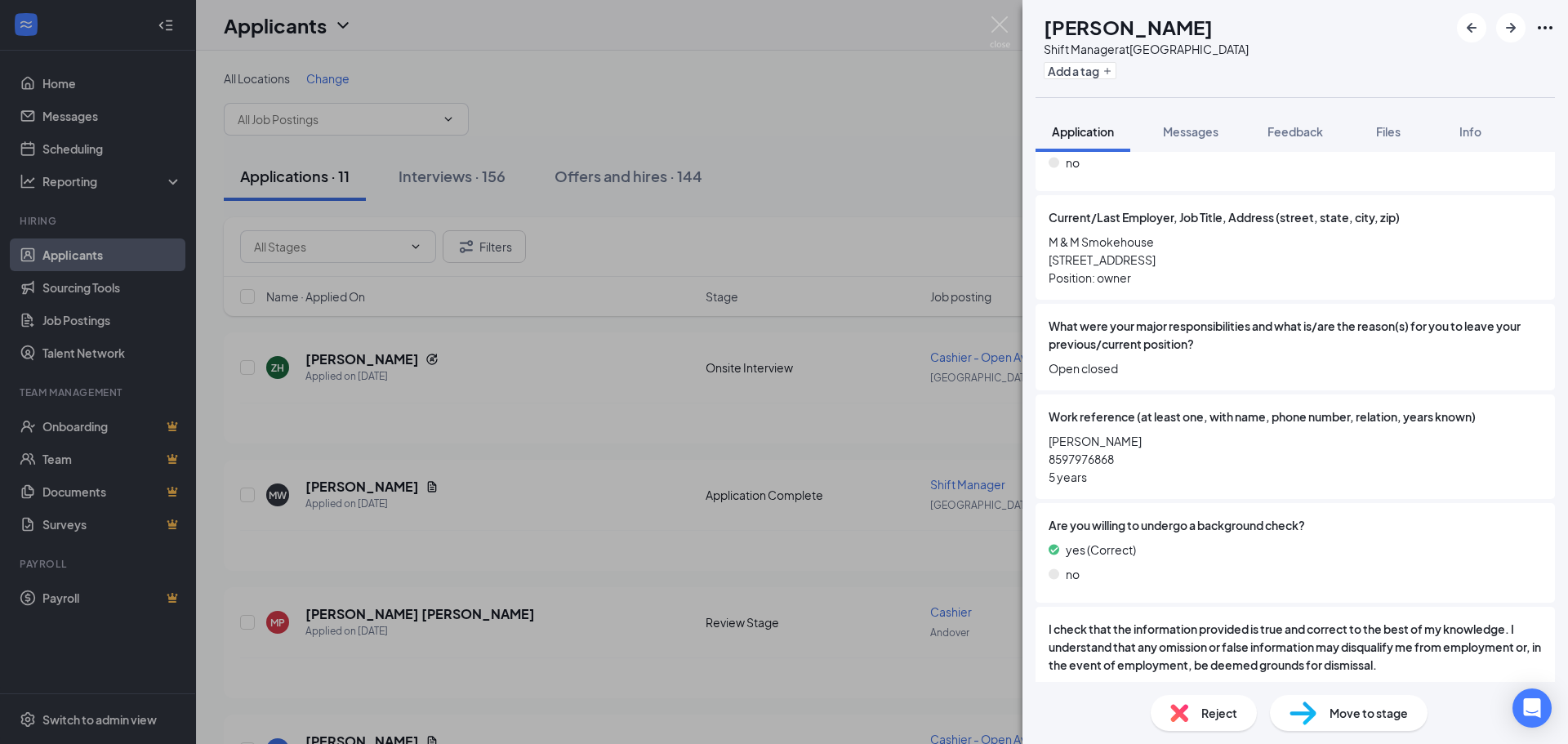
click at [1218, 724] on div "Reject" at bounding box center [1204, 713] width 106 height 36
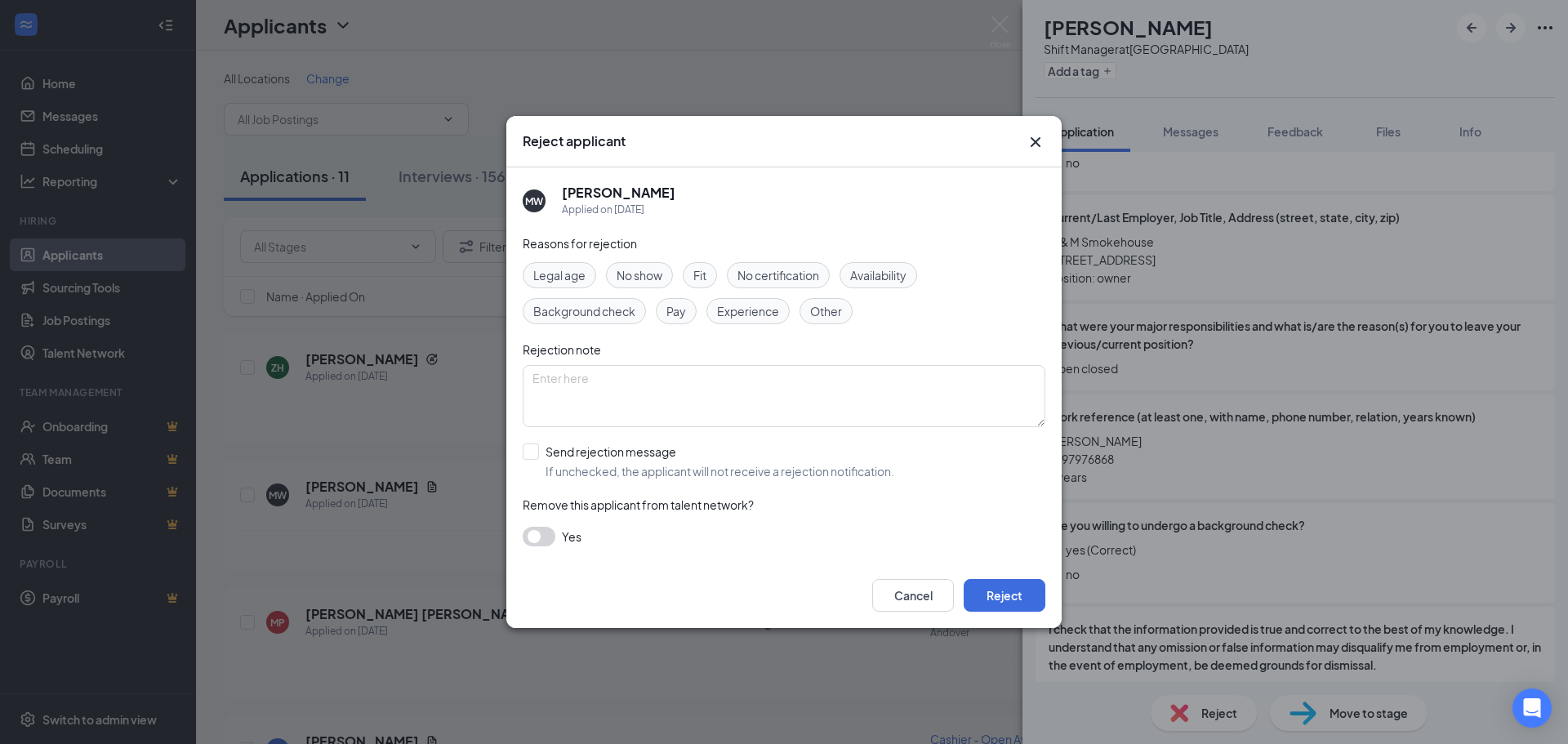
drag, startPoint x: 1198, startPoint y: 642, endPoint x: 1182, endPoint y: 619, distance: 28.0
drag, startPoint x: 1182, startPoint y: 619, endPoint x: 991, endPoint y: 593, distance: 192.8
click at [991, 593] on button "Reject" at bounding box center [1005, 594] width 82 height 33
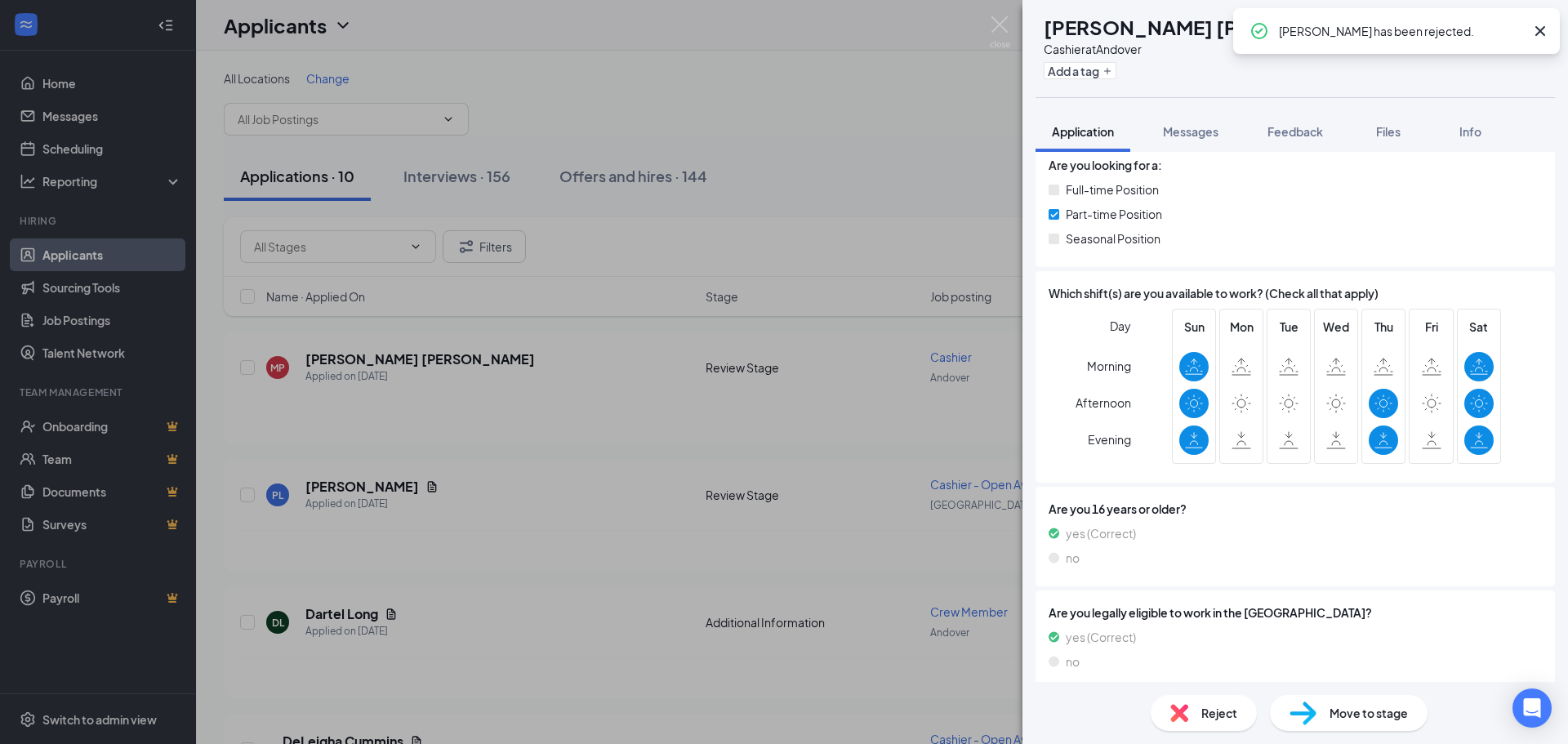
scroll to position [327, 0]
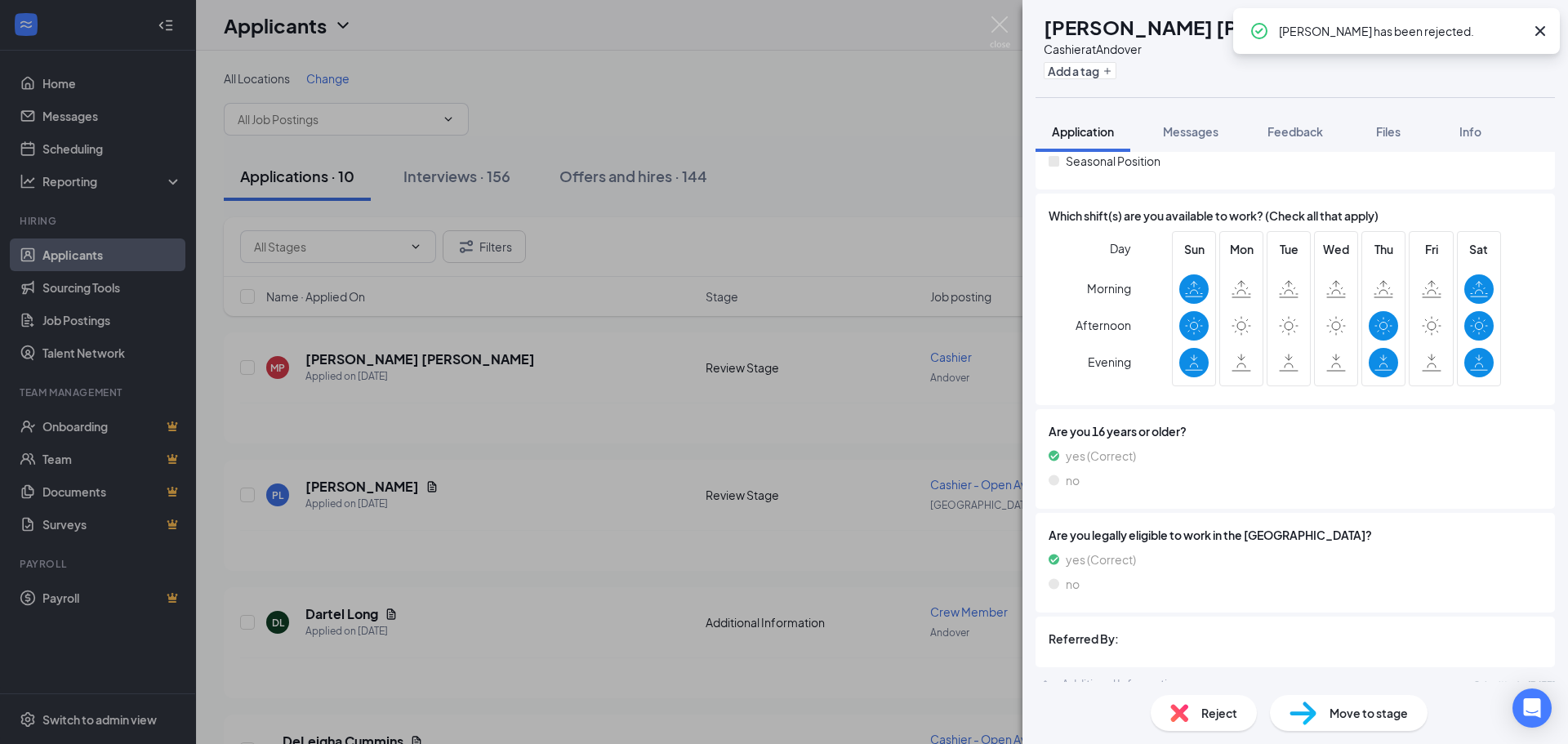
click at [1169, 716] on div "Reject" at bounding box center [1204, 713] width 106 height 36
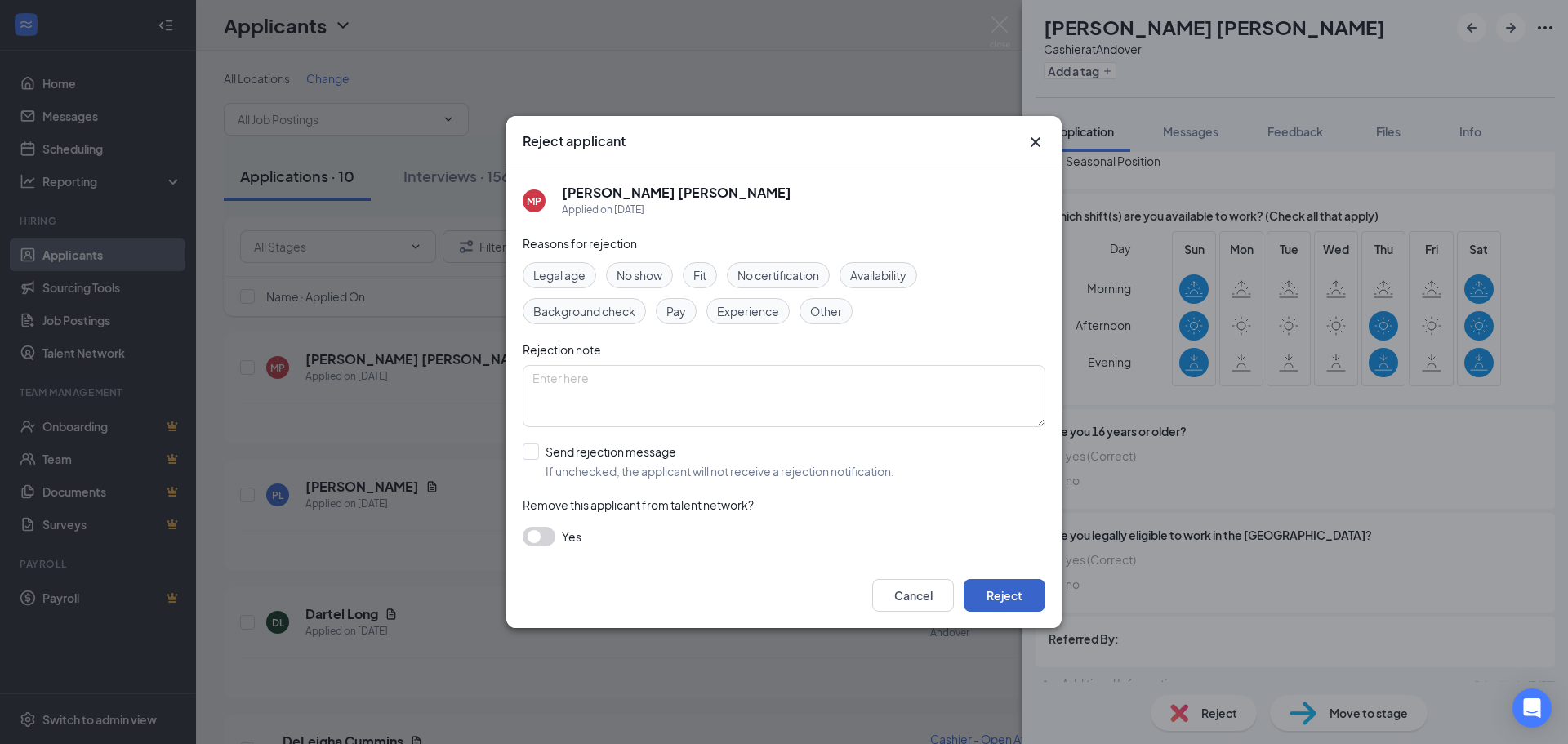
click at [1011, 589] on button "Reject" at bounding box center [1005, 594] width 82 height 33
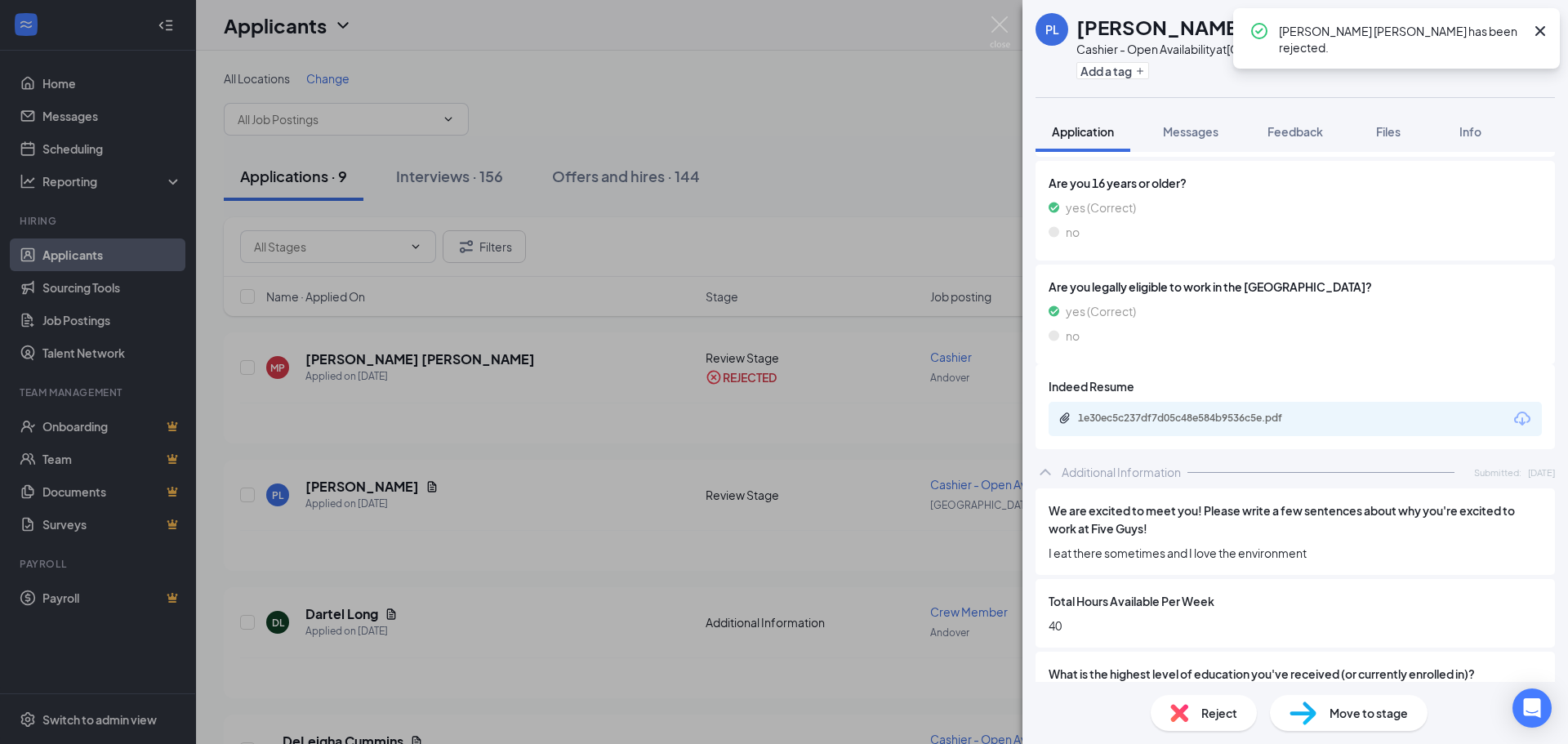
scroll to position [571, 0]
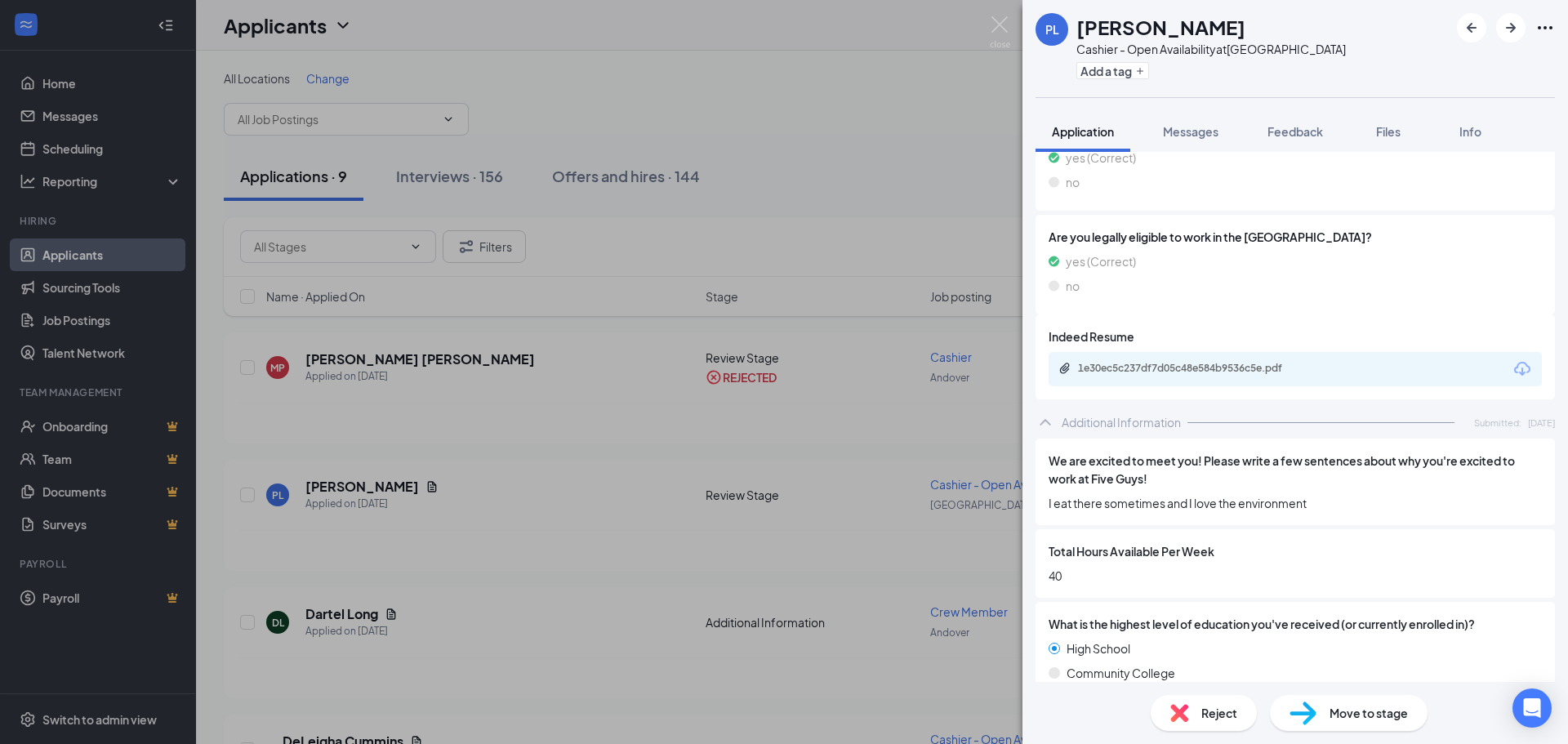
click at [1206, 361] on div "1e30ec5c237df7d05c48e584b9536c5e.pdf" at bounding box center [1192, 368] width 229 height 13
click at [1224, 716] on span "Reject" at bounding box center [1220, 713] width 36 height 18
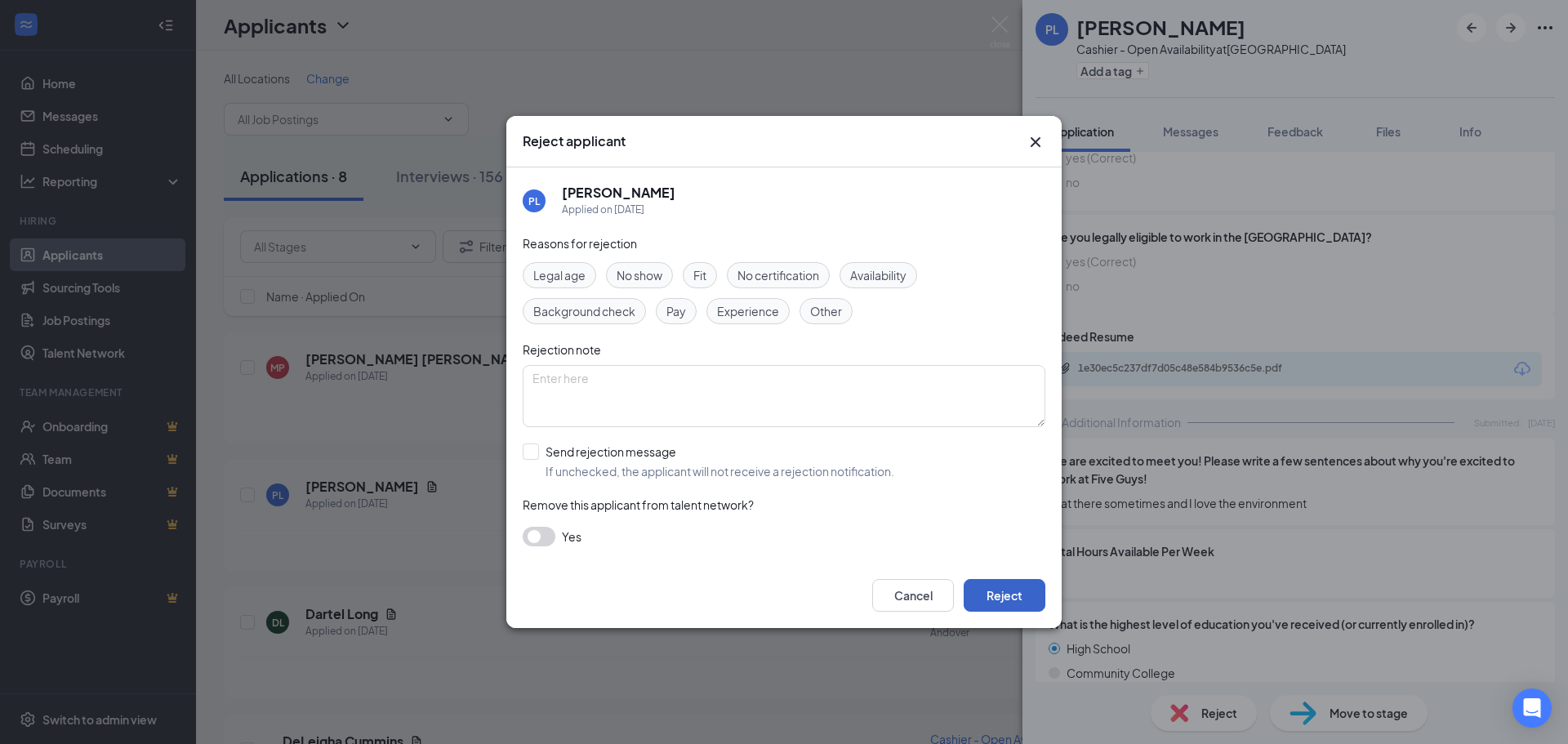
click at [989, 597] on button "Reject" at bounding box center [1005, 594] width 82 height 33
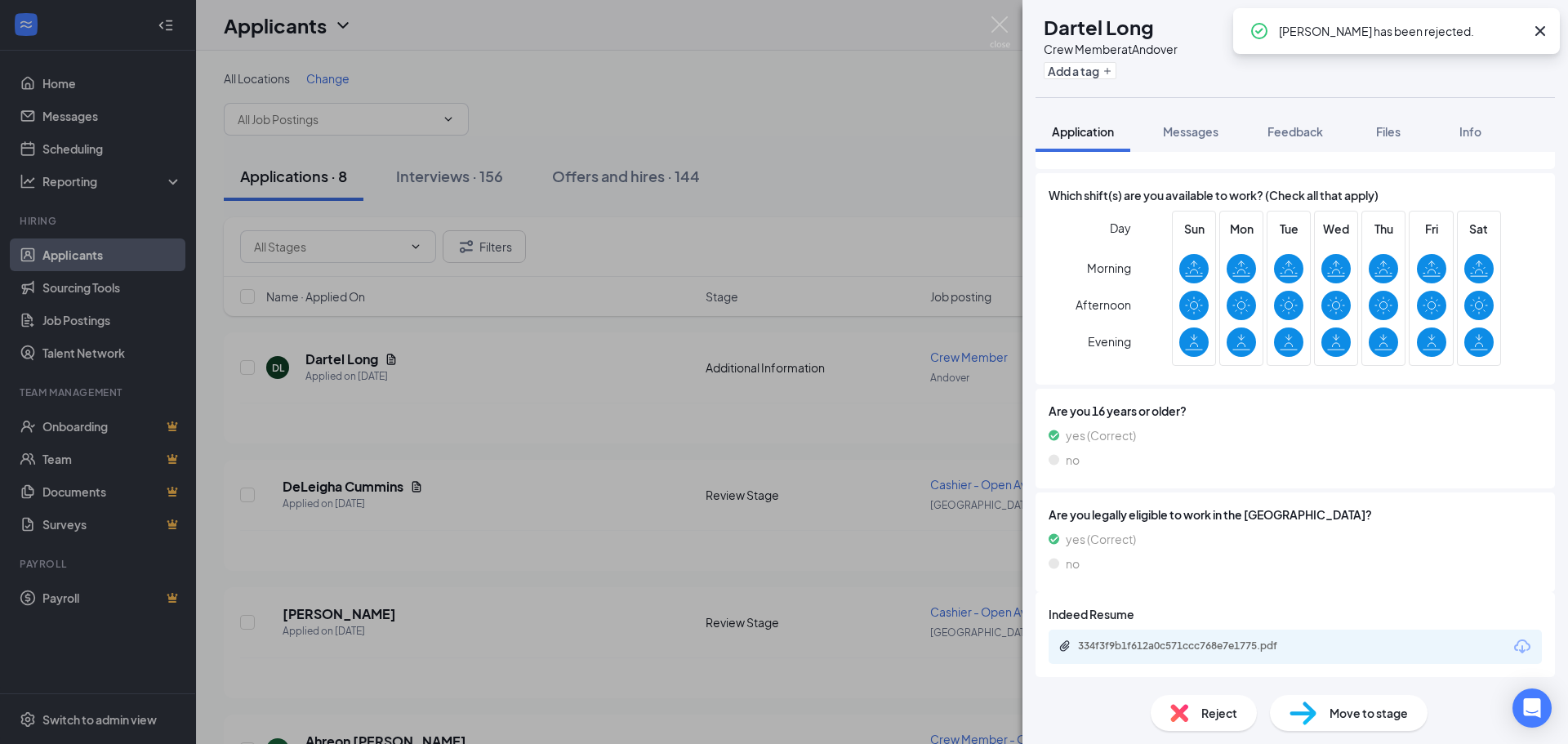
scroll to position [381, 0]
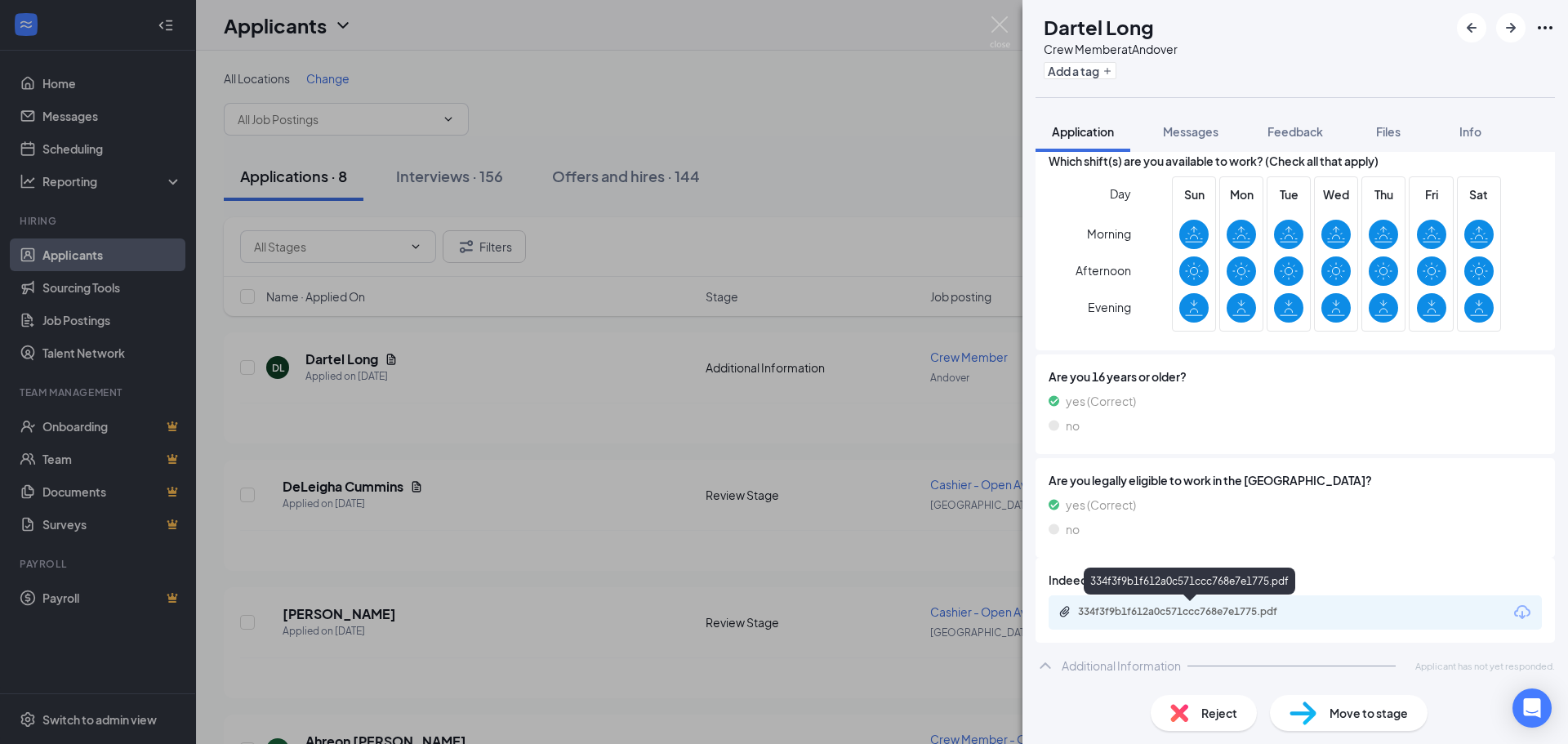
click at [1140, 610] on div "334f3f9b1f612a0c571ccc768e7e1775.pdf" at bounding box center [1192, 611] width 229 height 13
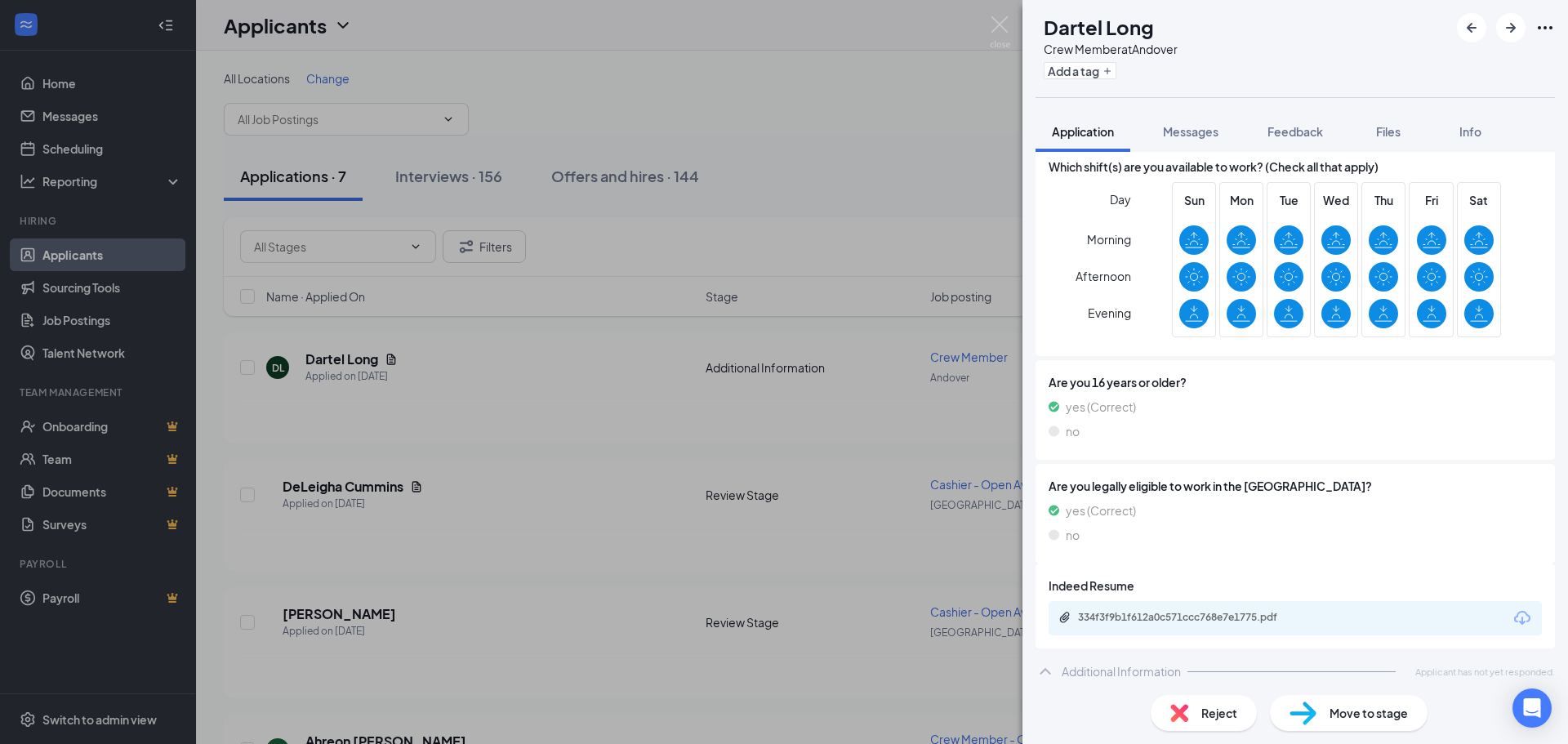
click at [1212, 718] on span "Reject" at bounding box center [1220, 713] width 36 height 18
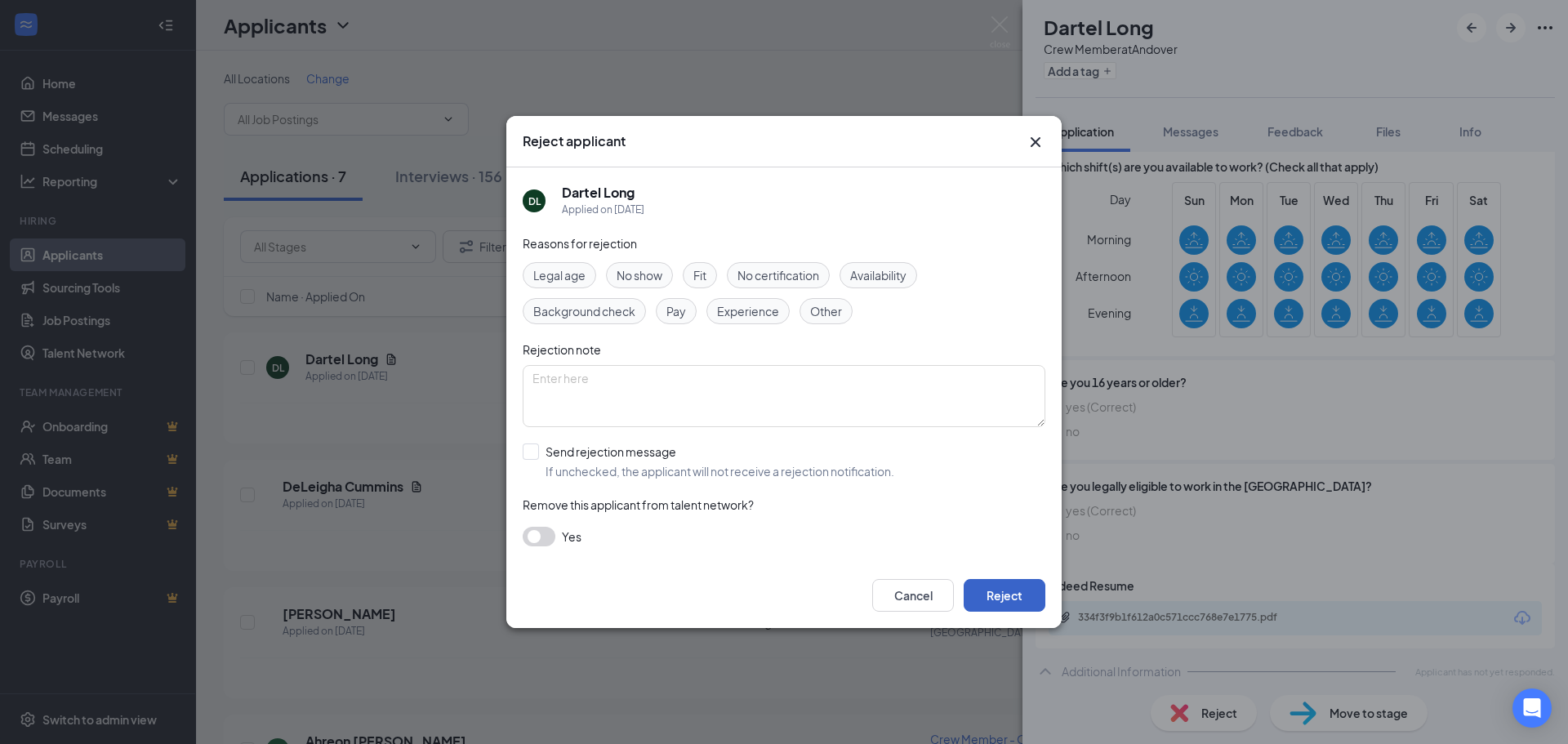
click at [1028, 593] on button "Reject" at bounding box center [1005, 594] width 82 height 33
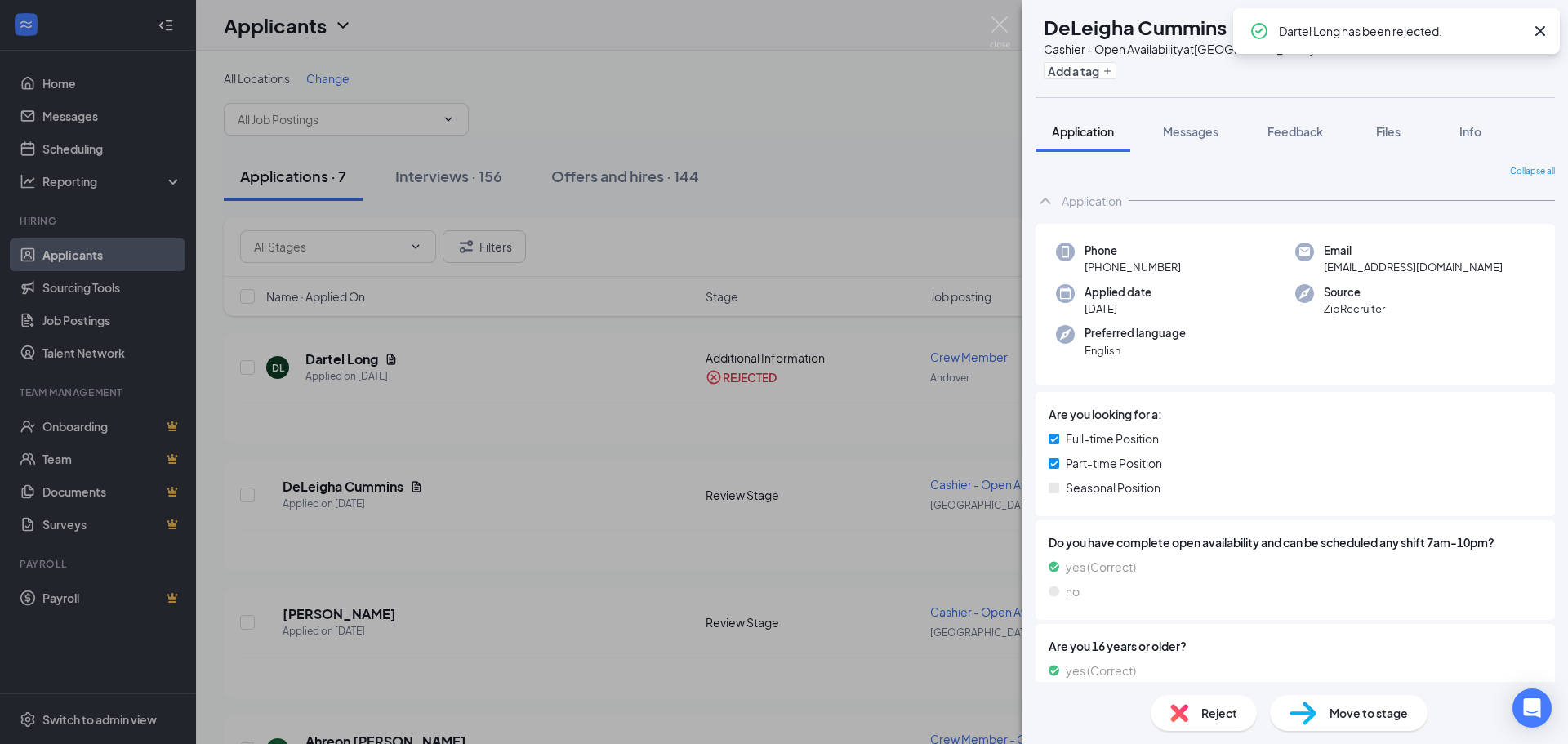
click at [1192, 718] on div "Reject" at bounding box center [1204, 713] width 106 height 36
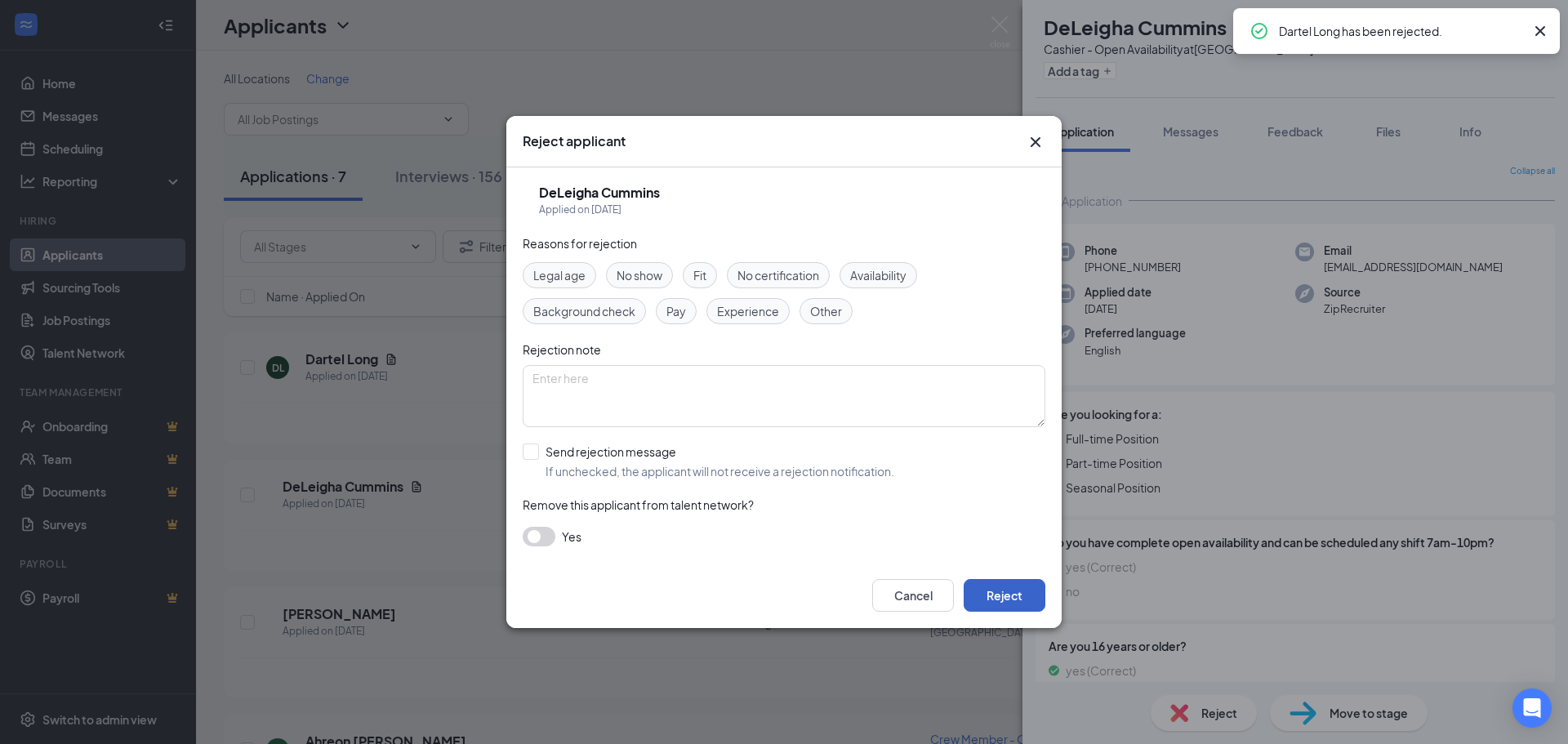
click at [996, 598] on button "Reject" at bounding box center [1005, 594] width 82 height 33
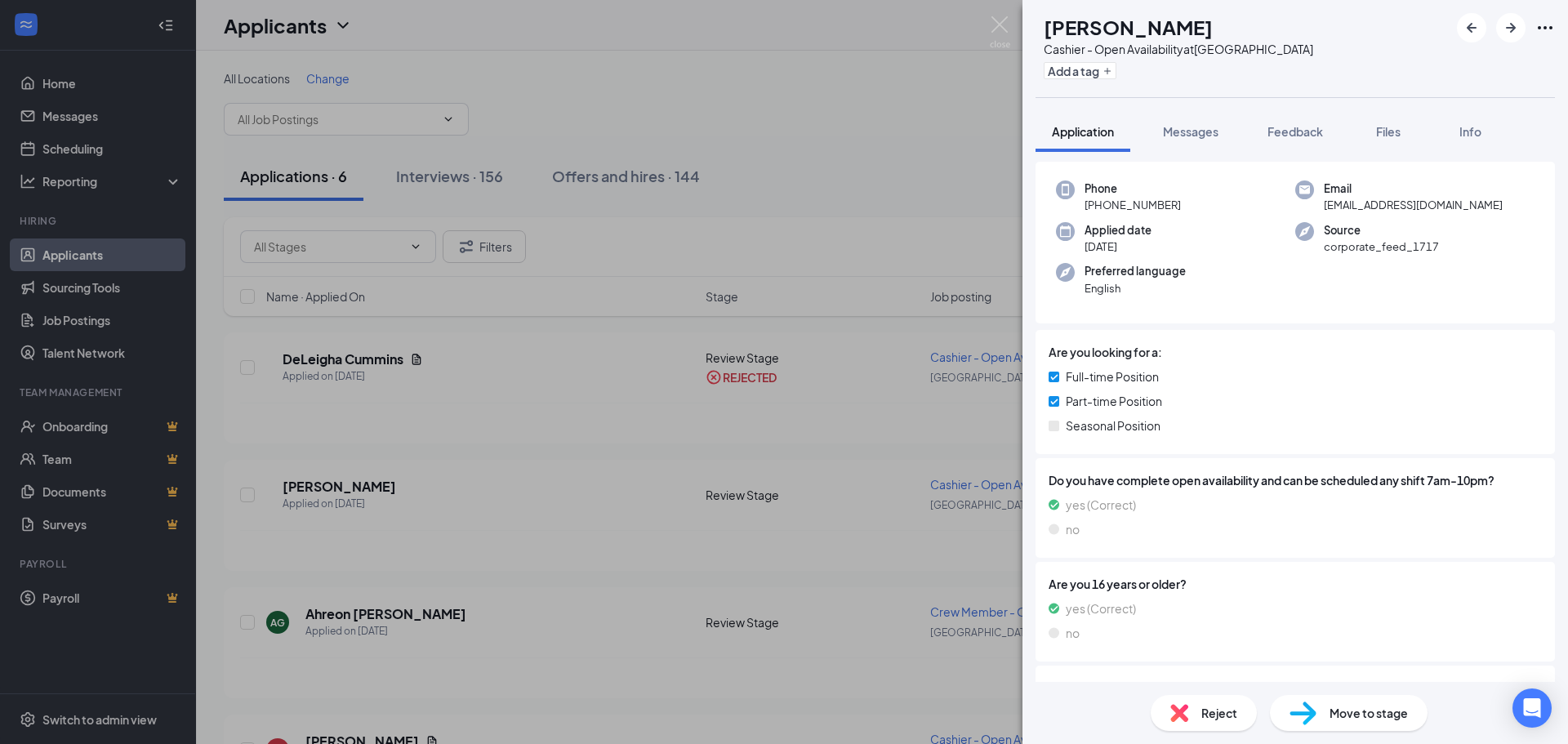
scroll to position [327, 0]
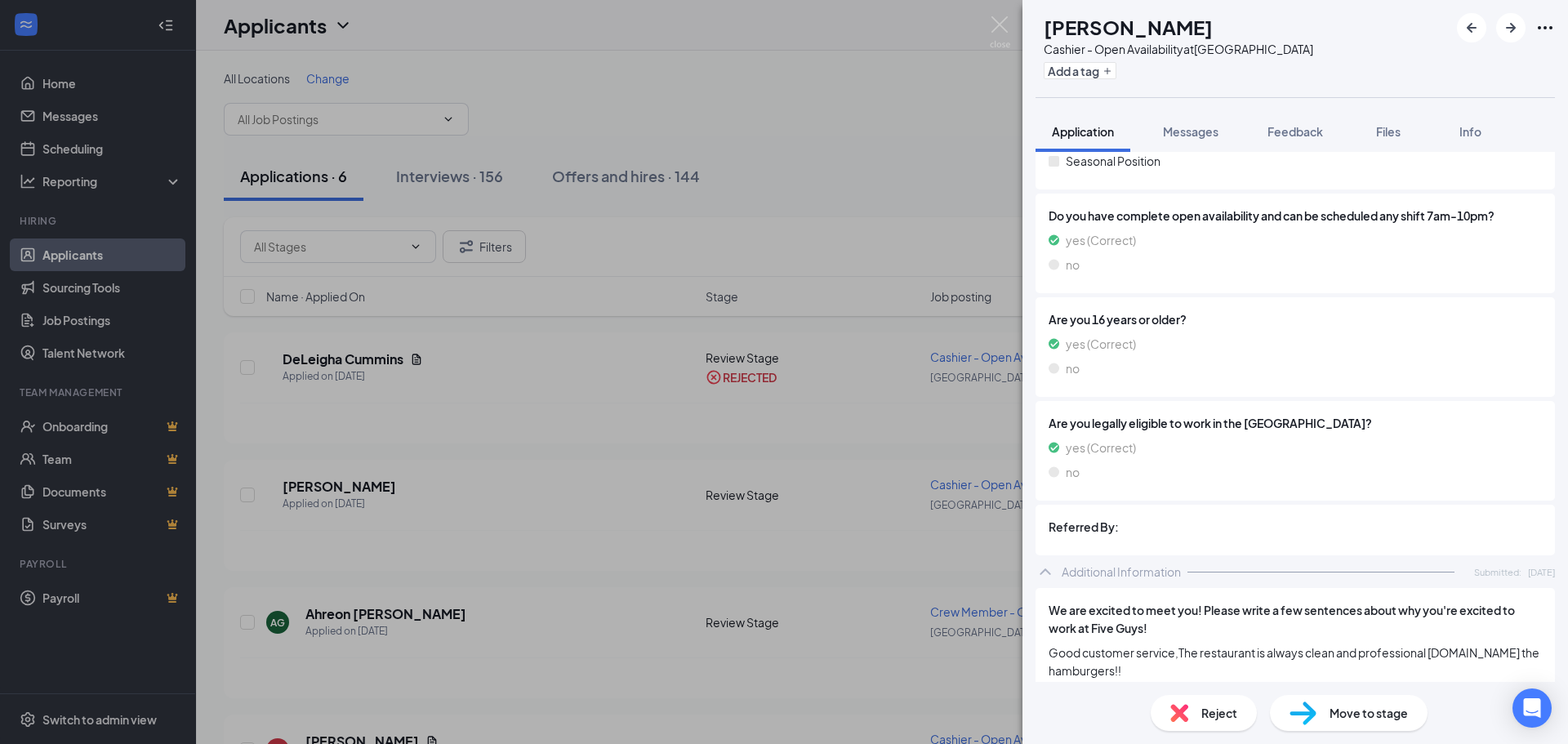
click at [1336, 736] on div "Reject Move to stage" at bounding box center [1296, 713] width 546 height 62
click at [1332, 710] on span "Move to stage" at bounding box center [1369, 713] width 78 height 18
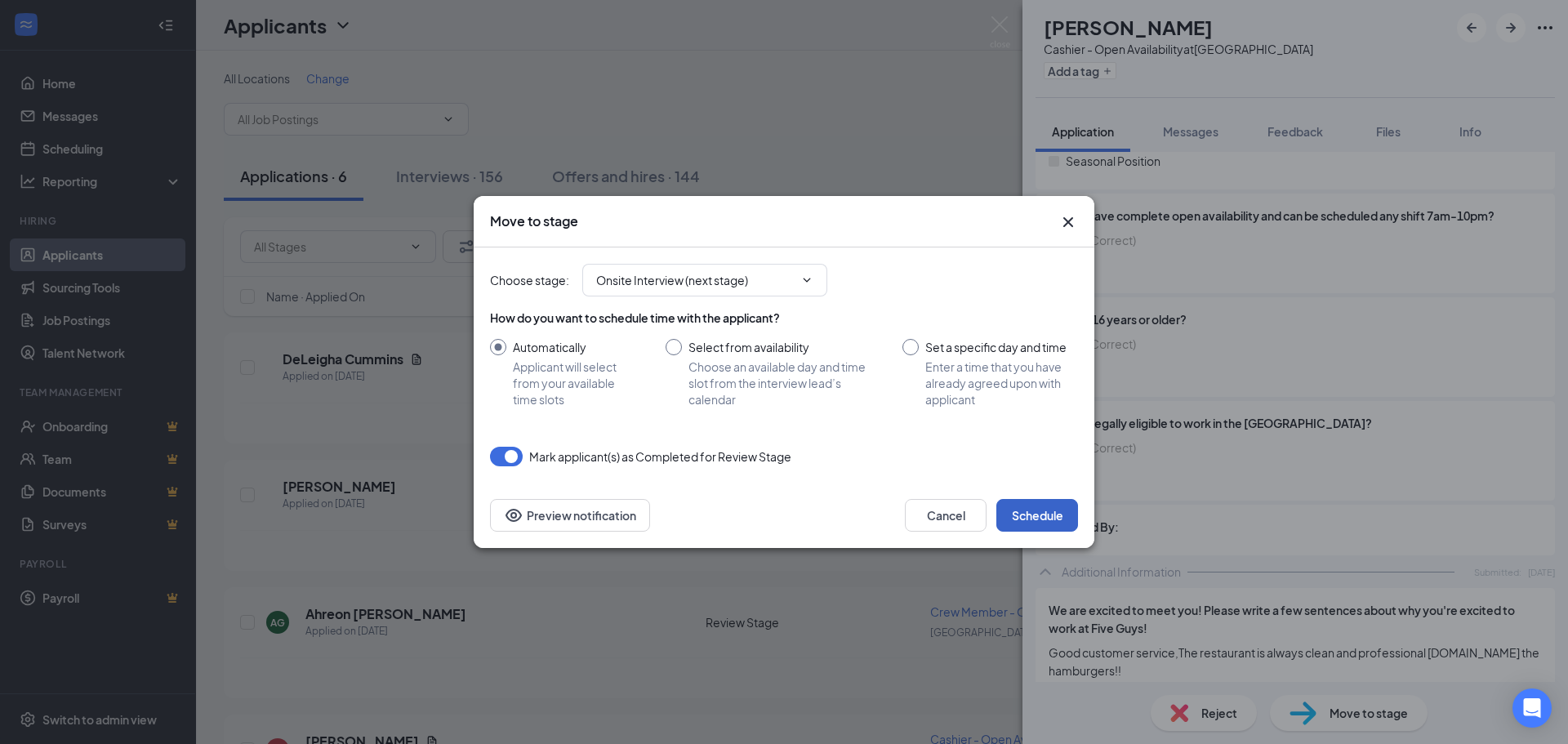
click at [1043, 516] on button "Schedule" at bounding box center [1037, 515] width 82 height 33
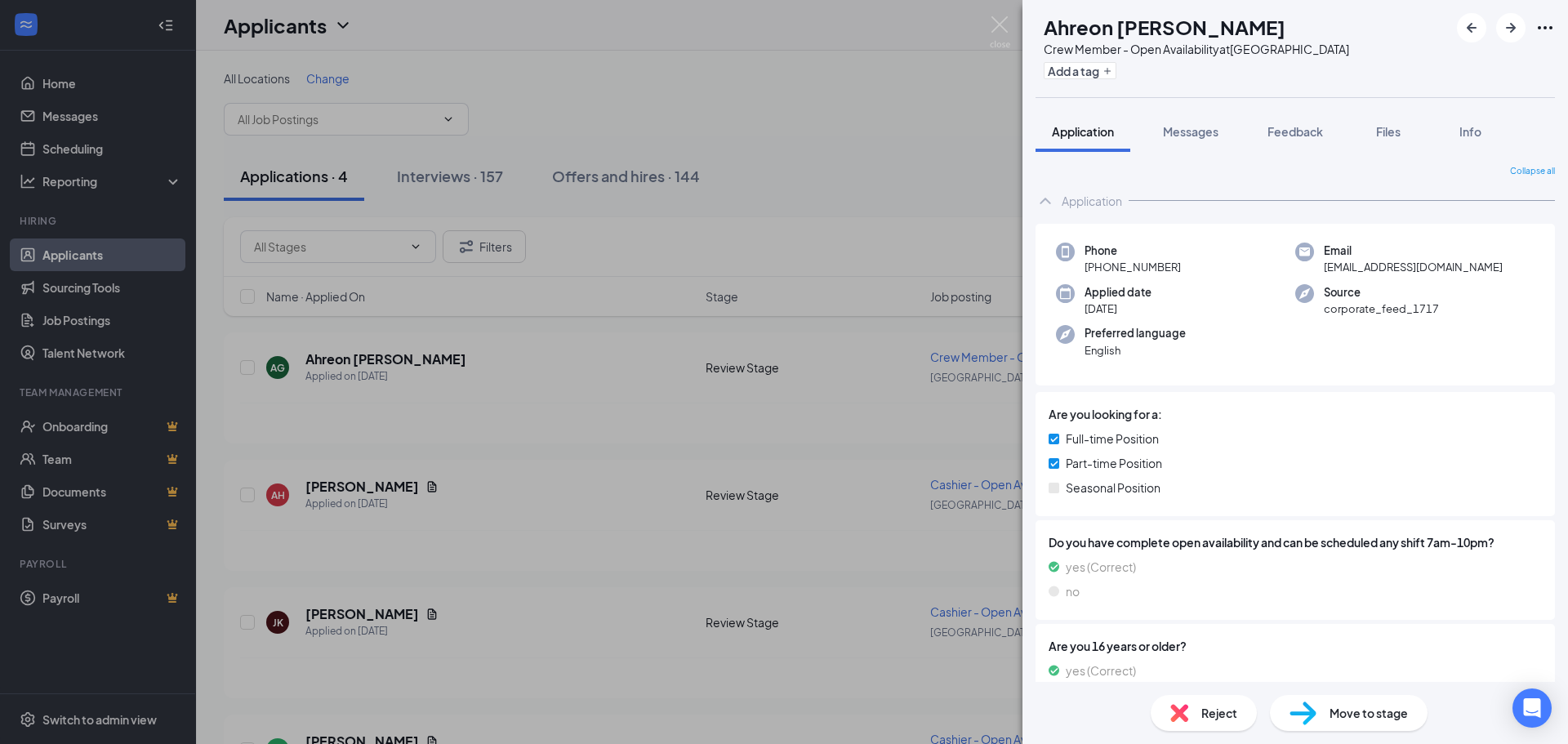
click at [1190, 710] on div "Reject" at bounding box center [1204, 713] width 106 height 36
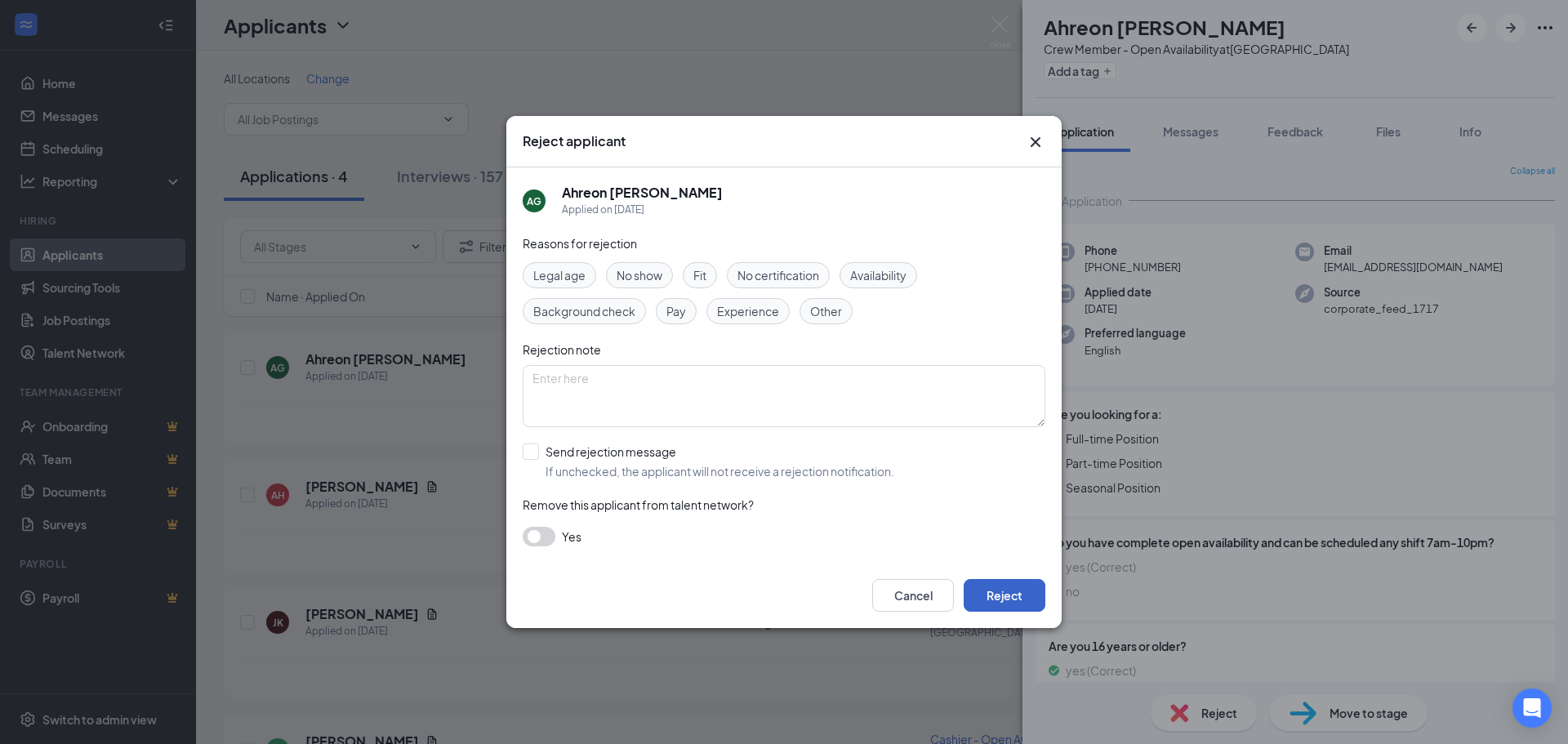
click at [999, 598] on button "Reject" at bounding box center [1005, 594] width 82 height 33
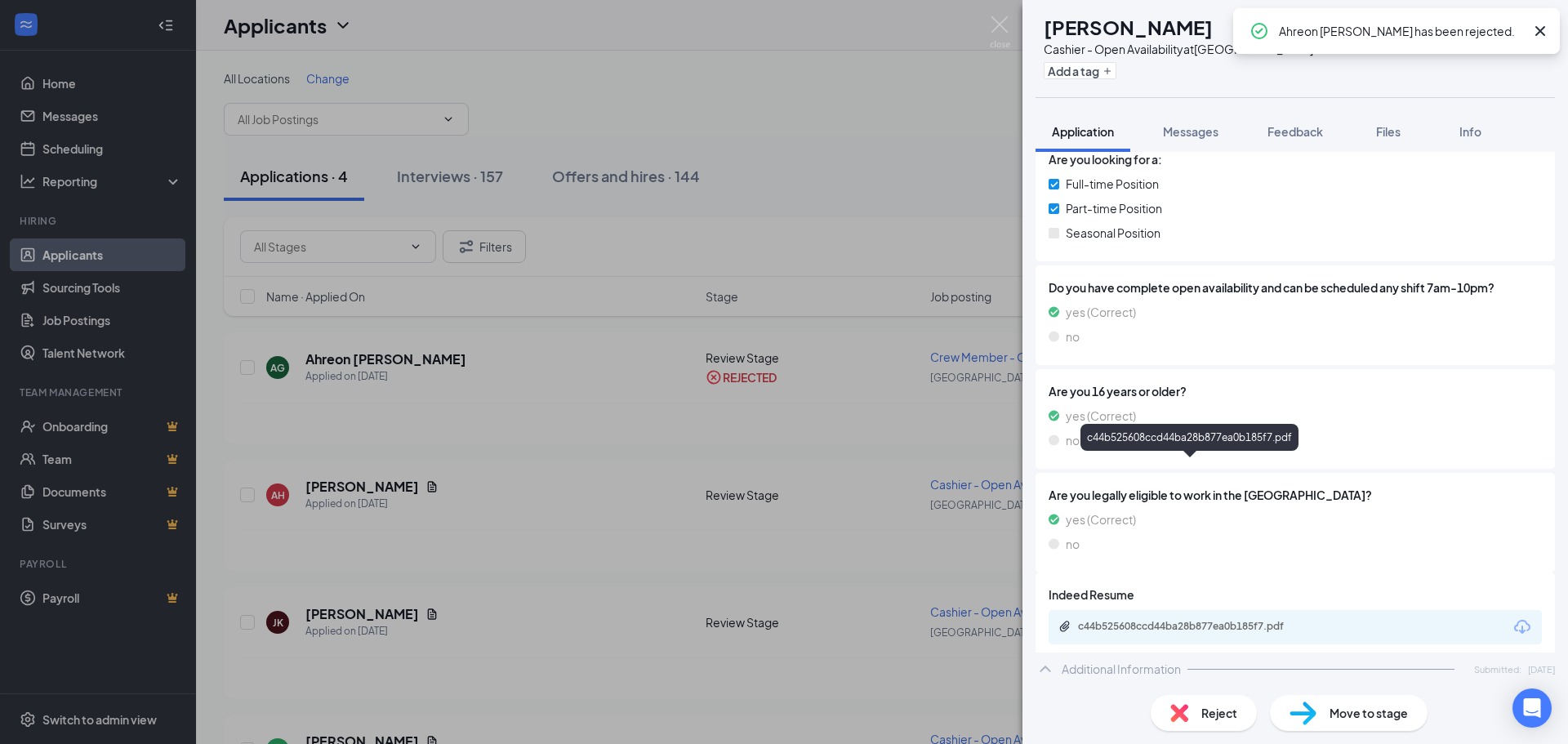
scroll to position [571, 0]
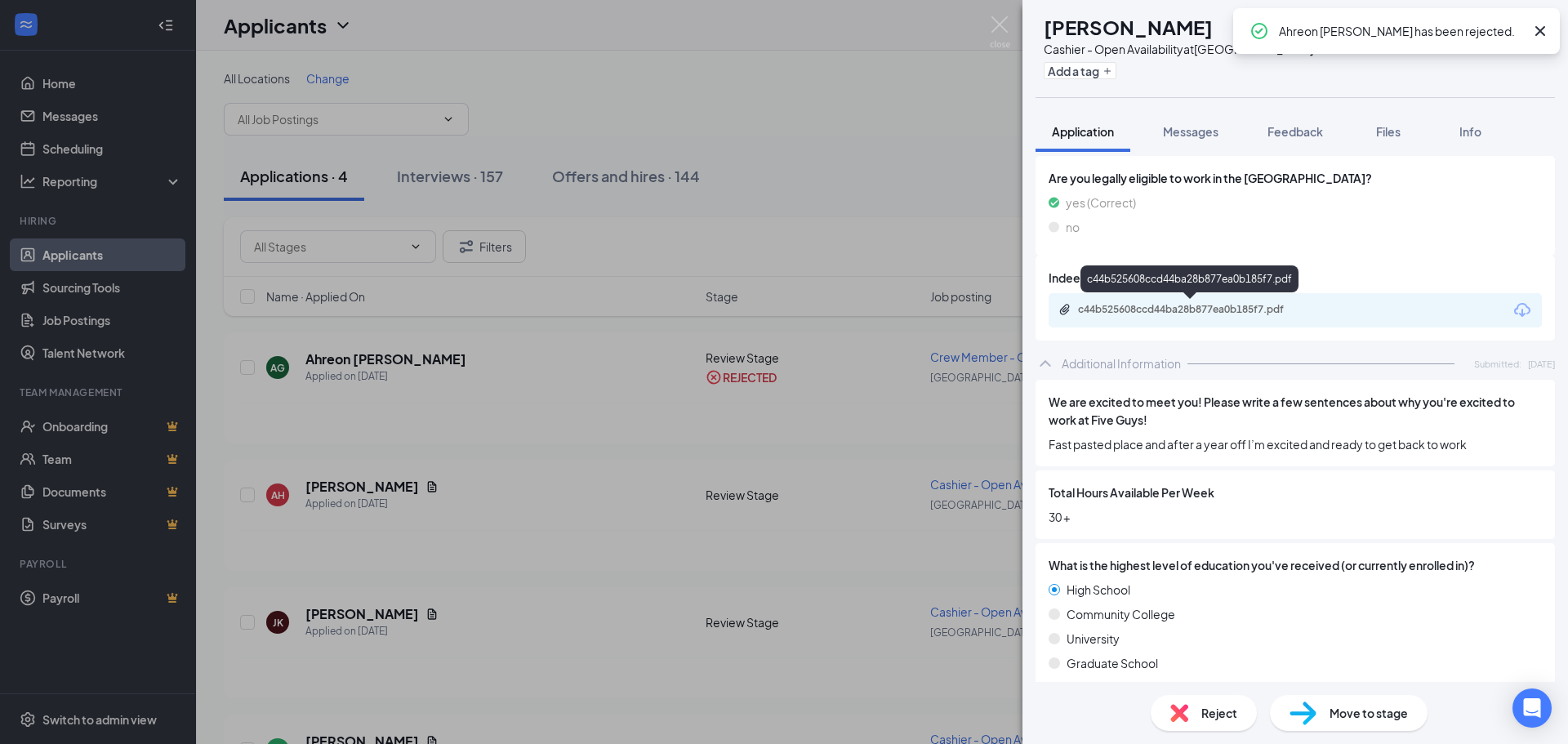
click at [1166, 312] on div "c44b525608ccd44ba28b877ea0b185f7.pdf" at bounding box center [1192, 309] width 229 height 13
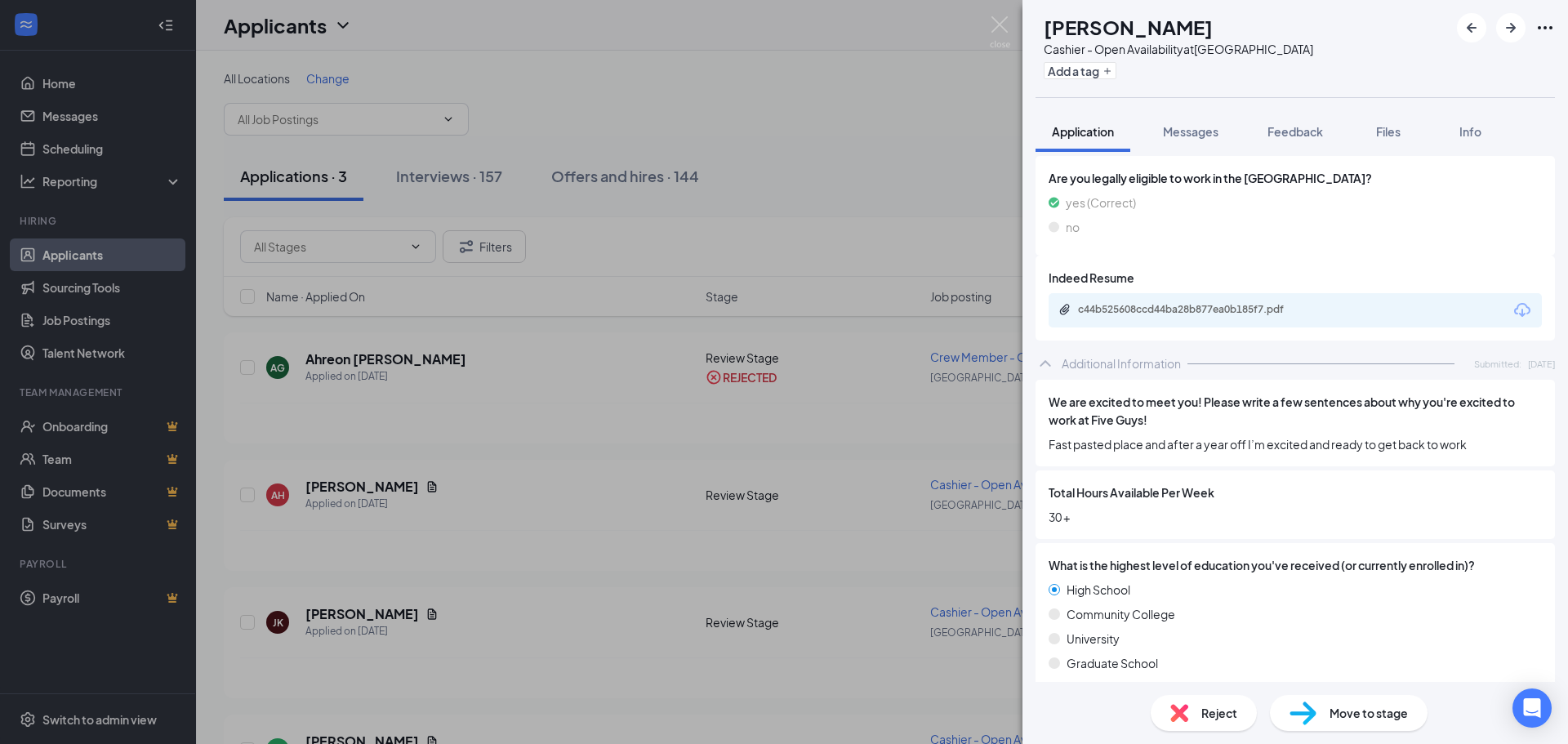
click at [1374, 716] on span "Move to stage" at bounding box center [1369, 713] width 78 height 18
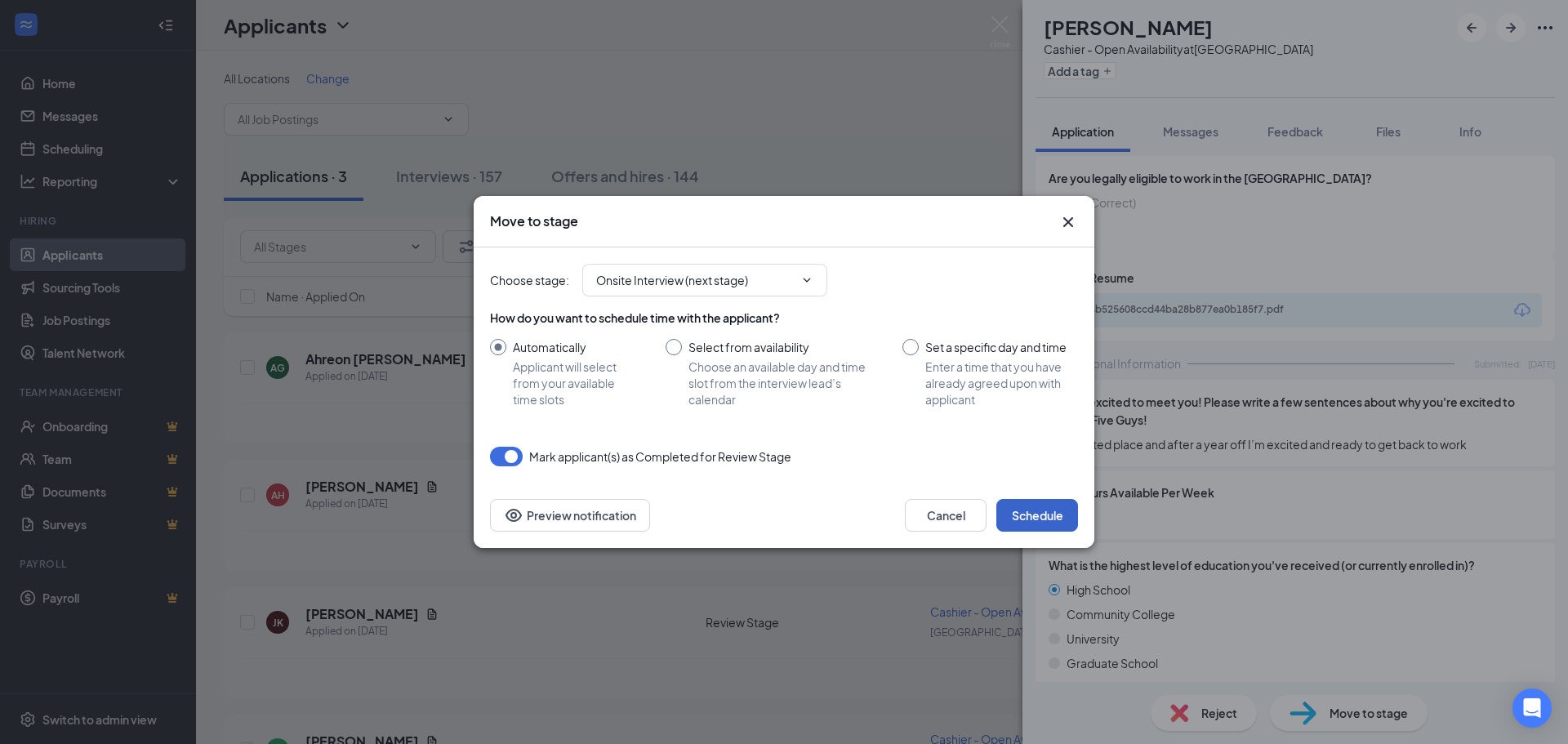
click at [1046, 519] on button "Schedule" at bounding box center [1037, 515] width 82 height 33
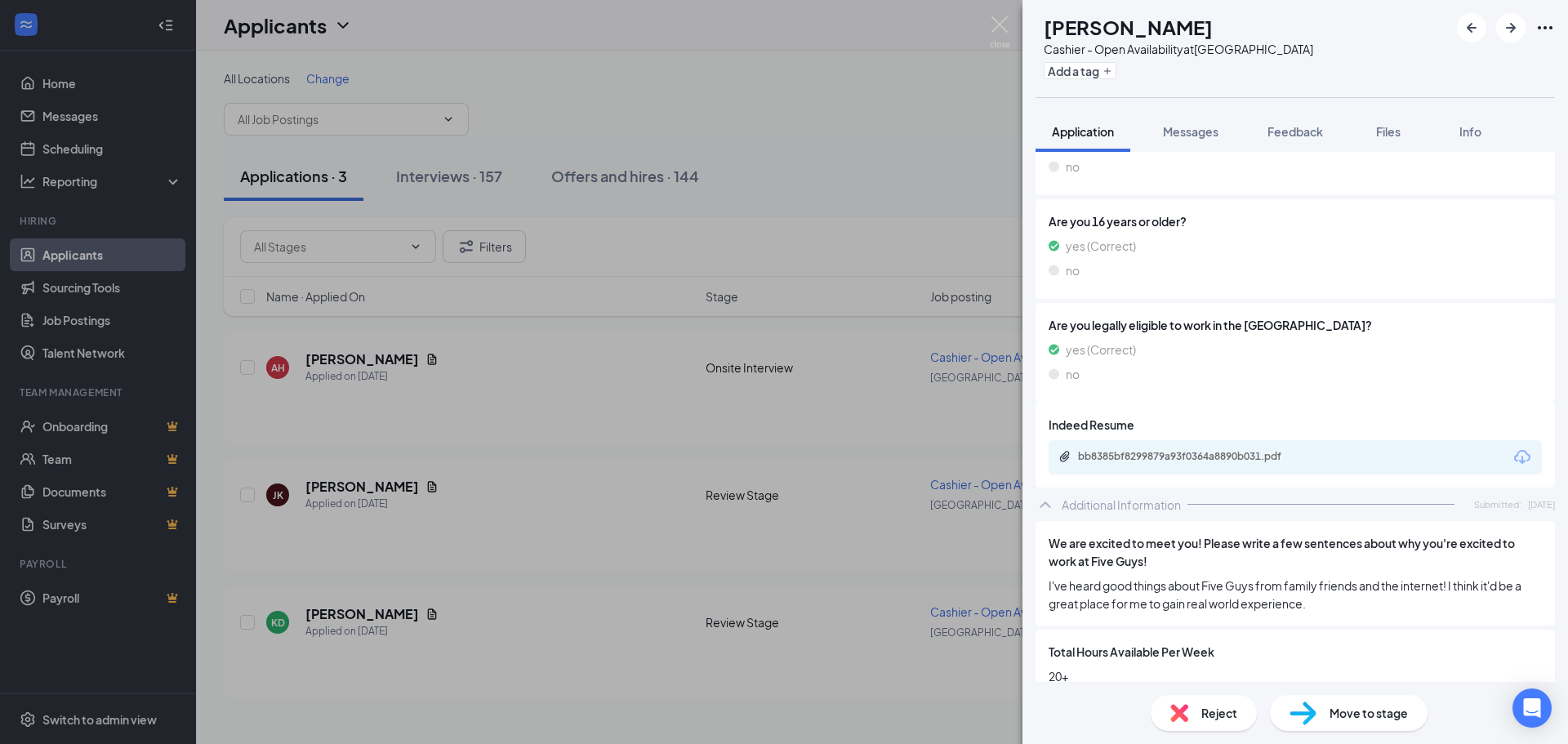
scroll to position [489, 0]
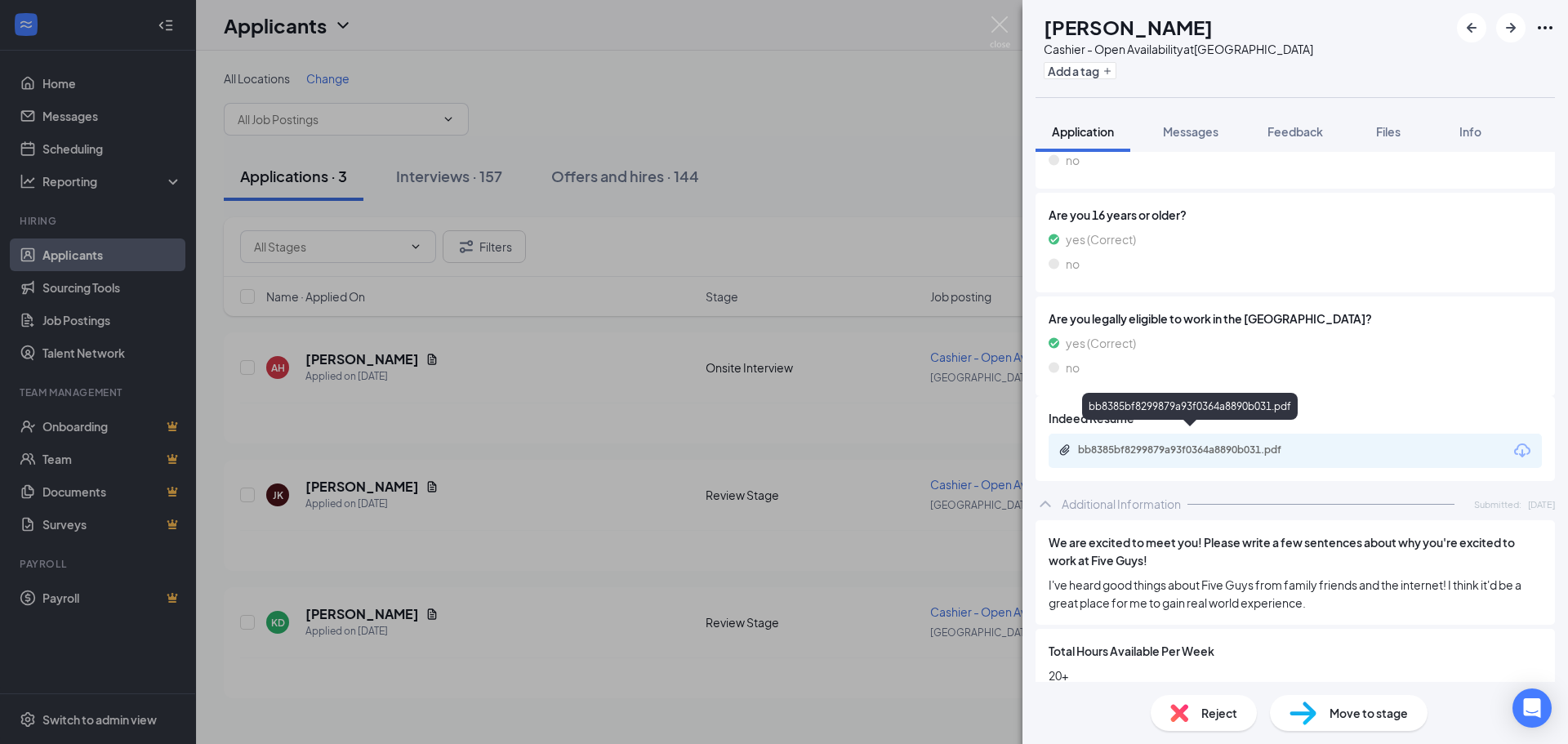
click at [1180, 425] on div "bb8385bf8299879a93f0364a8890b031.pdf" at bounding box center [1190, 409] width 215 height 34
click at [1179, 443] on div "bb8385bf8299879a93f0364a8890b031.pdf" at bounding box center [1192, 449] width 229 height 13
click at [1380, 716] on span "Move to stage" at bounding box center [1369, 713] width 78 height 18
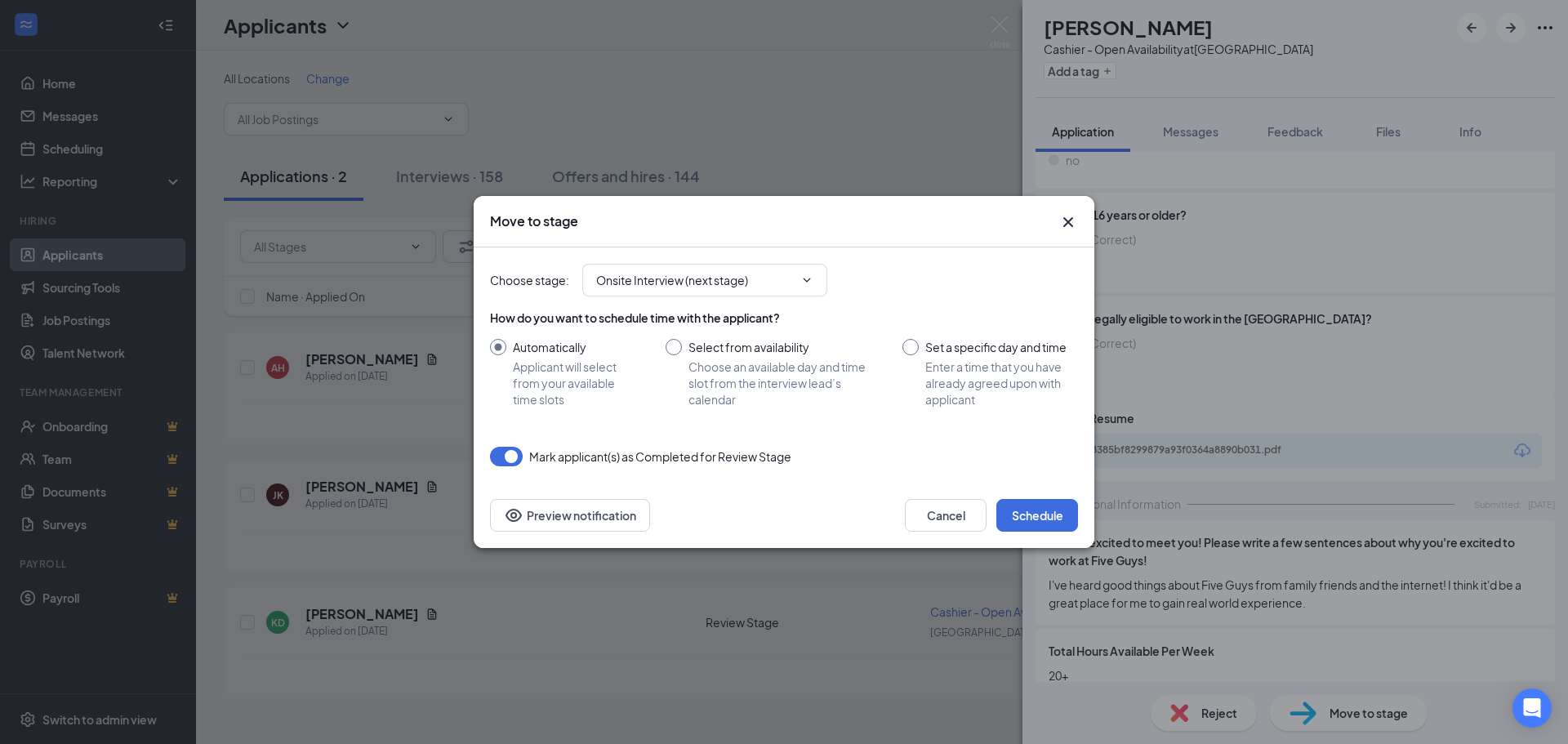
click at [1056, 494] on div "Cancel Schedule Preview notification" at bounding box center [784, 514] width 621 height 65
click at [1050, 512] on button "Schedule" at bounding box center [1037, 515] width 82 height 33
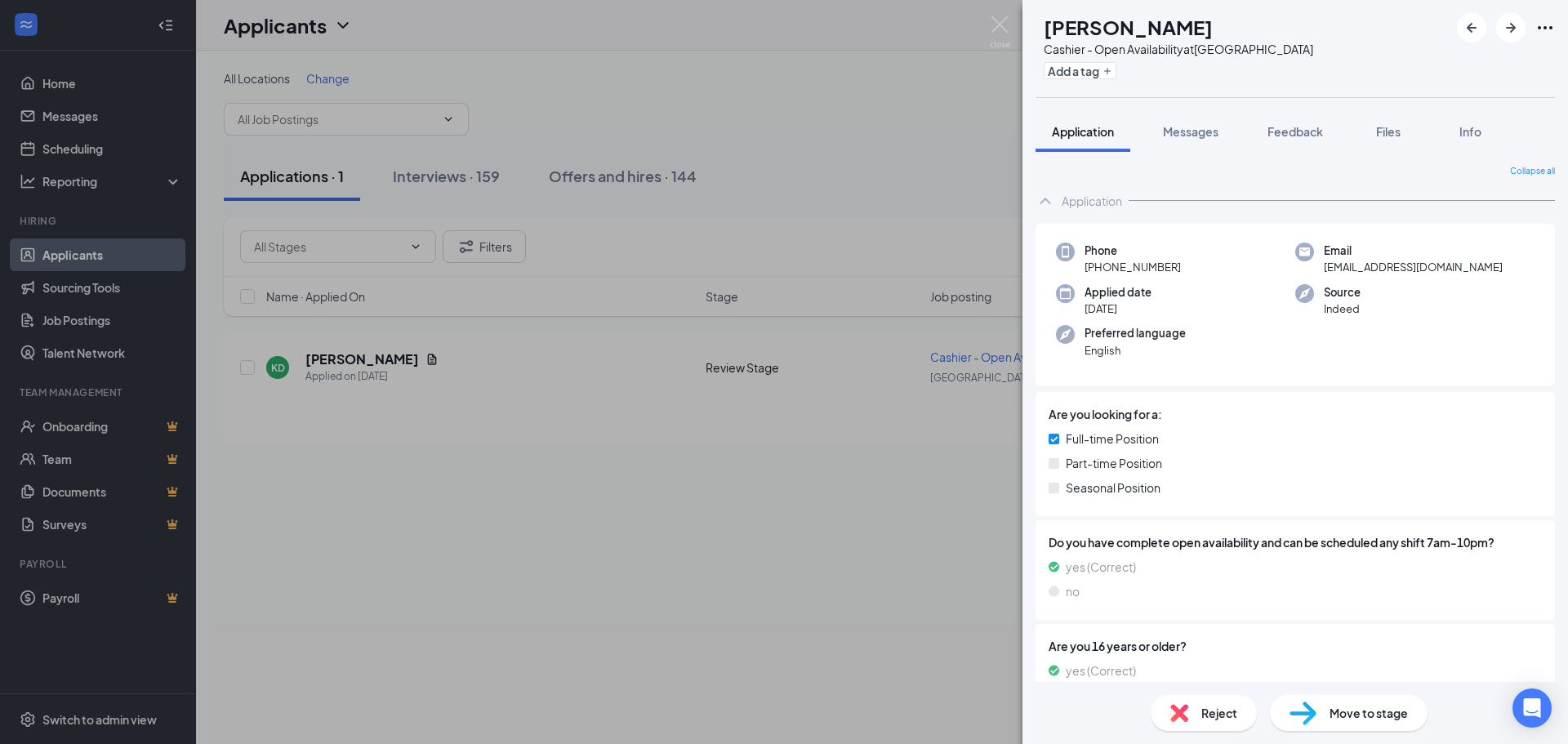
click at [1188, 696] on div "Reject" at bounding box center [1204, 713] width 106 height 36
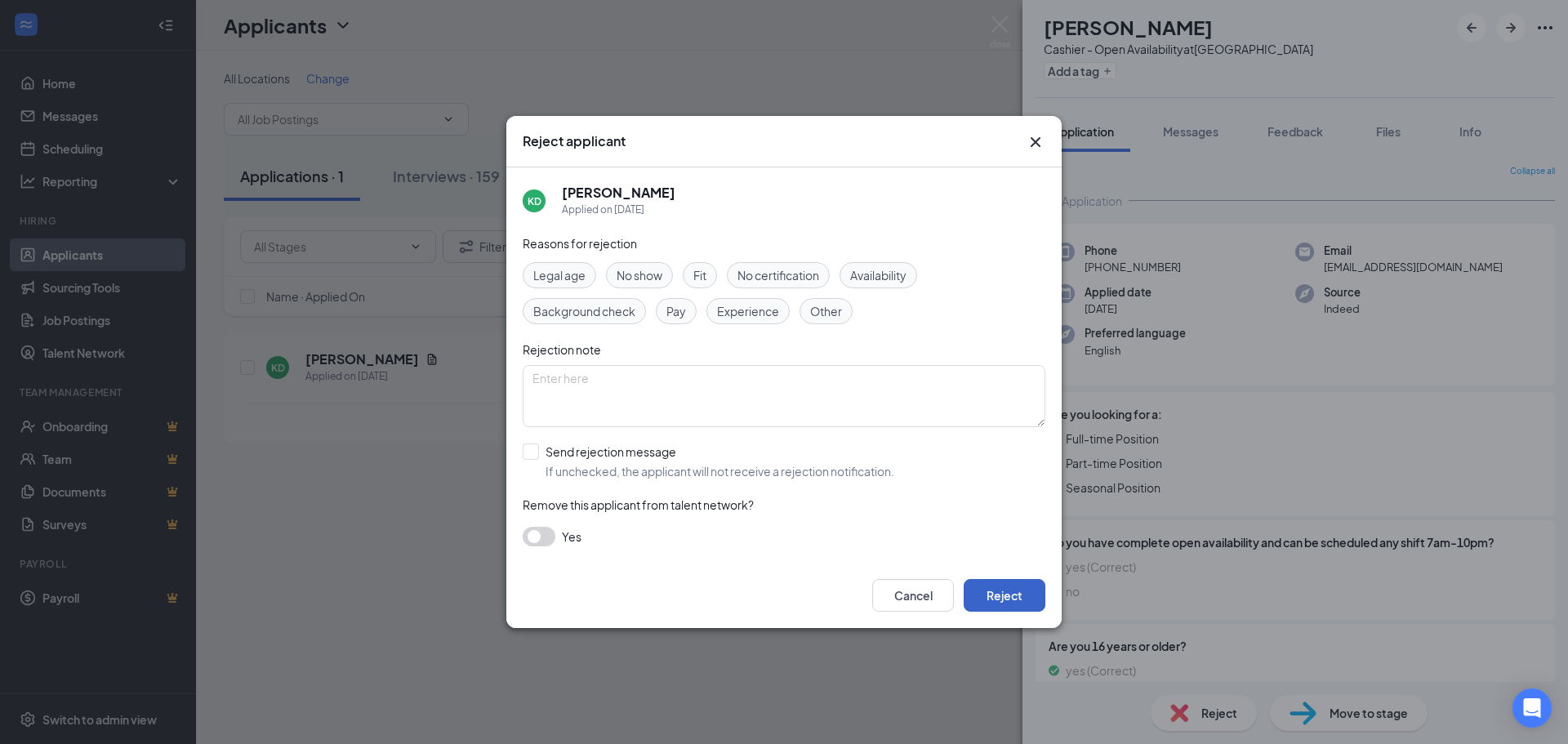
click at [1009, 594] on button "Reject" at bounding box center [1005, 594] width 82 height 33
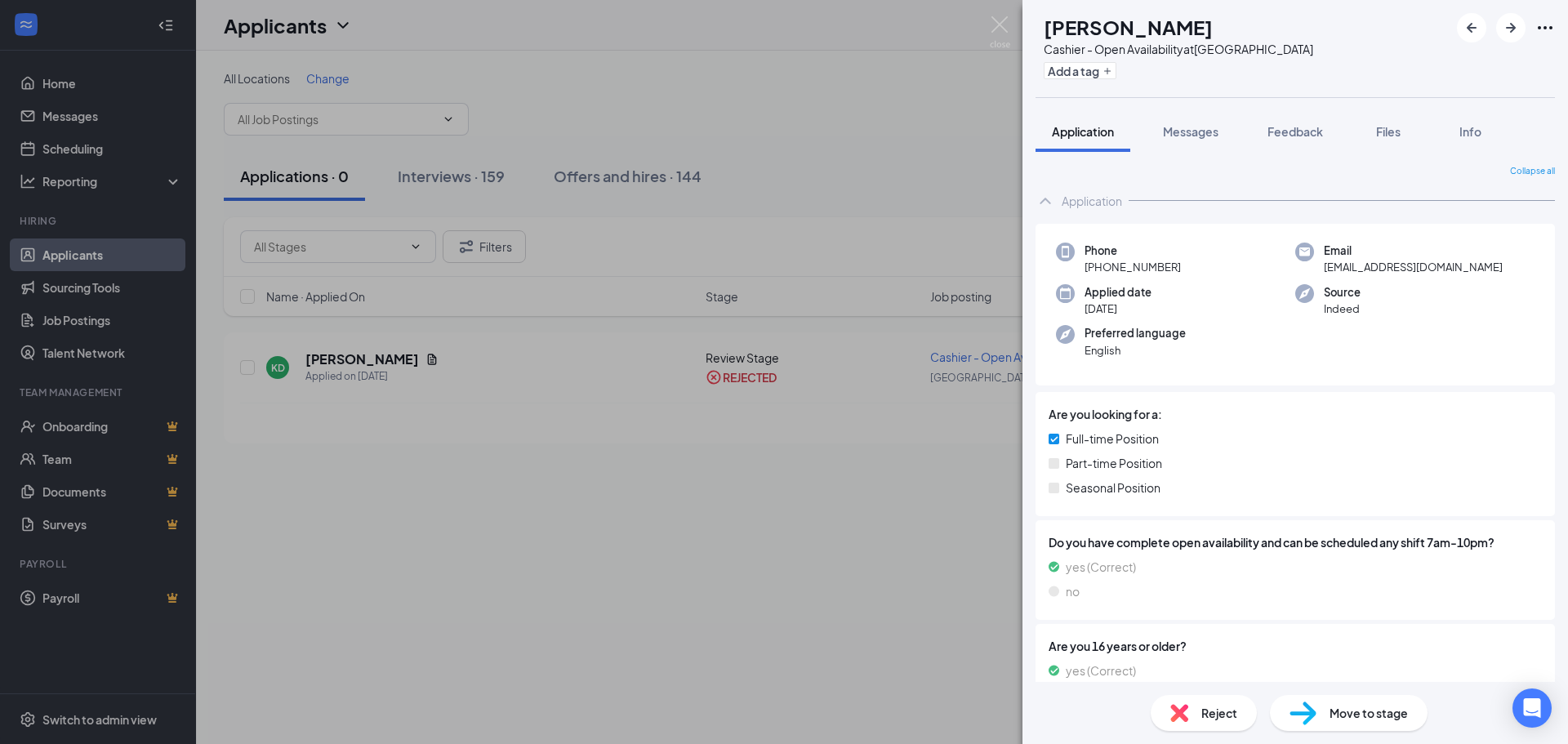
click at [537, 16] on div "KD Kiyana Durrah Cashier - Open Availability at Nicholasville Road Add a tag Ap…" at bounding box center [784, 372] width 1568 height 744
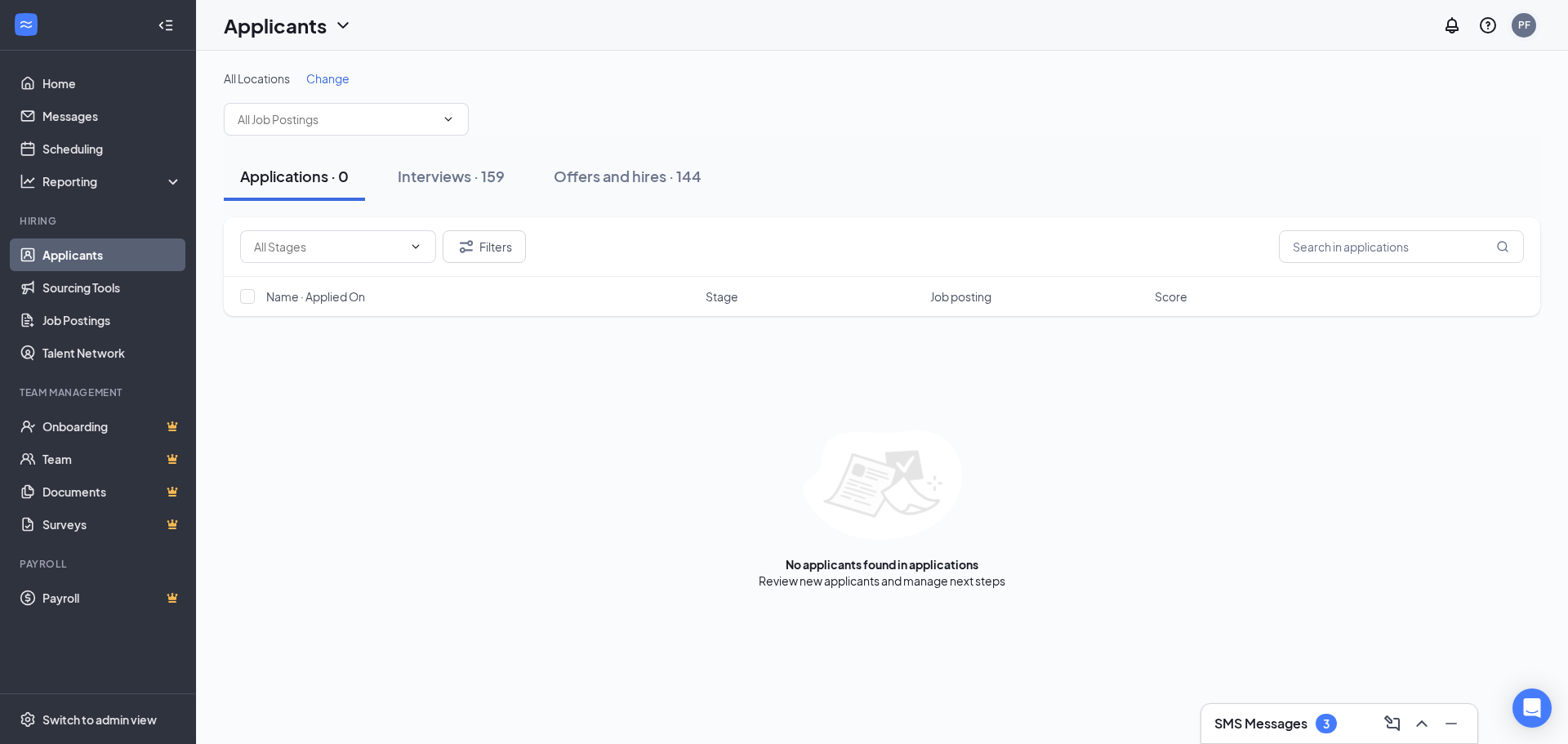
click at [1533, 21] on div "PF" at bounding box center [1524, 26] width 25 height 25
click at [1416, 194] on li "Log out" at bounding box center [1440, 182] width 191 height 25
